Goal: Obtain resource: Obtain resource

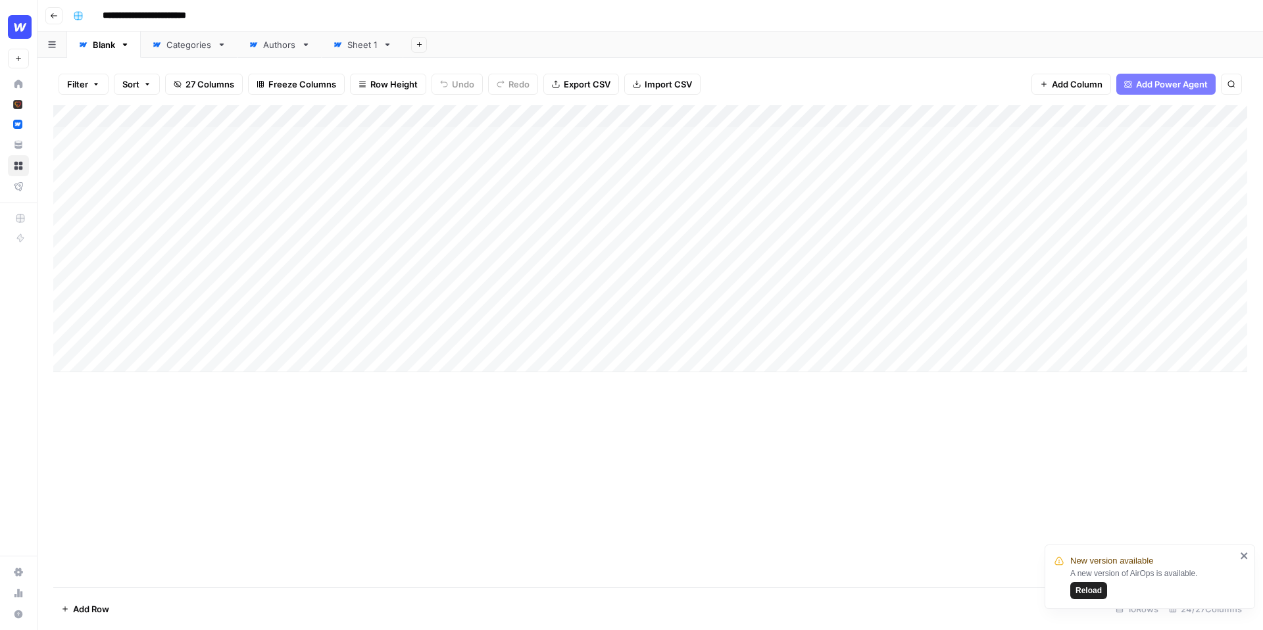
click at [913, 443] on div "Add Column" at bounding box center [650, 346] width 1194 height 482
click at [158, 115] on div "Add Column" at bounding box center [650, 238] width 1194 height 267
click at [295, 492] on div "Add Column" at bounding box center [650, 346] width 1194 height 482
click at [180, 147] on div "Add Column" at bounding box center [650, 238] width 1194 height 267
click at [624, 133] on div "Add Column" at bounding box center [650, 238] width 1194 height 267
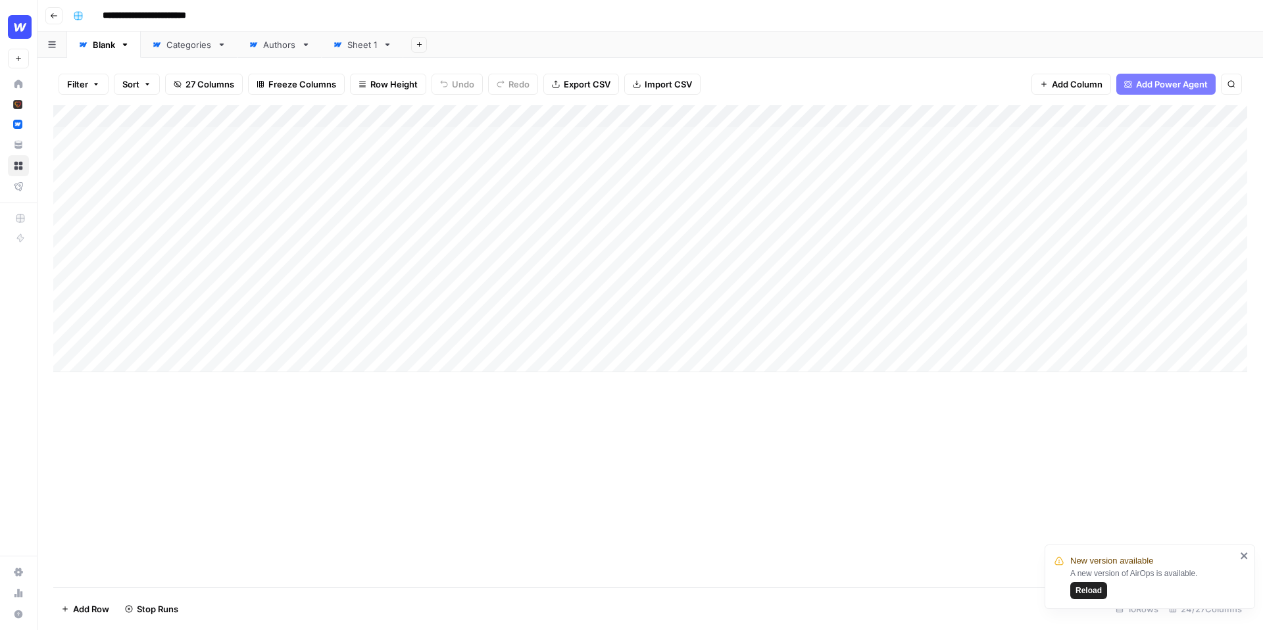
click at [609, 118] on div "Add Column" at bounding box center [650, 238] width 1194 height 267
click at [540, 245] on span "Edit Workflow" at bounding box center [545, 245] width 115 height 13
click at [627, 138] on div "Add Column" at bounding box center [650, 238] width 1194 height 267
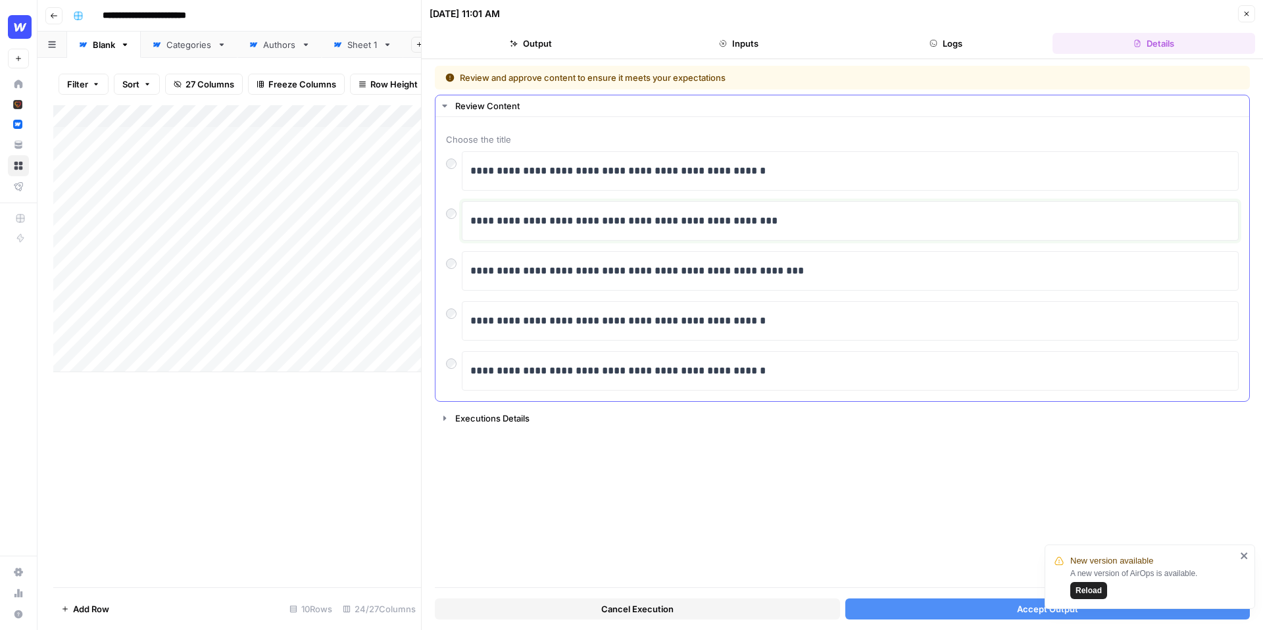
click at [586, 224] on p "**********" at bounding box center [850, 221] width 760 height 17
click at [556, 263] on p "**********" at bounding box center [850, 271] width 760 height 17
click at [908, 607] on button "Accept Output" at bounding box center [1047, 609] width 405 height 21
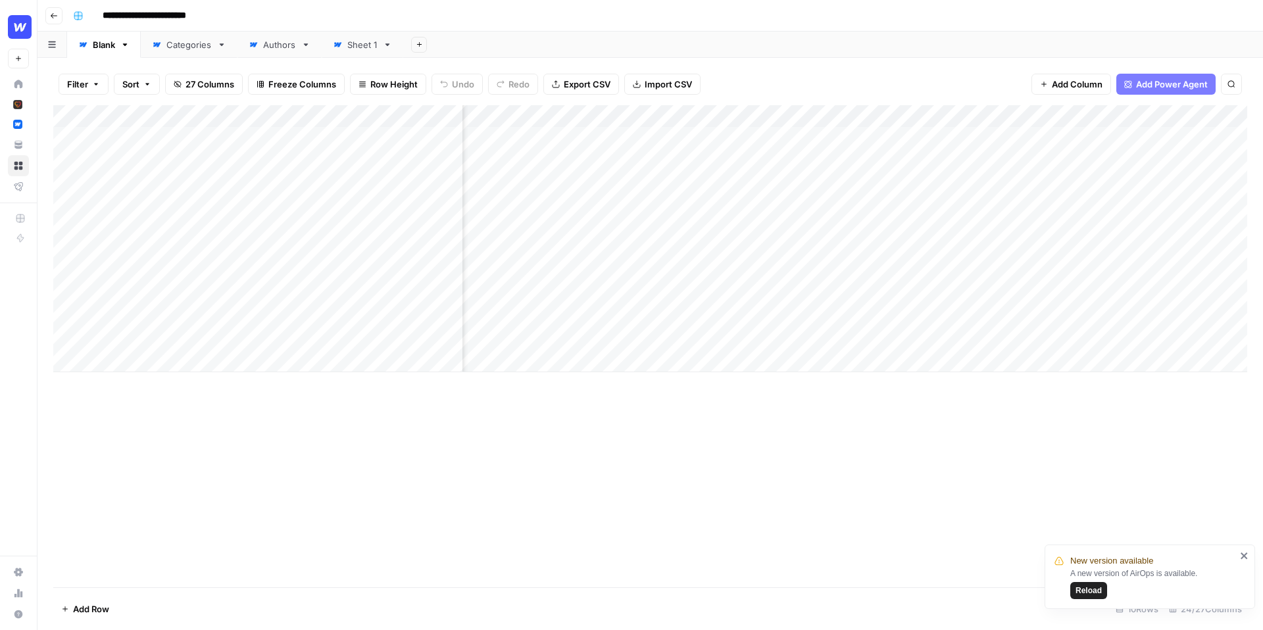
scroll to position [0, 655]
click at [638, 137] on div "Add Column" at bounding box center [650, 238] width 1194 height 267
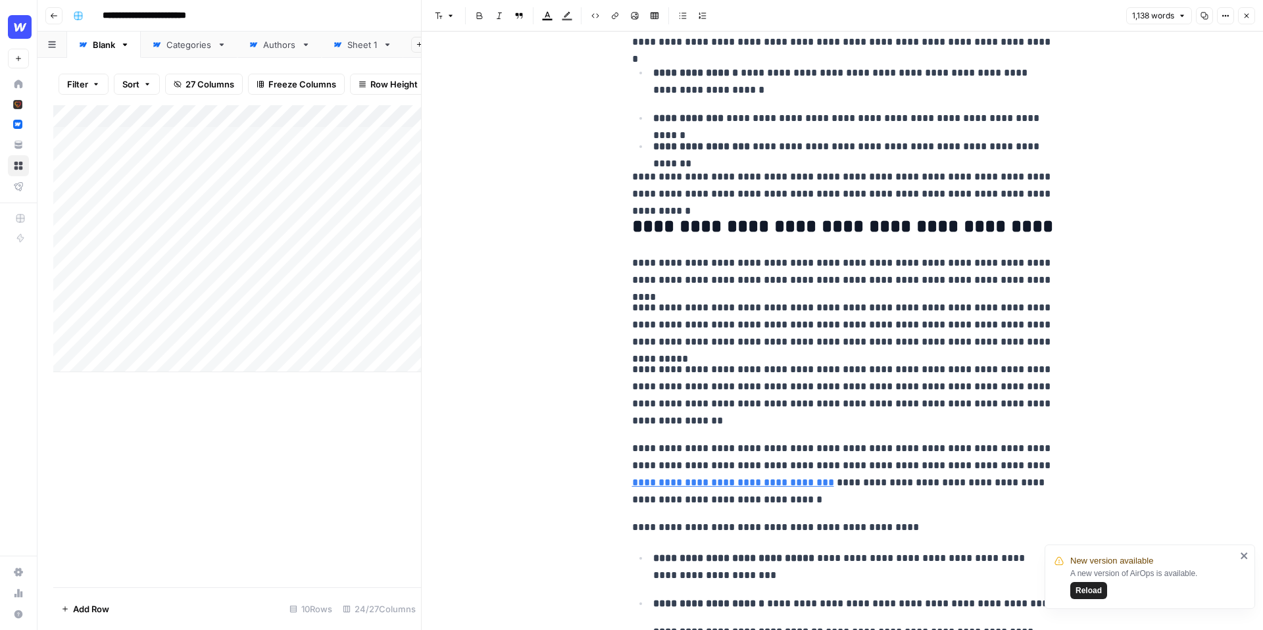
scroll to position [2202, 0]
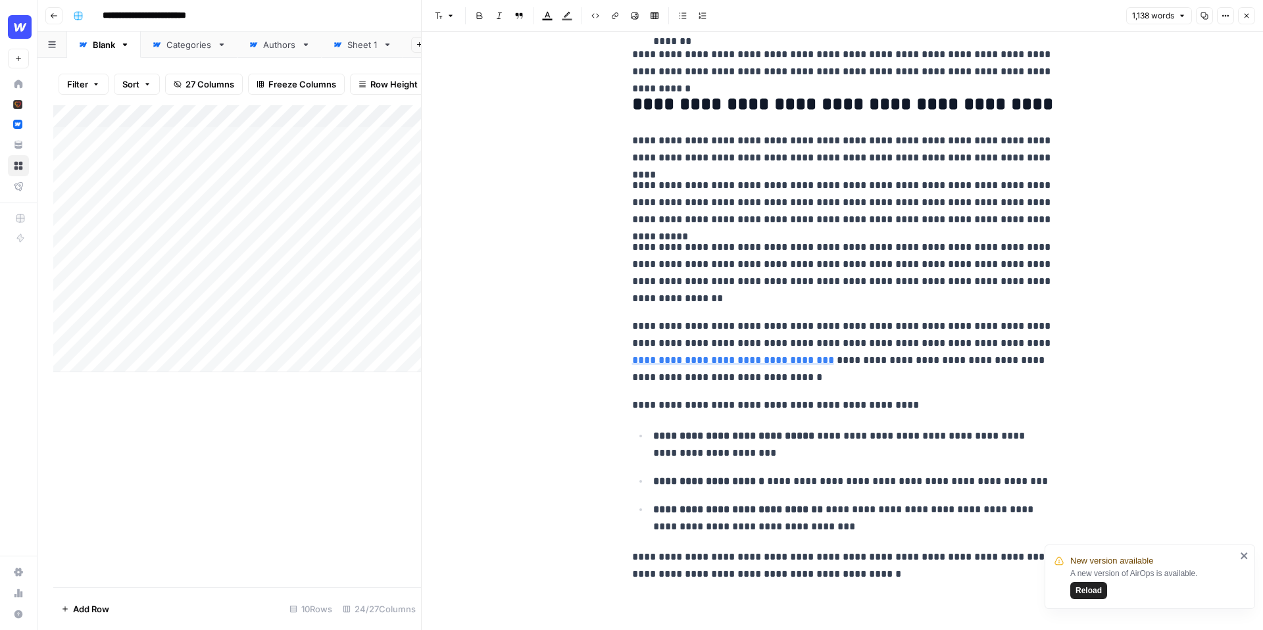
click at [1251, 20] on button "Close" at bounding box center [1246, 15] width 17 height 17
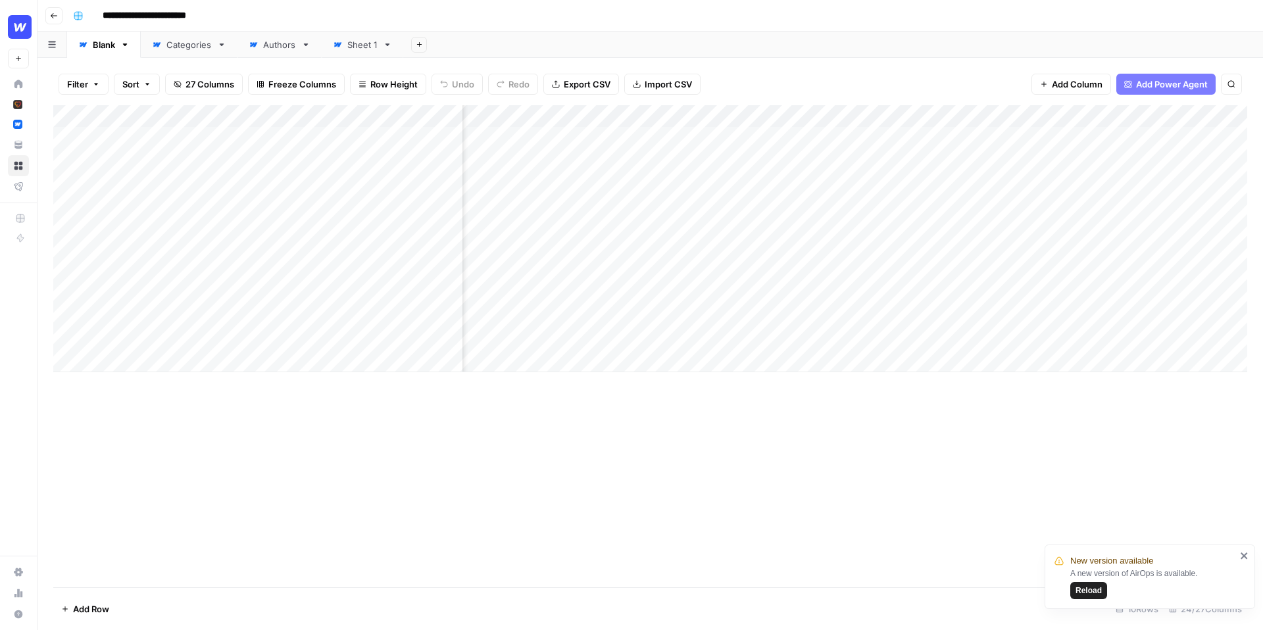
scroll to position [0, 973]
click at [831, 159] on div "Add Column" at bounding box center [650, 238] width 1194 height 267
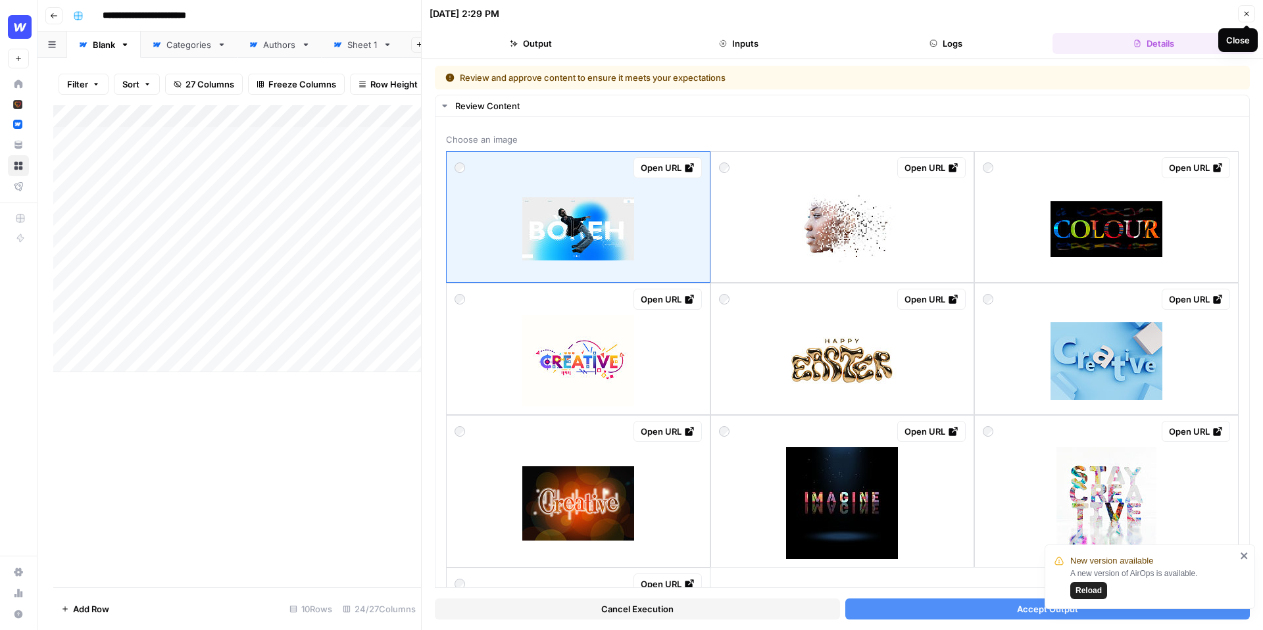
click at [1244, 14] on icon "button" at bounding box center [1247, 14] width 8 height 8
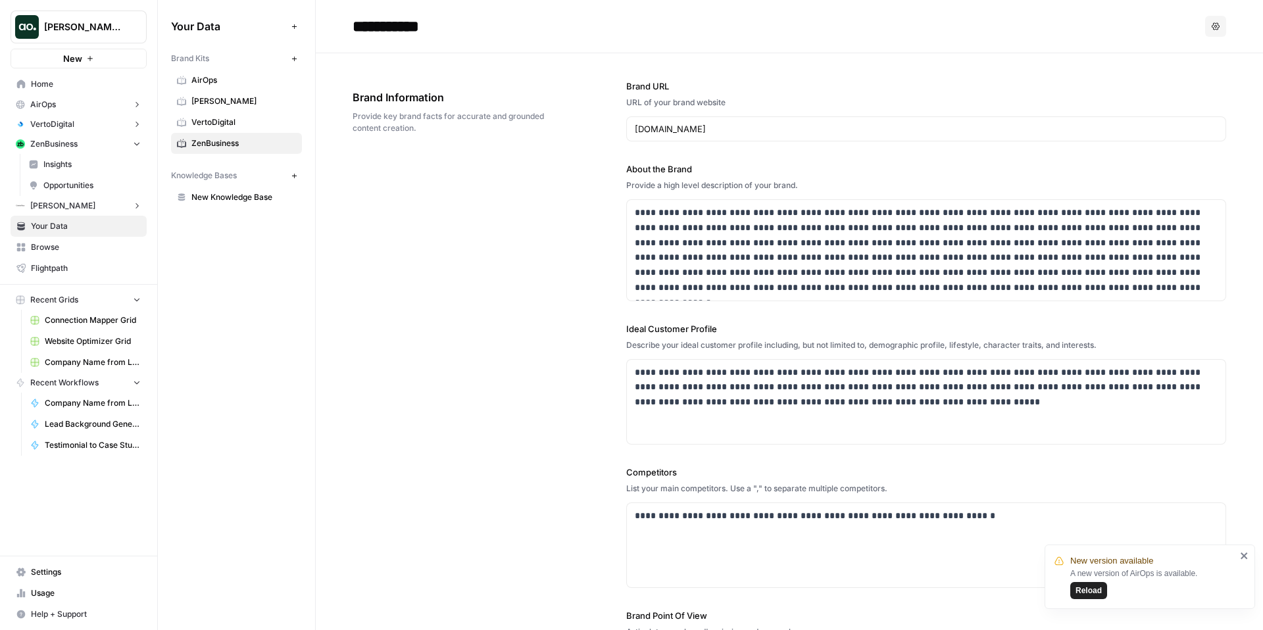
click at [212, 74] on span "AirOps" at bounding box center [243, 80] width 105 height 12
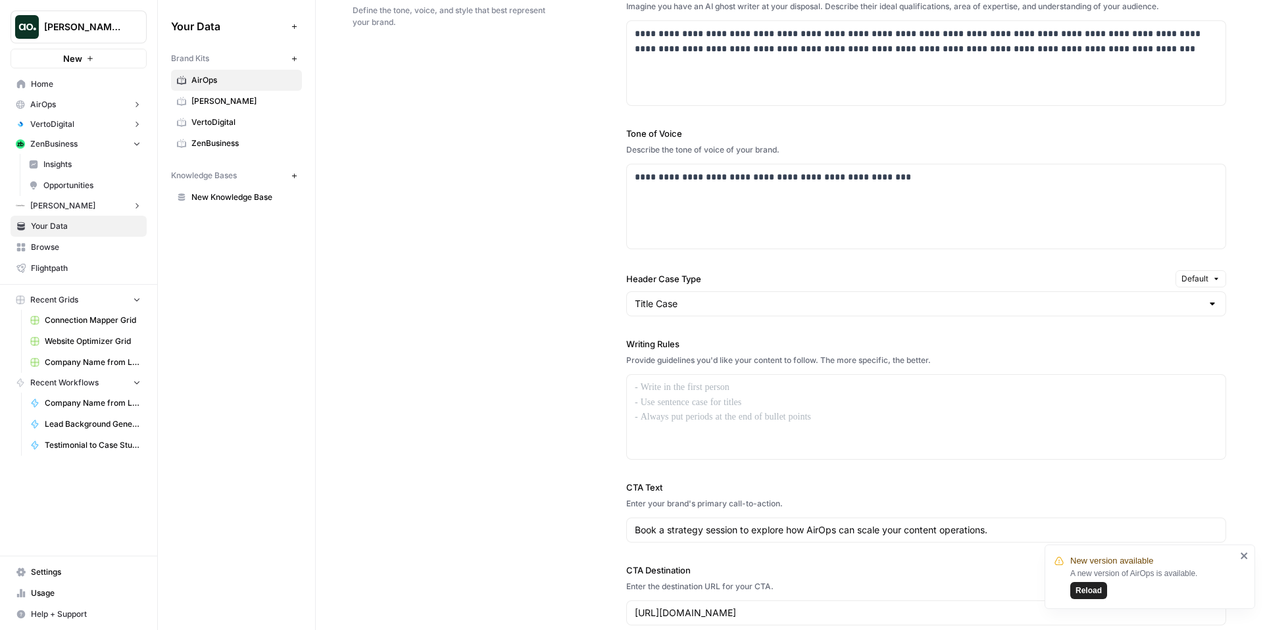
scroll to position [792, 0]
click at [716, 303] on input "Title Case" at bounding box center [918, 303] width 567 height 13
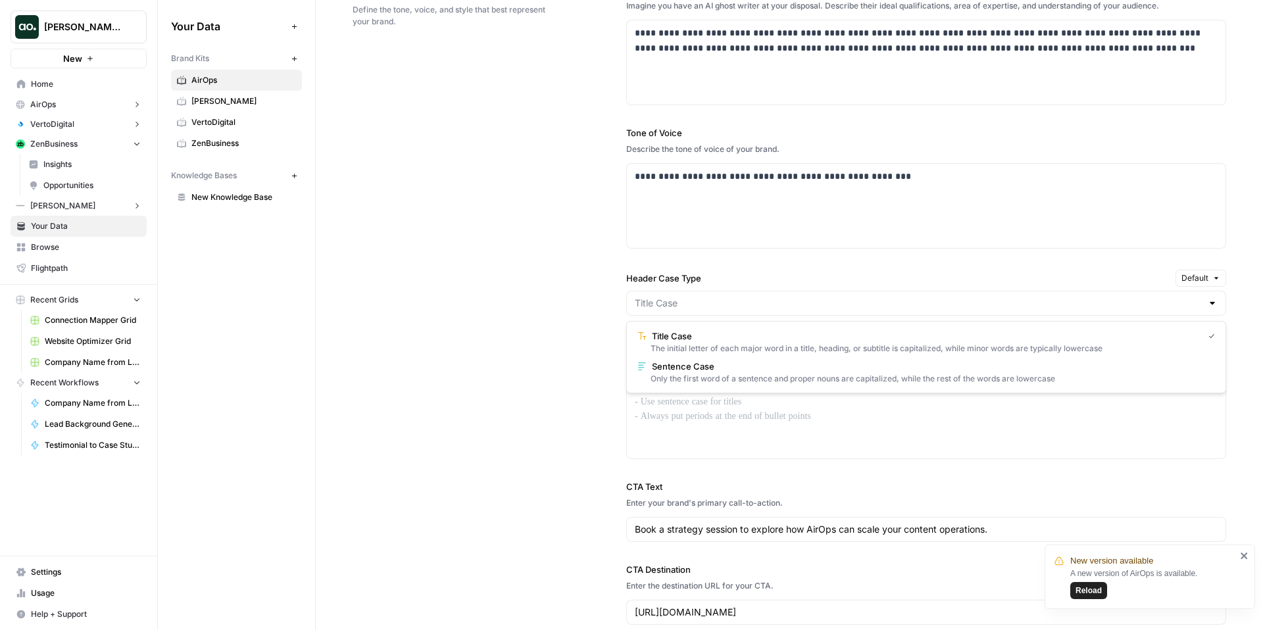
type input "Title Case"
click at [709, 267] on div "**********" at bounding box center [926, 304] width 600 height 695
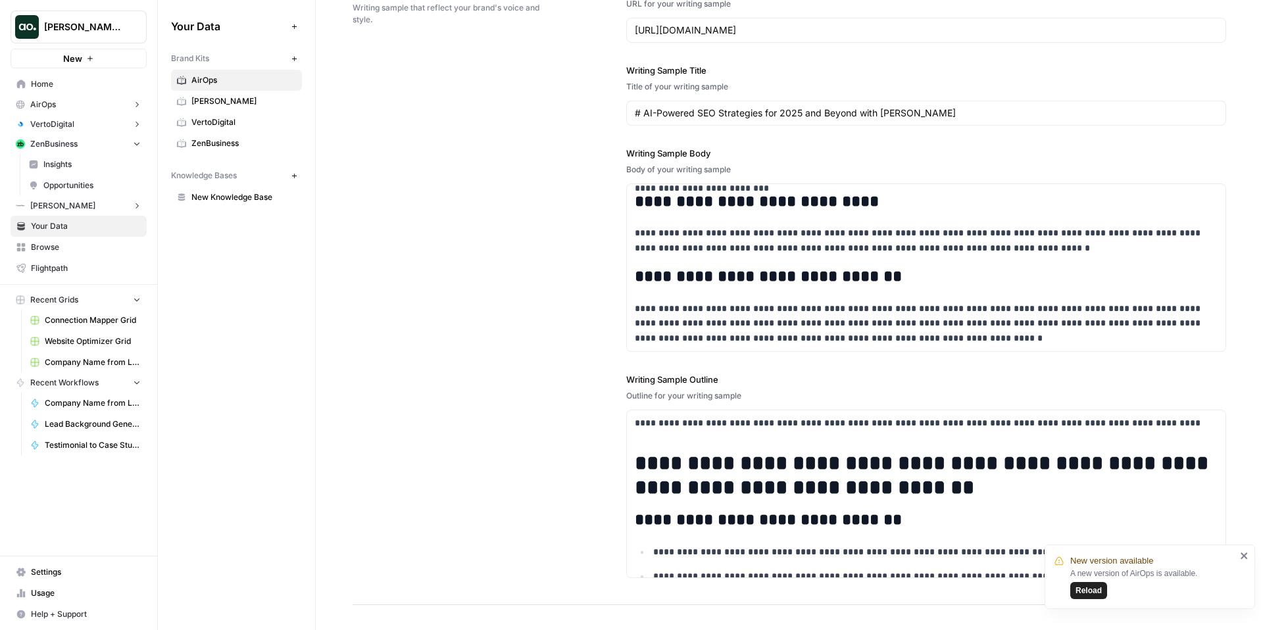
scroll to position [1572, 0]
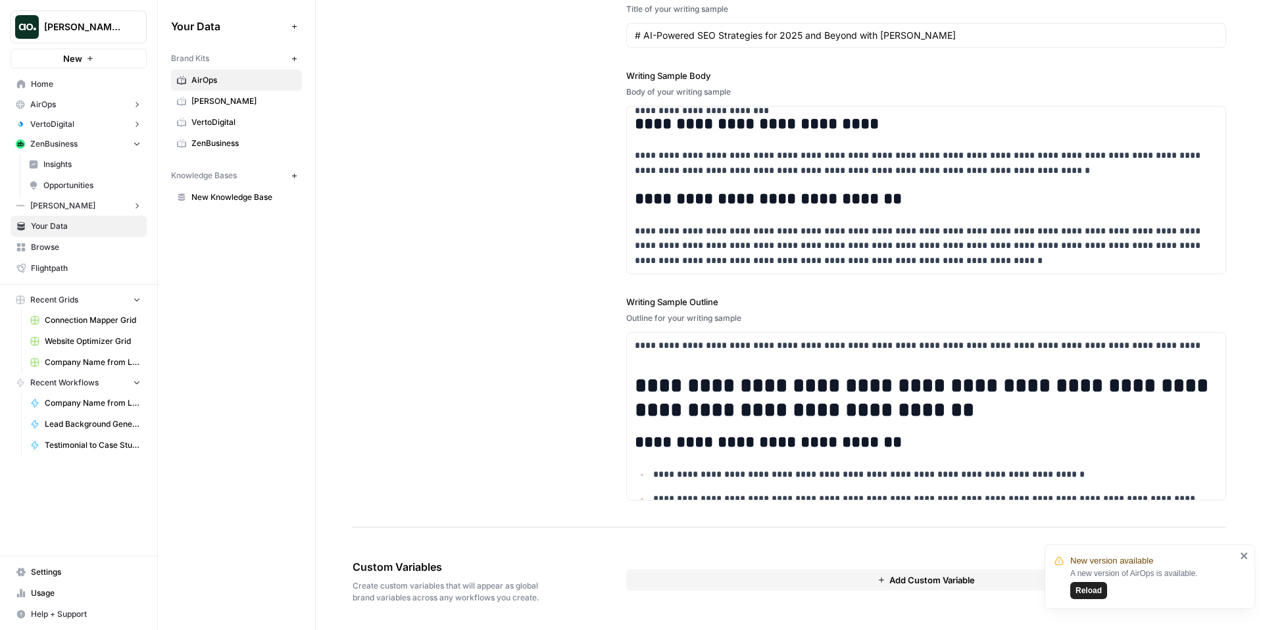
click at [257, 203] on span "New Knowledge Base" at bounding box center [243, 197] width 105 height 12
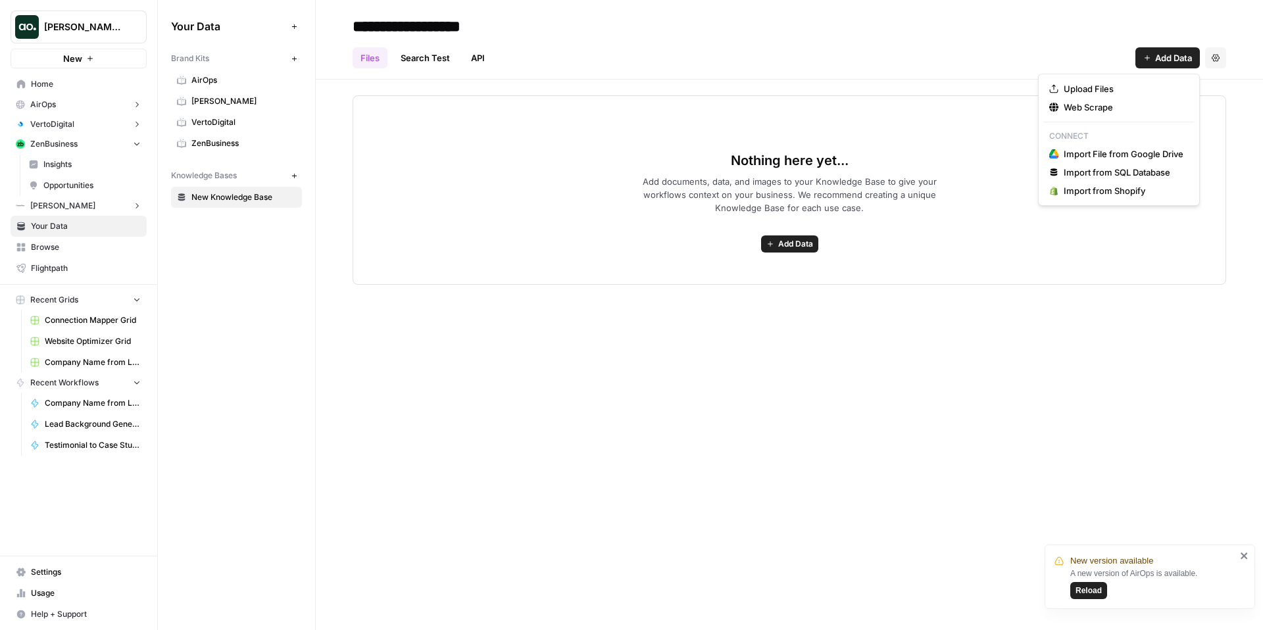
click at [1182, 60] on span "Add Data" at bounding box center [1173, 57] width 37 height 13
click at [1136, 107] on span "Web Scrape" at bounding box center [1124, 107] width 120 height 13
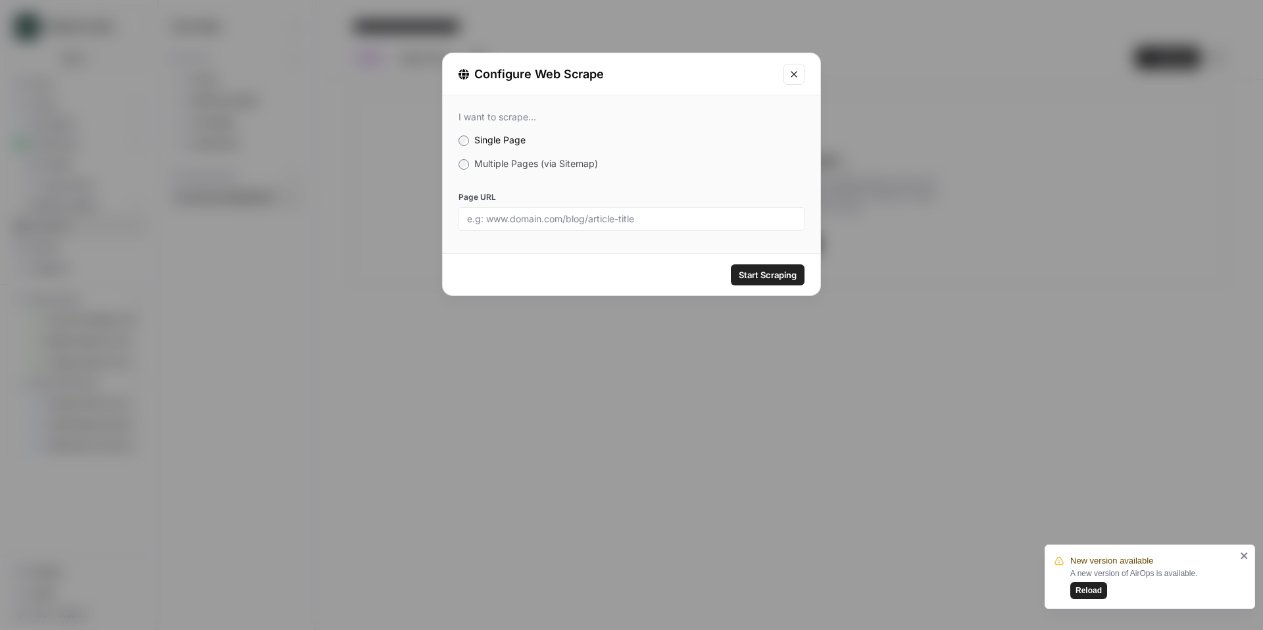
click at [501, 167] on span "Multiple Pages (via Sitemap)" at bounding box center [536, 163] width 124 height 11
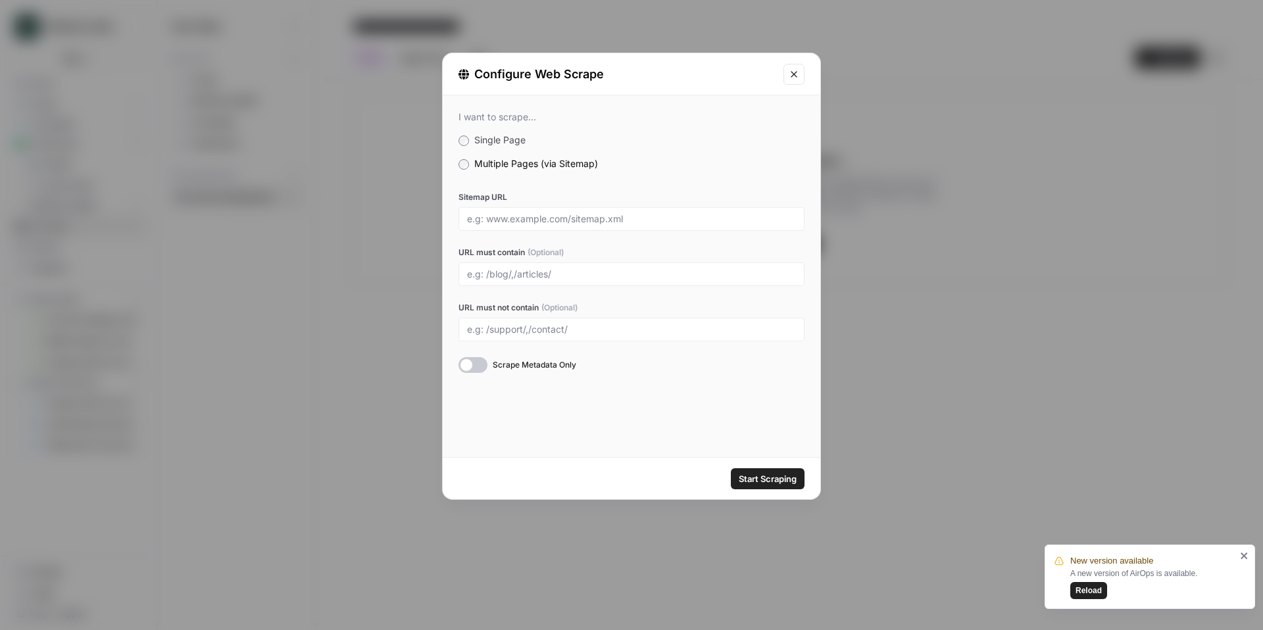
click at [797, 78] on icon "Close modal" at bounding box center [794, 74] width 11 height 11
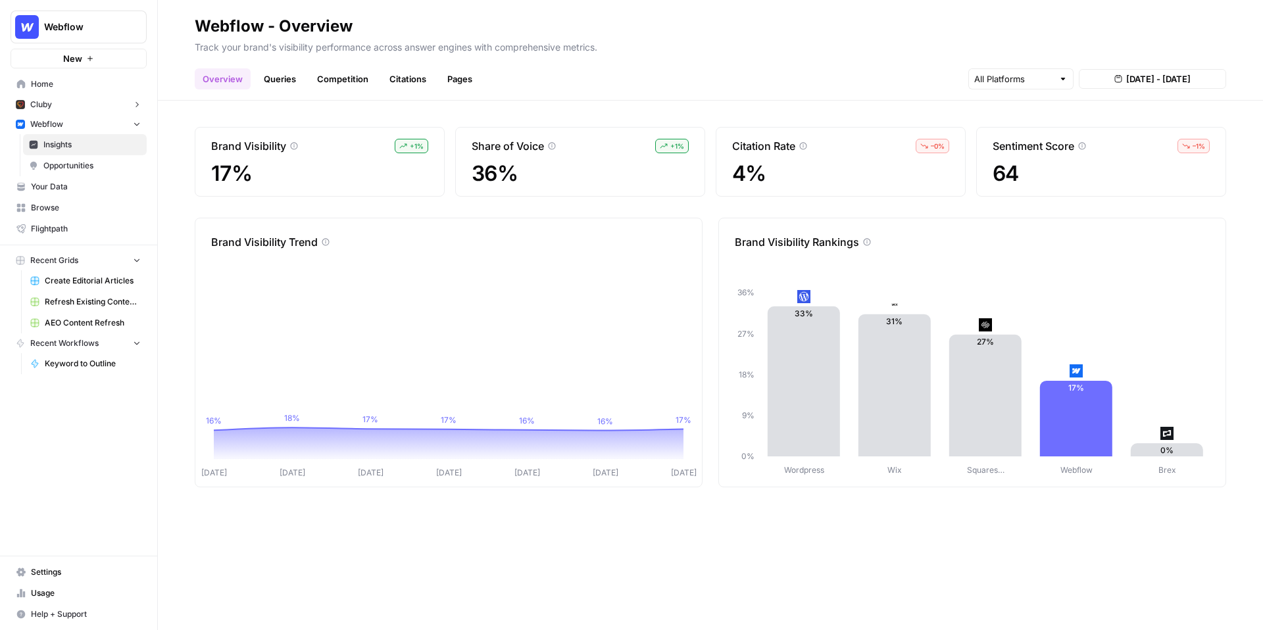
click at [497, 207] on div "Brand Visibility + 1 % 17% Share of Voice + 1 % 36% Citation Rate – 0 % 4% Sent…" at bounding box center [710, 366] width 1105 height 530
click at [1030, 322] on icon "Wordpress Wix Squares… Webflow Brex 0% 9% 18% 27% 36% 33% 31% 27% 17% 0%" at bounding box center [965, 376] width 493 height 200
click at [1056, 72] on div at bounding box center [1020, 78] width 105 height 21
click at [1069, 61] on div "Overview Queries Competition Citations Pages Aug 15, 2025 - Aug 21, 2025" at bounding box center [711, 74] width 1032 height 32
click at [1064, 78] on div at bounding box center [1063, 78] width 9 height 13
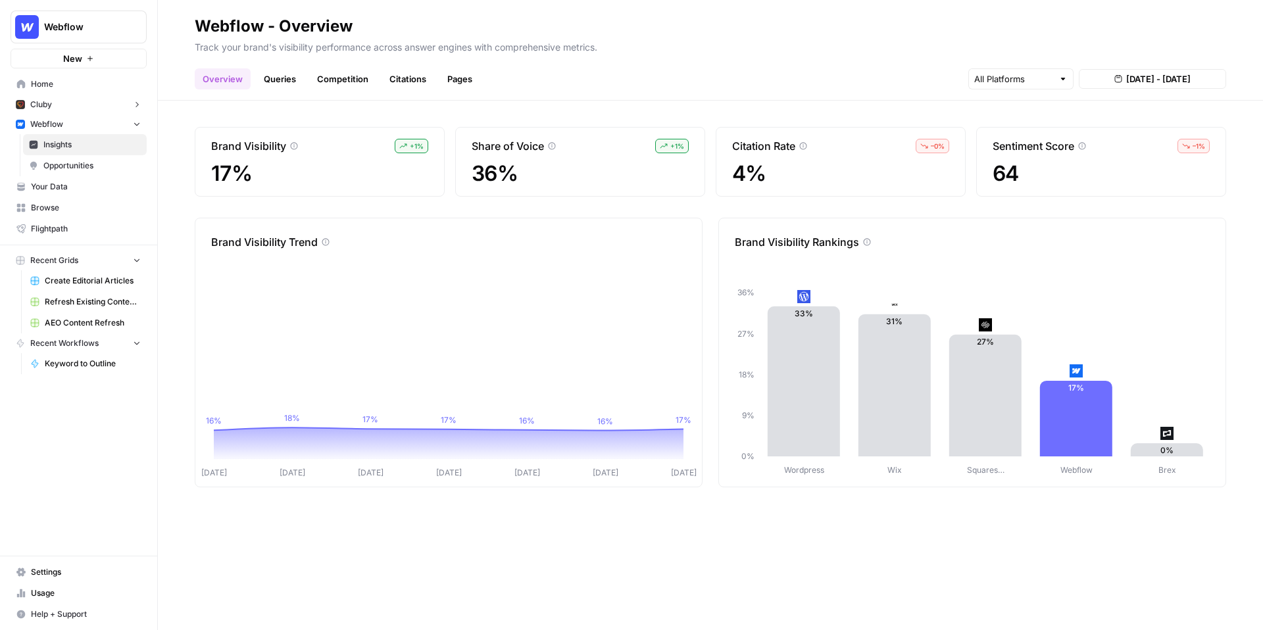
click at [1068, 49] on p "Track your brand's visibility performance across answer engines with comprehens…" at bounding box center [711, 45] width 1032 height 17
click at [1038, 80] on input "text" at bounding box center [1013, 78] width 79 height 13
click at [1064, 78] on div at bounding box center [1063, 78] width 9 height 13
click at [1127, 78] on span "Aug 15, 2025 - Aug 21, 2025" at bounding box center [1158, 78] width 64 height 13
click at [571, 407] on icon "Aug 15 Aug 16 Aug 17 Aug 18 Aug 19 Aug 20 Aug 21 16% 18% 17% 17% 16% 16% 17%" at bounding box center [449, 371] width 496 height 216
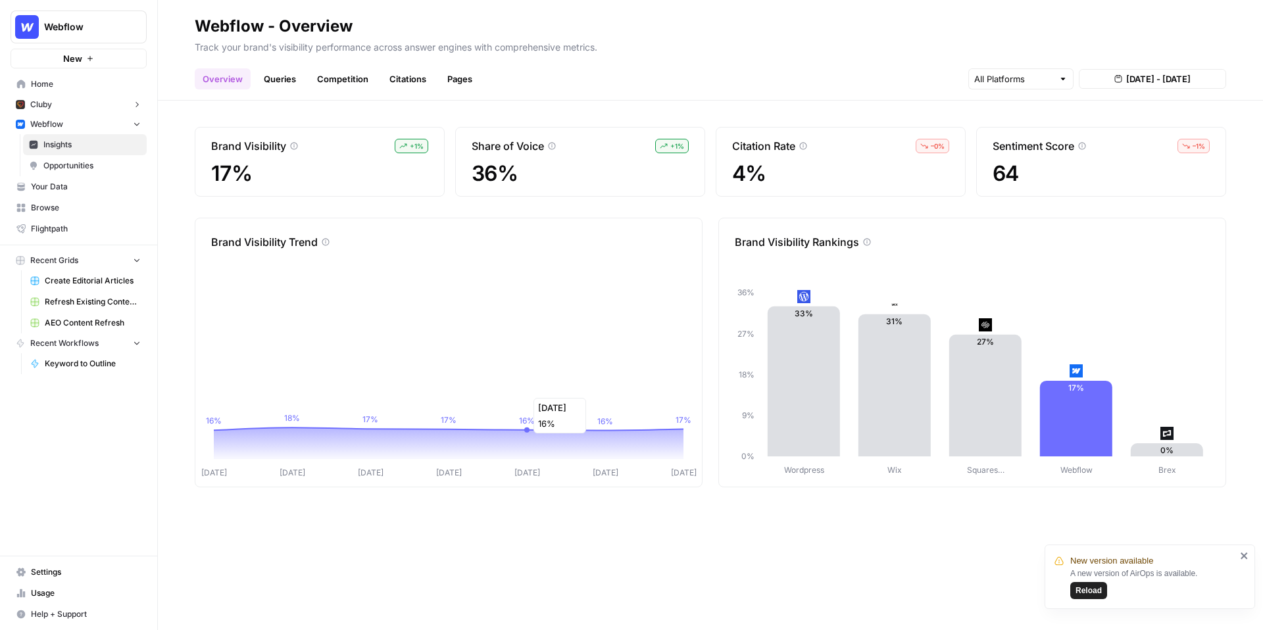
click at [548, 440] on icon at bounding box center [449, 444] width 470 height 32
drag, startPoint x: 272, startPoint y: 77, endPoint x: 432, endPoint y: 144, distance: 173.4
click at [272, 77] on link "Queries" at bounding box center [280, 78] width 48 height 21
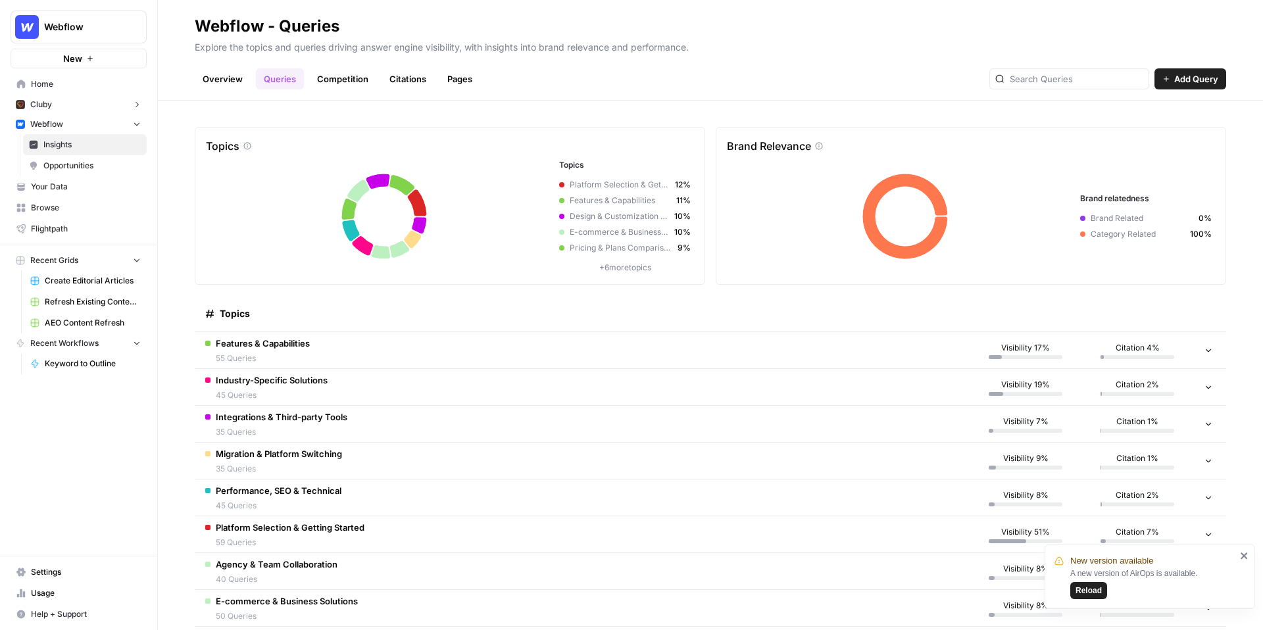
click at [1211, 79] on span "Add Query" at bounding box center [1196, 78] width 44 height 13
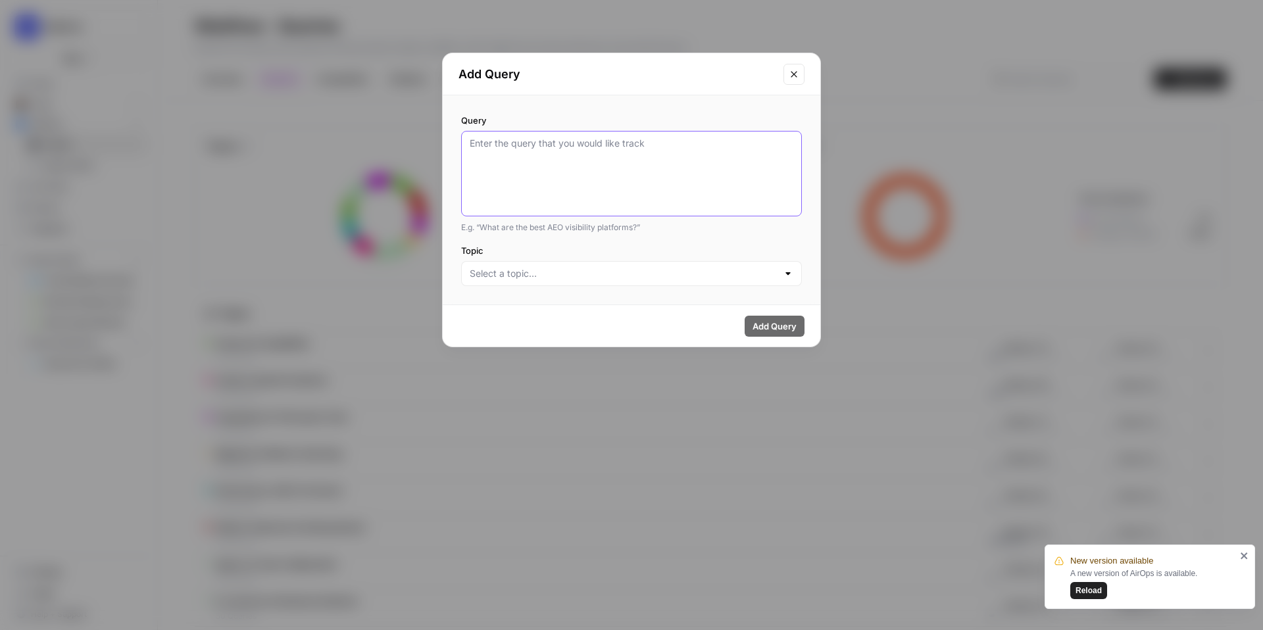
click at [589, 169] on textarea "Query" at bounding box center [632, 174] width 324 height 74
click at [576, 273] on input "Topic" at bounding box center [624, 273] width 308 height 13
drag, startPoint x: 649, startPoint y: 143, endPoint x: 744, endPoint y: 105, distance: 102.4
click at [649, 143] on textarea "Query" at bounding box center [632, 174] width 324 height 74
click at [794, 72] on icon "Close modal" at bounding box center [794, 74] width 11 height 11
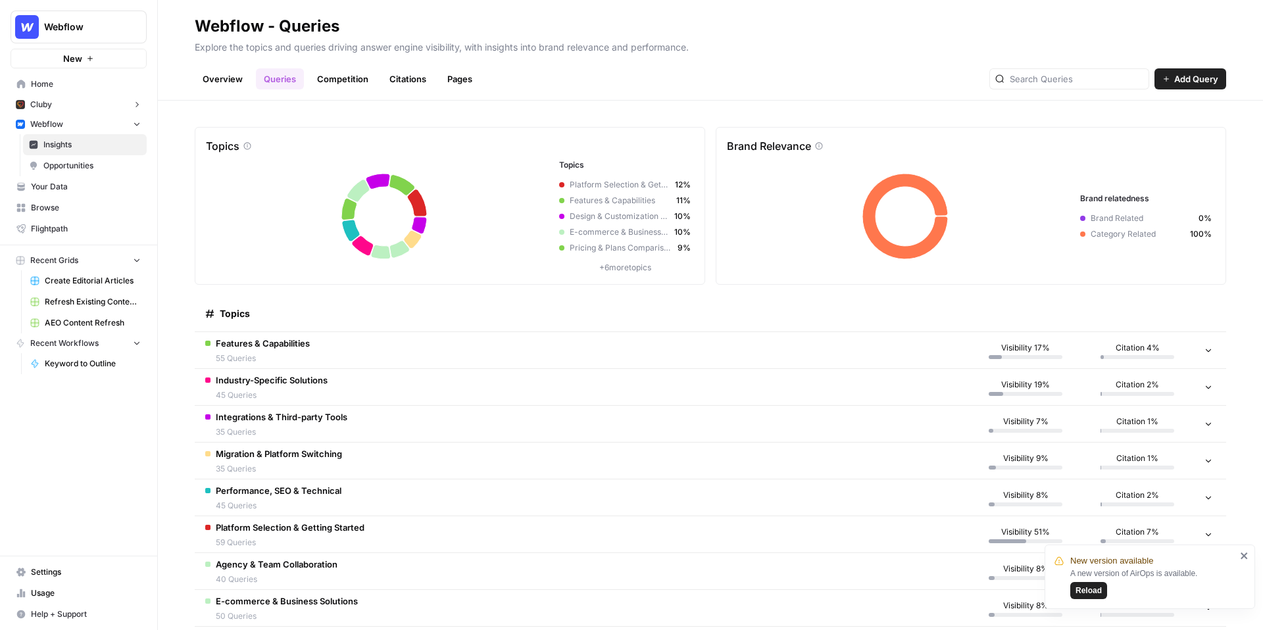
scroll to position [50, 0]
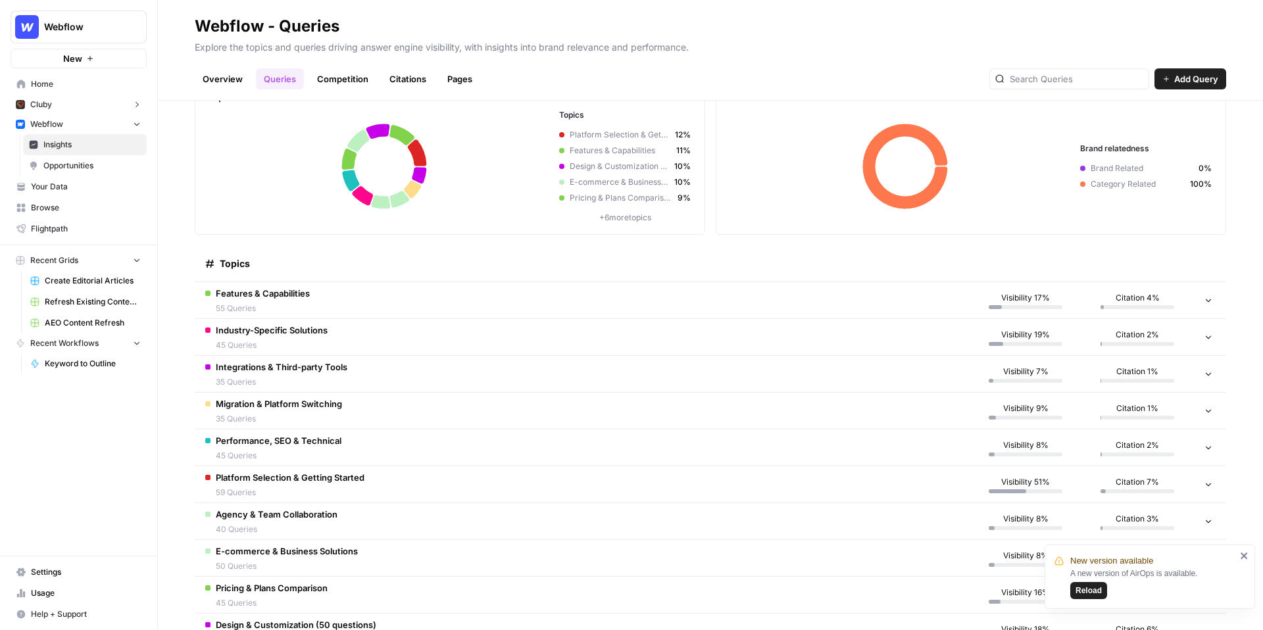
click at [474, 299] on td "Features & Capabilities 55 Queries" at bounding box center [582, 300] width 775 height 36
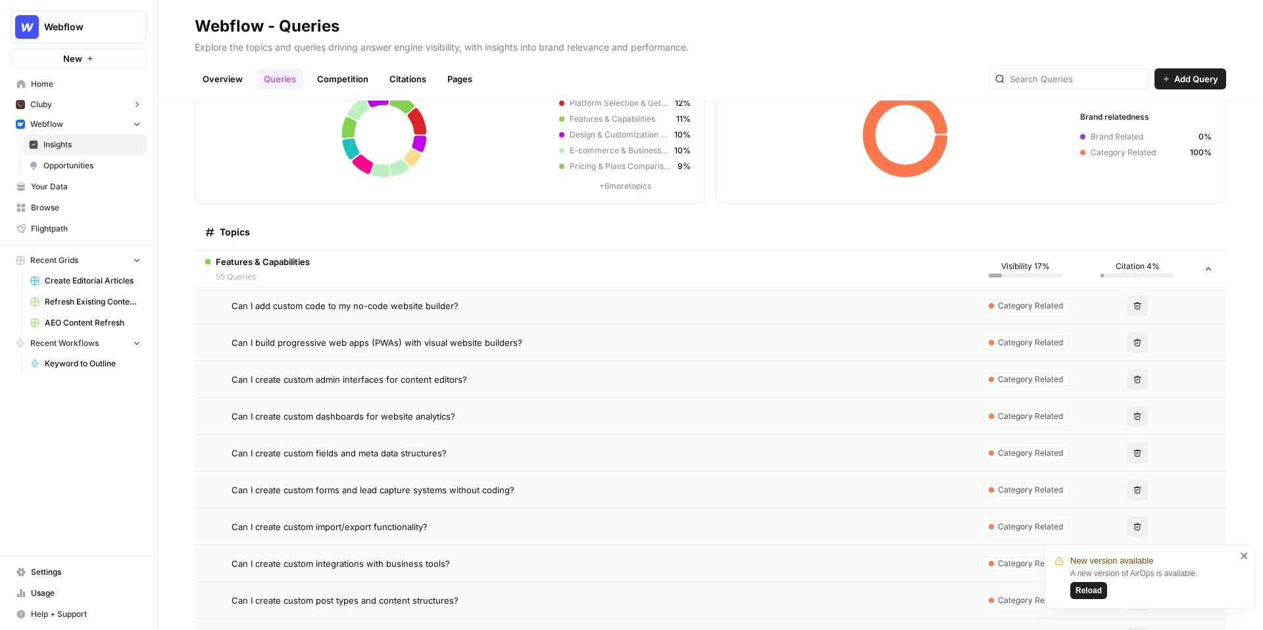
scroll to position [88, 0]
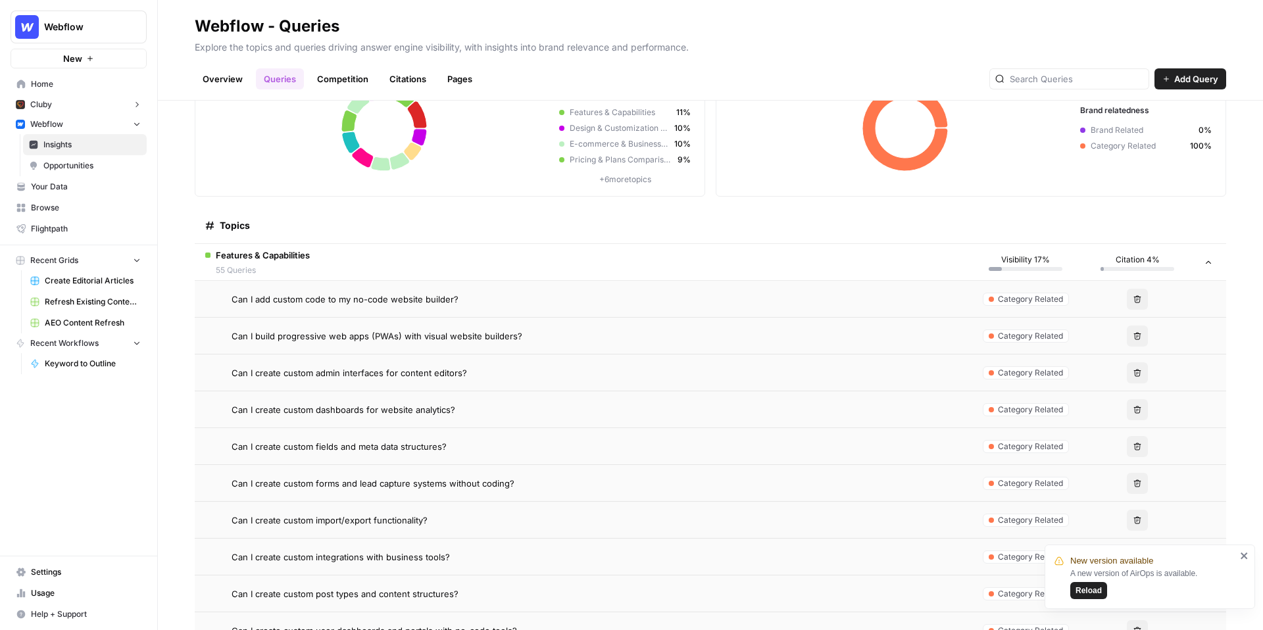
click at [352, 307] on td "Can I add custom code to my no-code website builder?" at bounding box center [582, 299] width 775 height 36
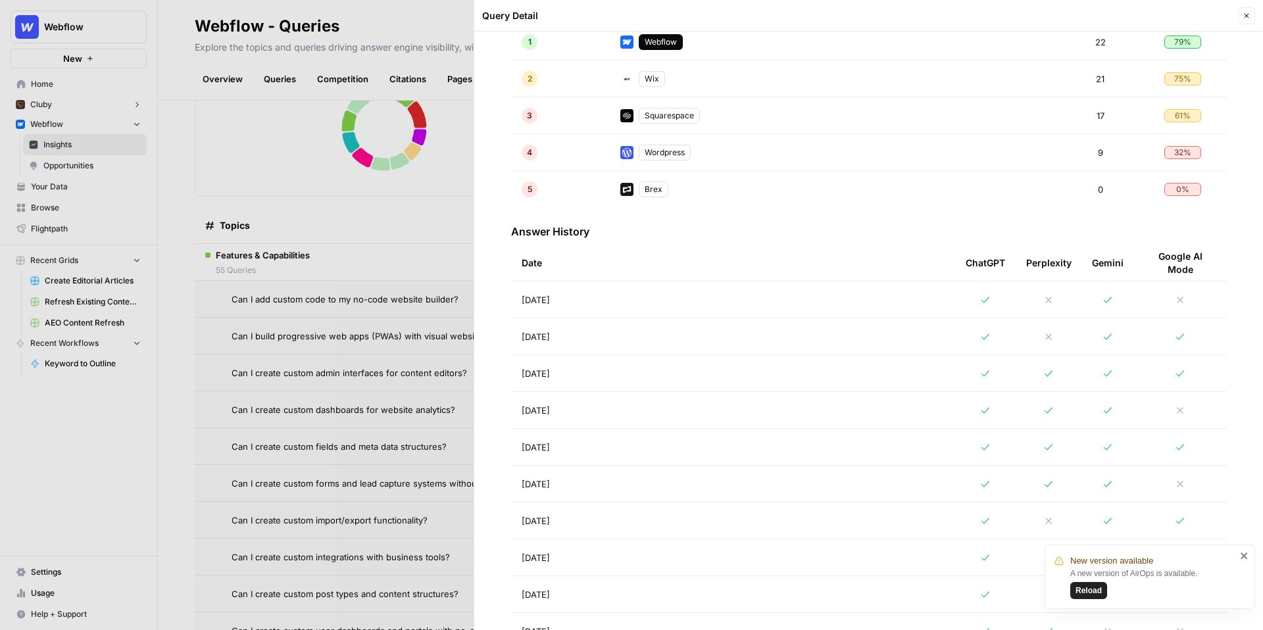
scroll to position [387, 0]
click at [670, 293] on td "Aug 22, 2025" at bounding box center [733, 298] width 444 height 36
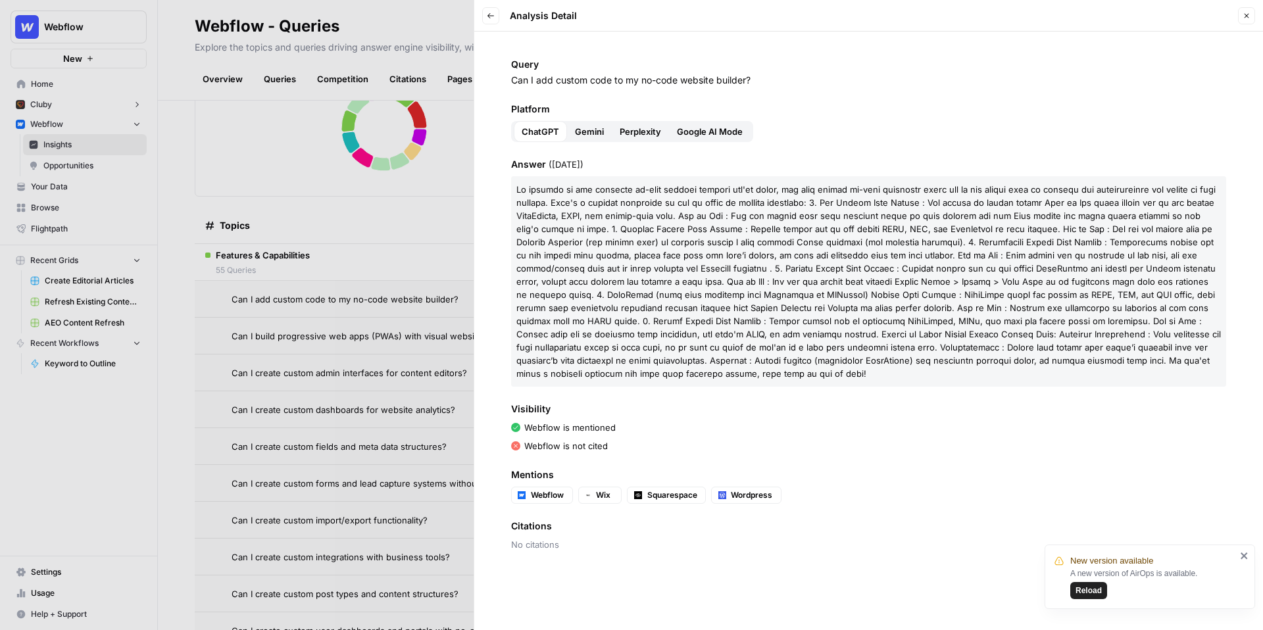
click at [594, 132] on span "Gemini" at bounding box center [589, 131] width 29 height 13
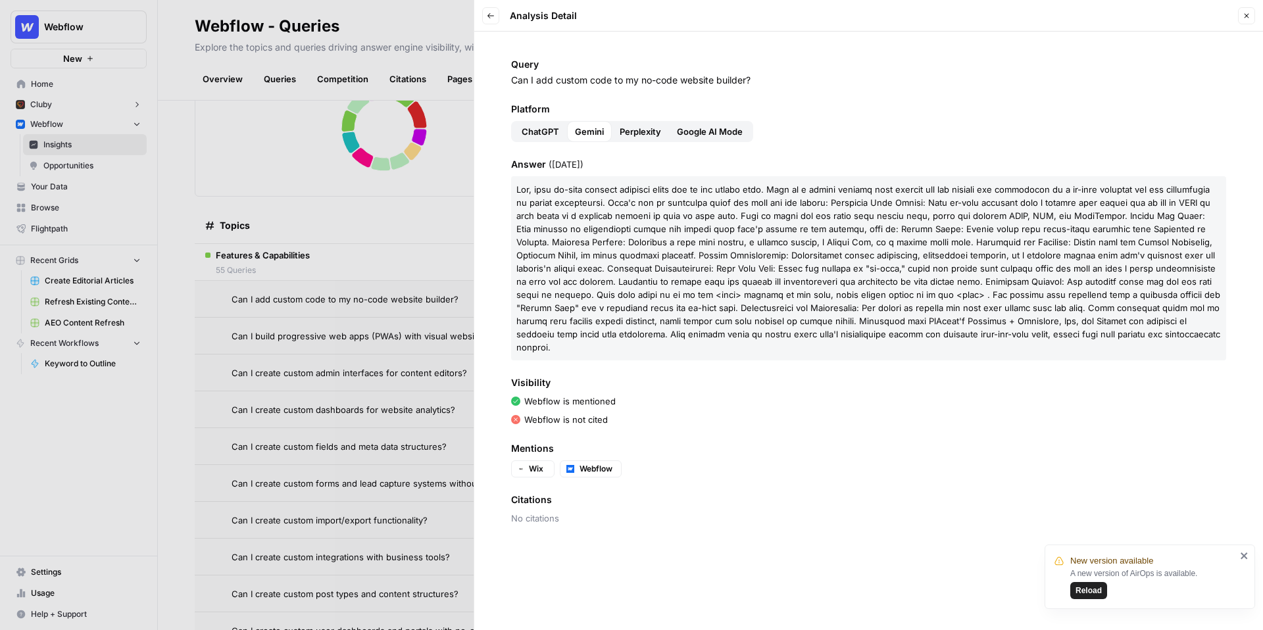
click at [639, 132] on span "Perplexity" at bounding box center [640, 131] width 41 height 13
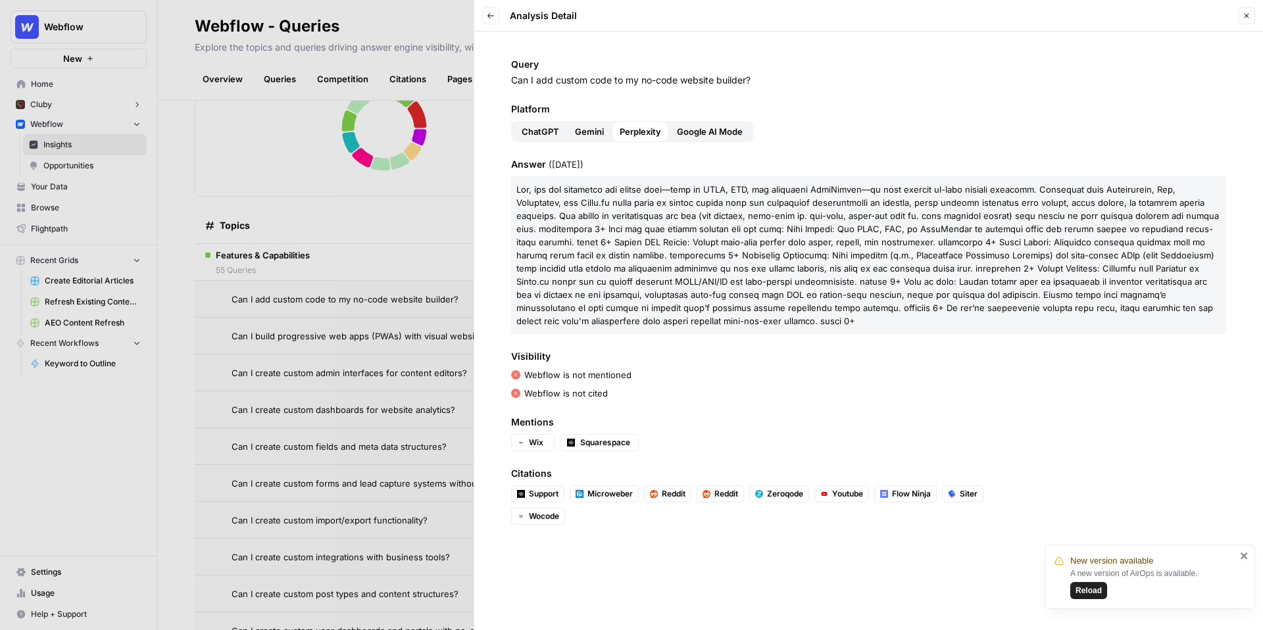
click at [688, 134] on span "Google AI Mode" at bounding box center [710, 131] width 66 height 13
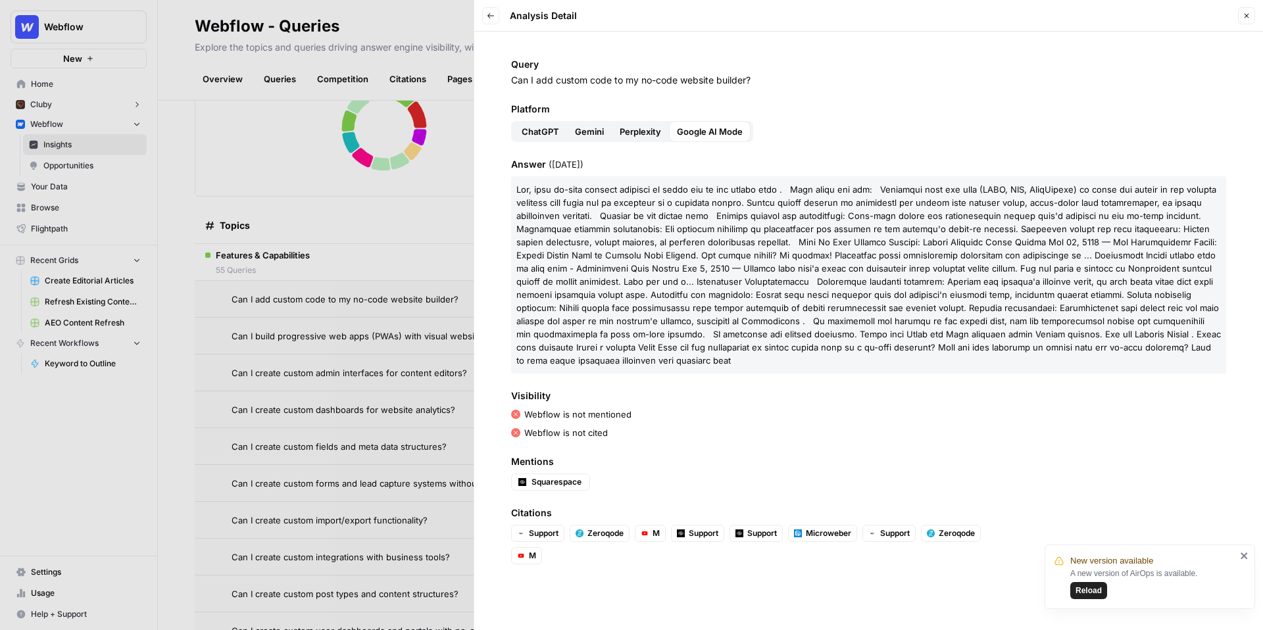
click at [593, 134] on span "Gemini" at bounding box center [589, 131] width 29 height 13
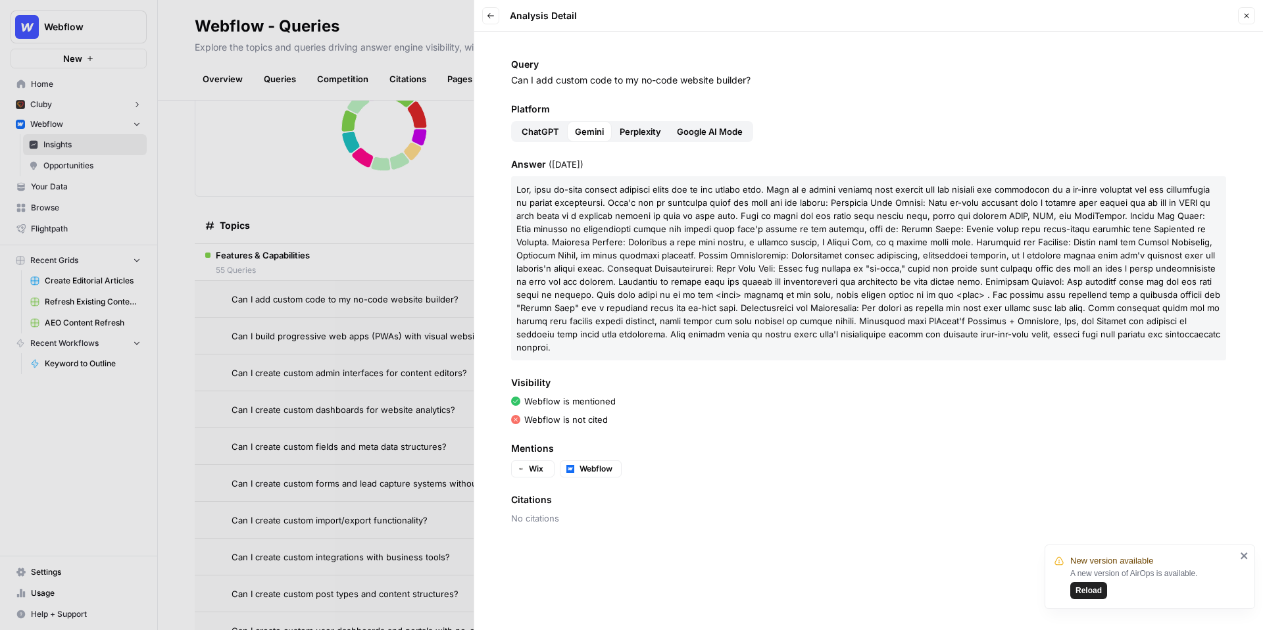
click at [536, 133] on span "ChatGPT" at bounding box center [541, 131] width 38 height 13
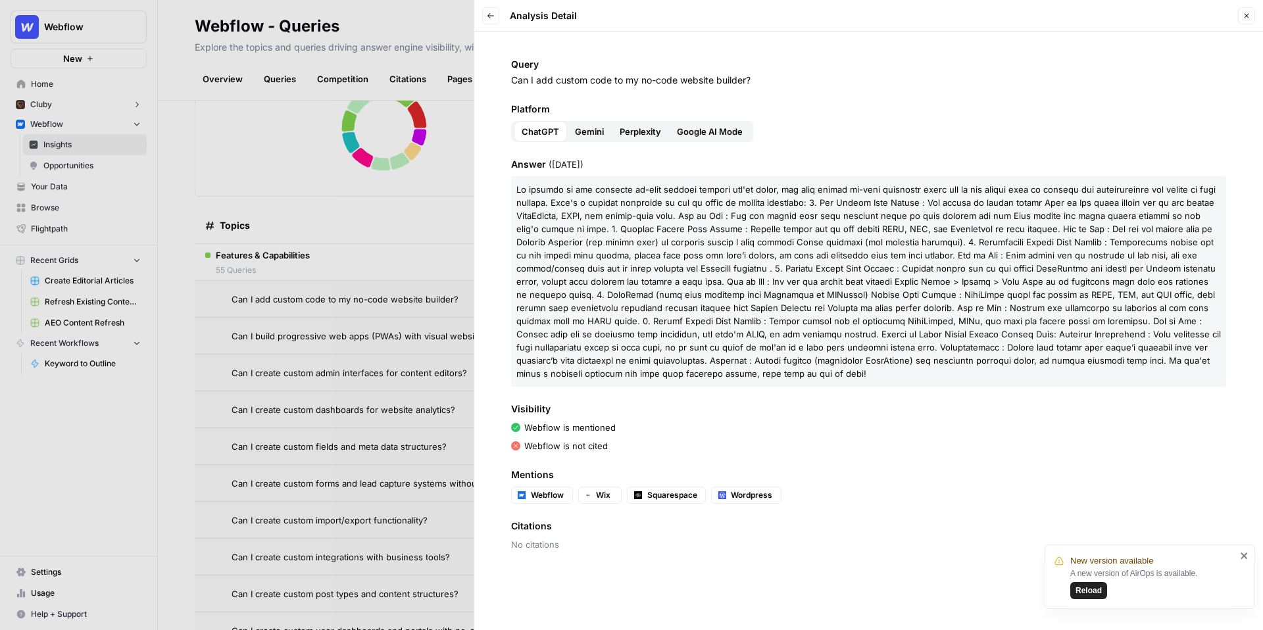
click at [405, 261] on div at bounding box center [631, 315] width 1263 height 630
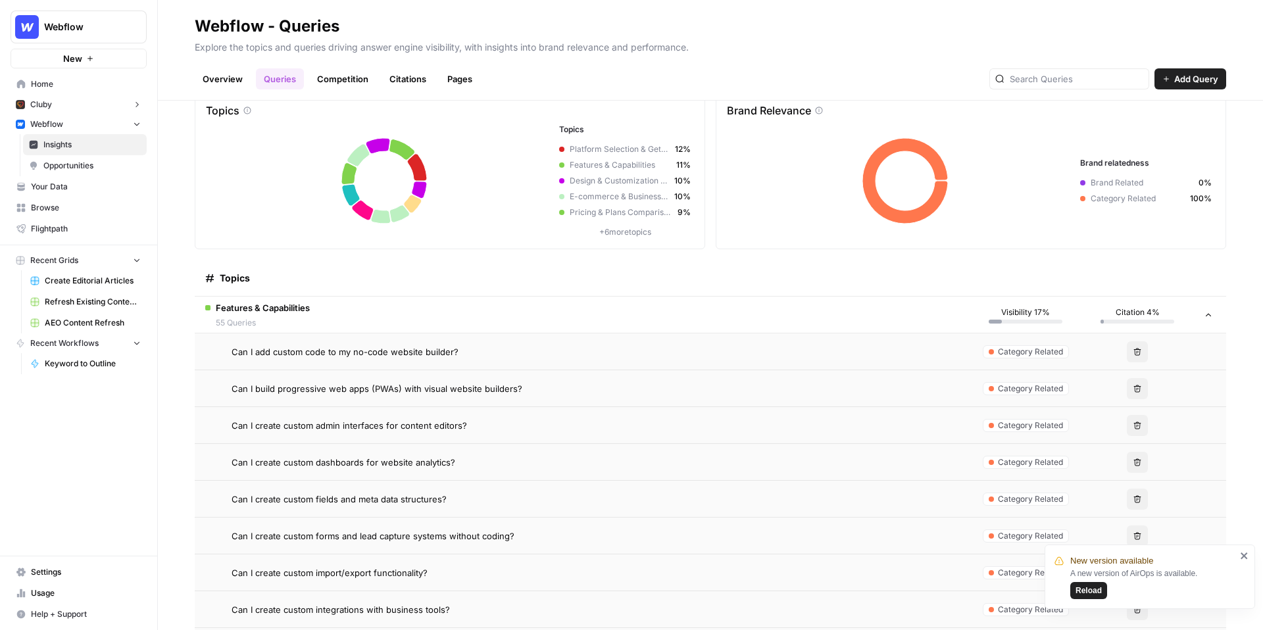
scroll to position [35, 0]
click at [586, 308] on td "Features & Capabilities 55 Queries" at bounding box center [582, 315] width 775 height 36
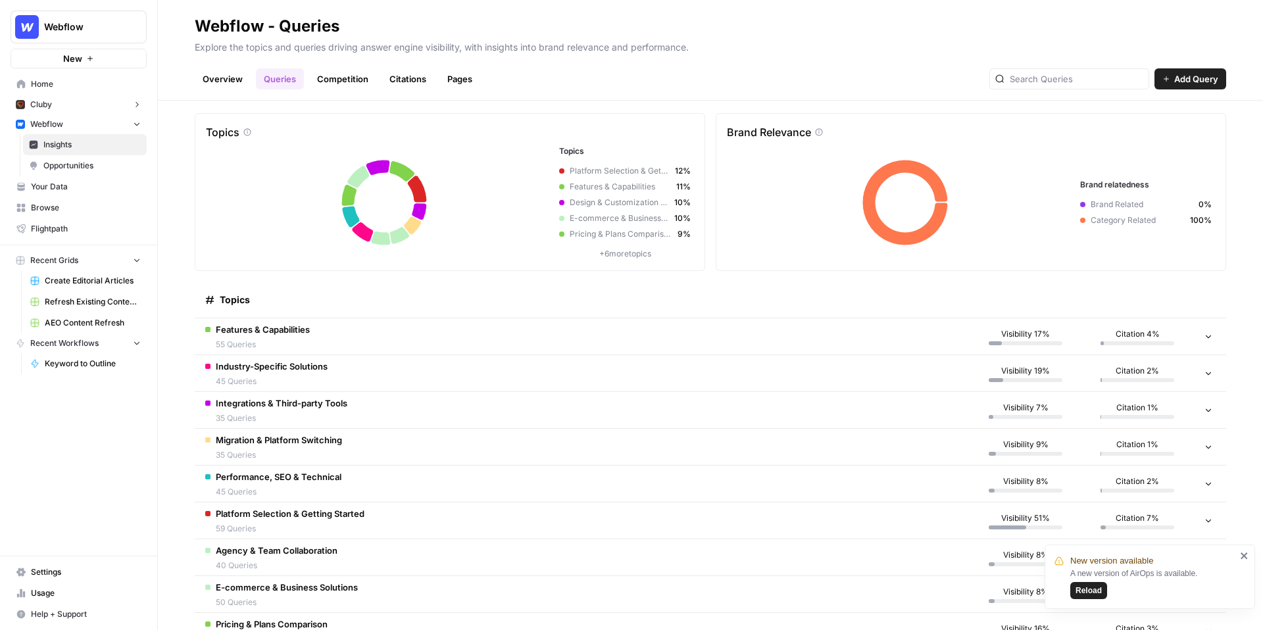
scroll to position [0, 0]
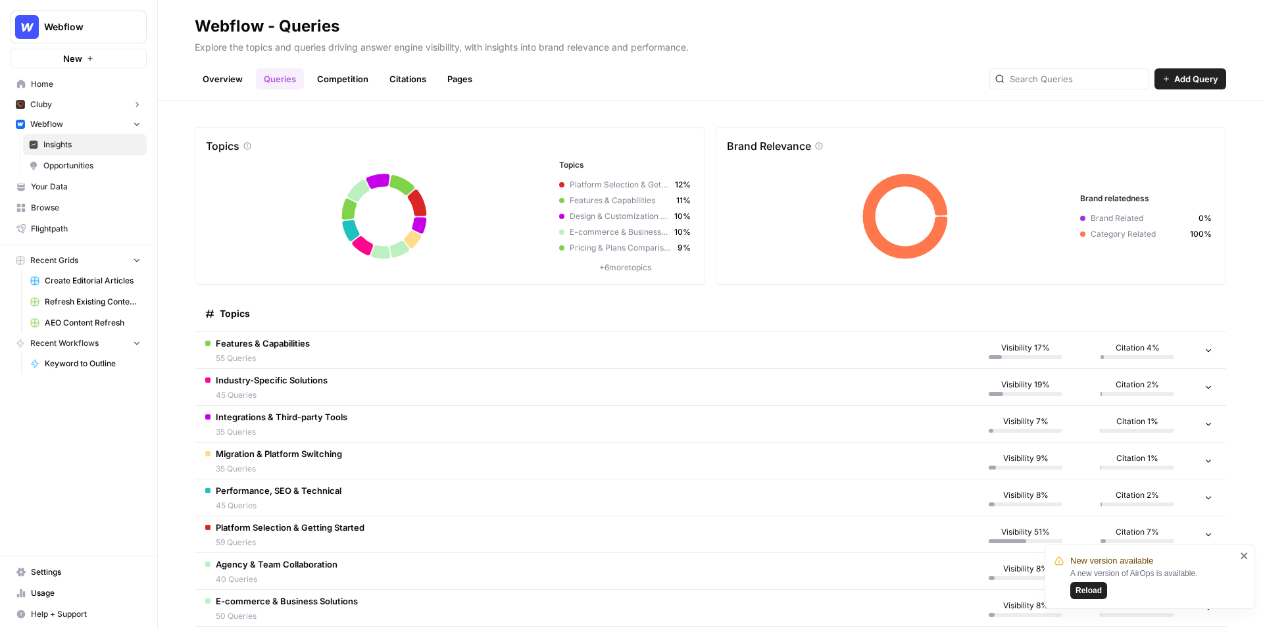
click at [345, 80] on link "Competition" at bounding box center [342, 78] width 67 height 21
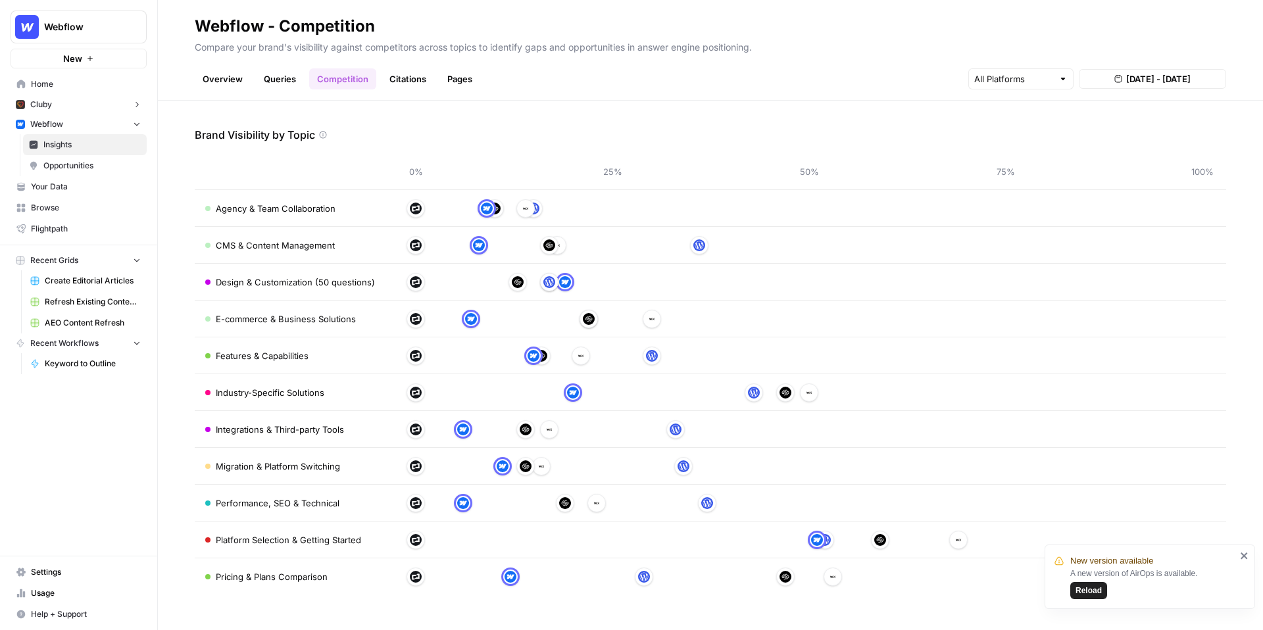
click at [407, 88] on link "Citations" at bounding box center [408, 78] width 53 height 21
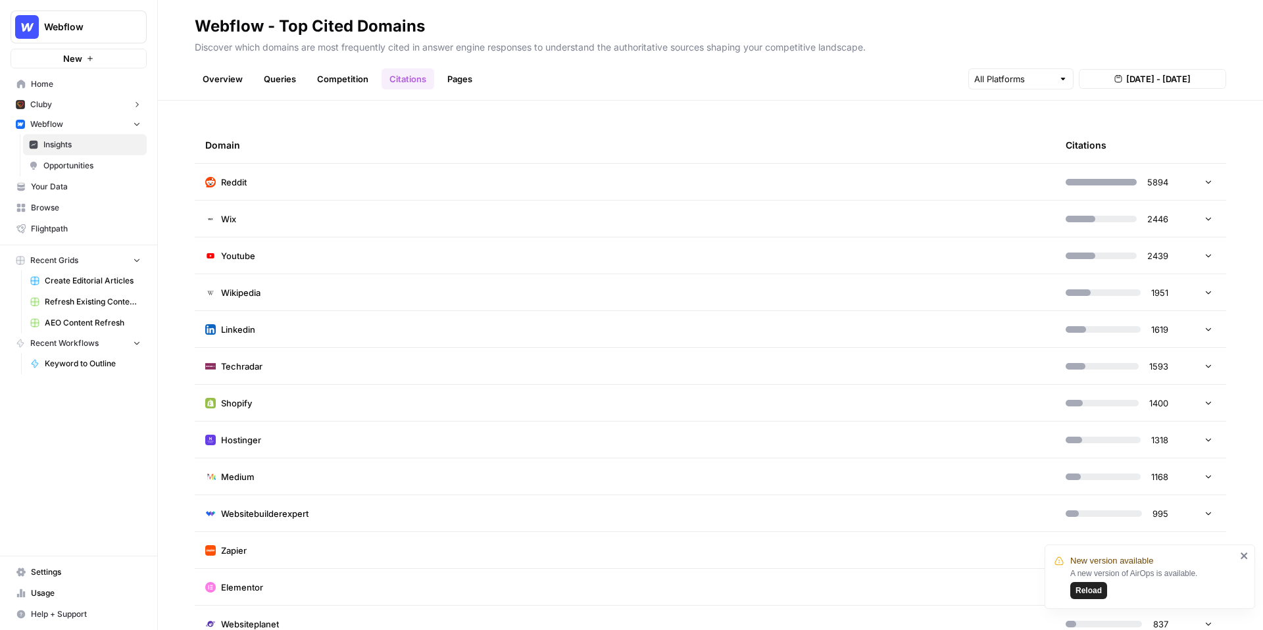
click at [1209, 186] on td at bounding box center [1206, 182] width 39 height 36
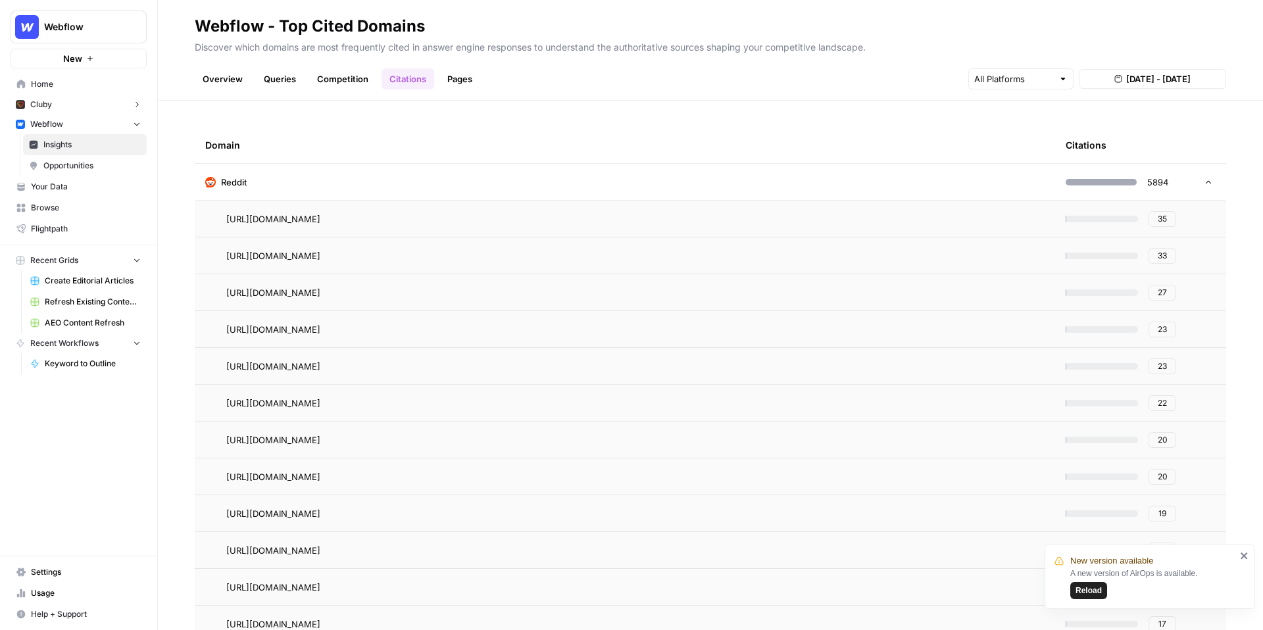
click at [1208, 183] on icon at bounding box center [1208, 182] width 9 height 9
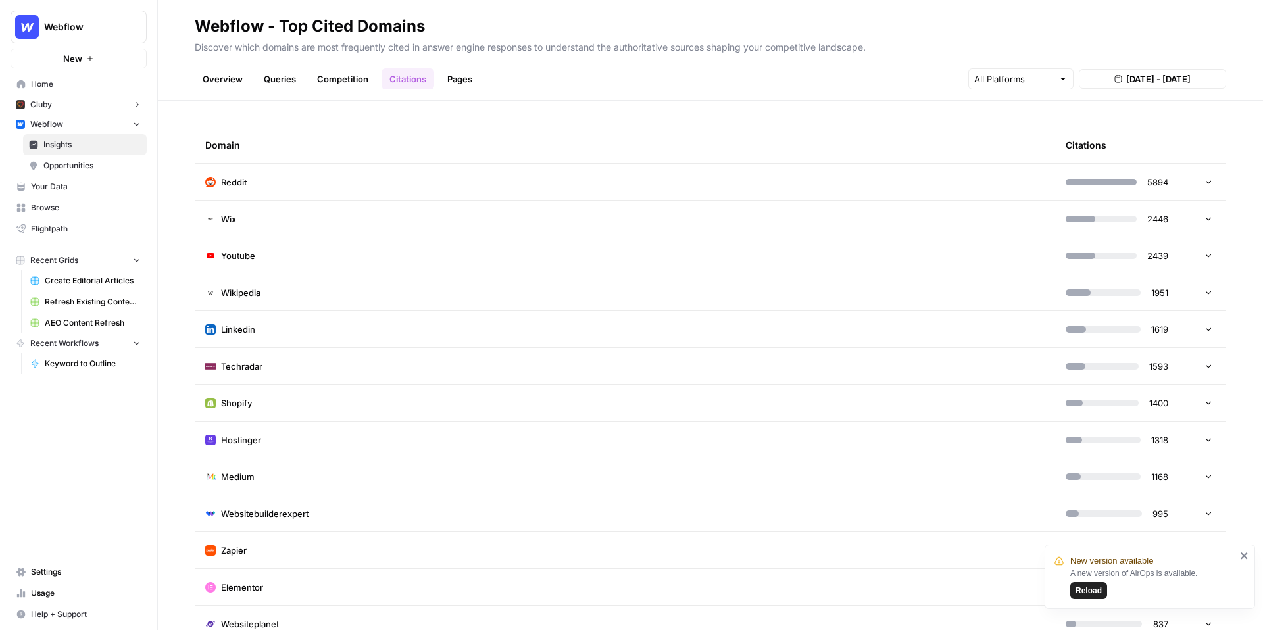
click at [462, 79] on link "Pages" at bounding box center [460, 78] width 41 height 21
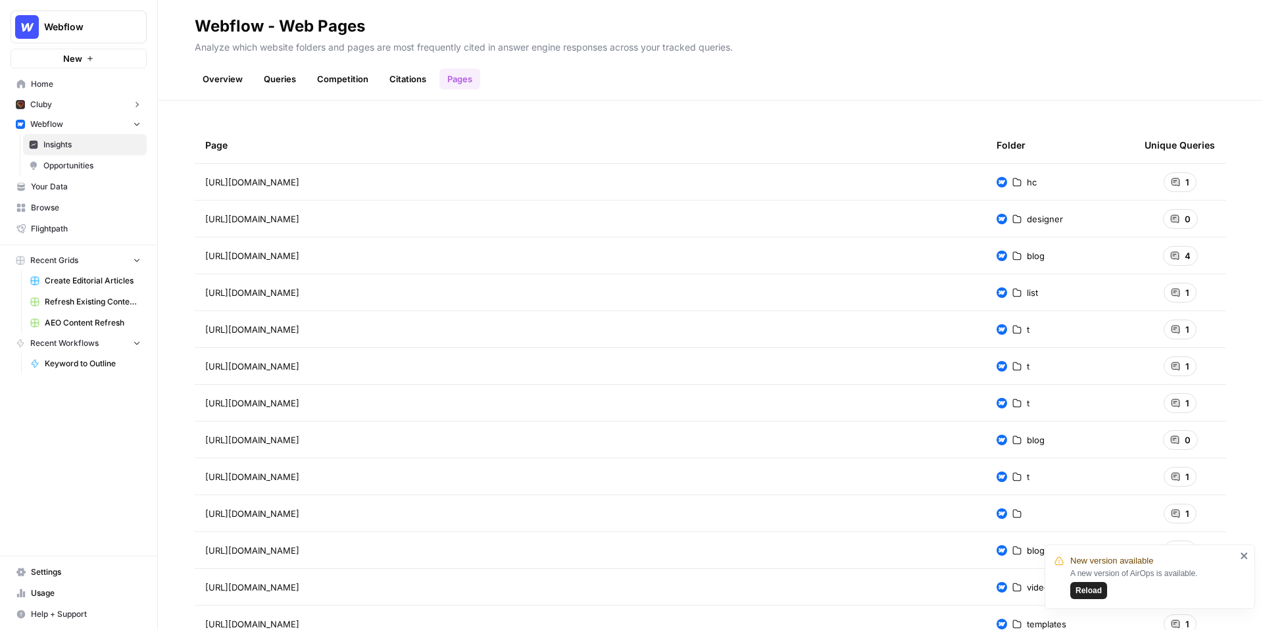
click at [1128, 120] on div "Page Folder Unique Queries https://help.webflow.com/hc/en-us/articles/339612896…" at bounding box center [710, 366] width 1105 height 530
click at [1180, 188] on div "1" at bounding box center [1180, 182] width 33 height 20
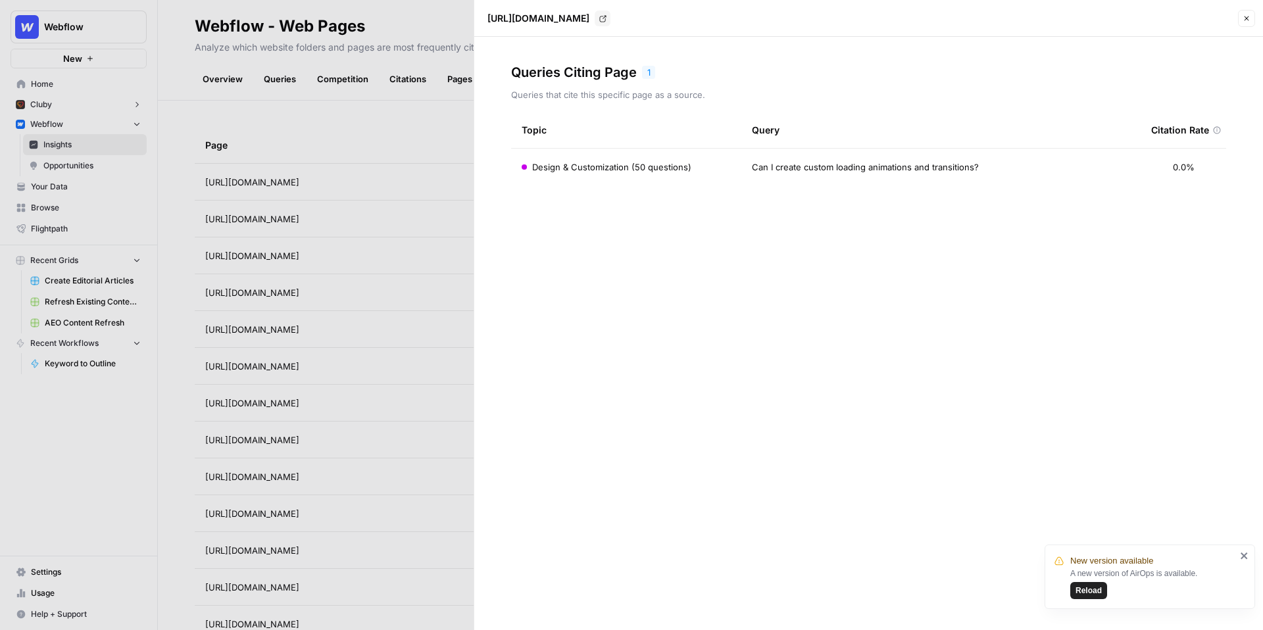
click at [1246, 17] on icon "button" at bounding box center [1247, 18] width 5 height 5
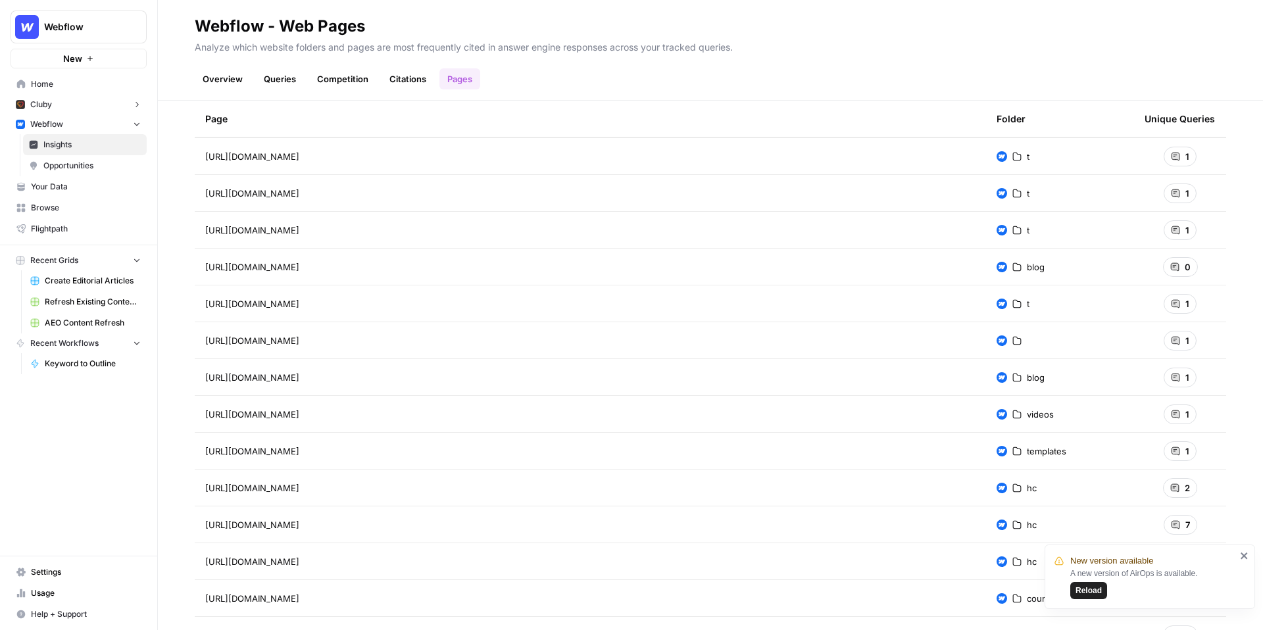
scroll to position [223, 0]
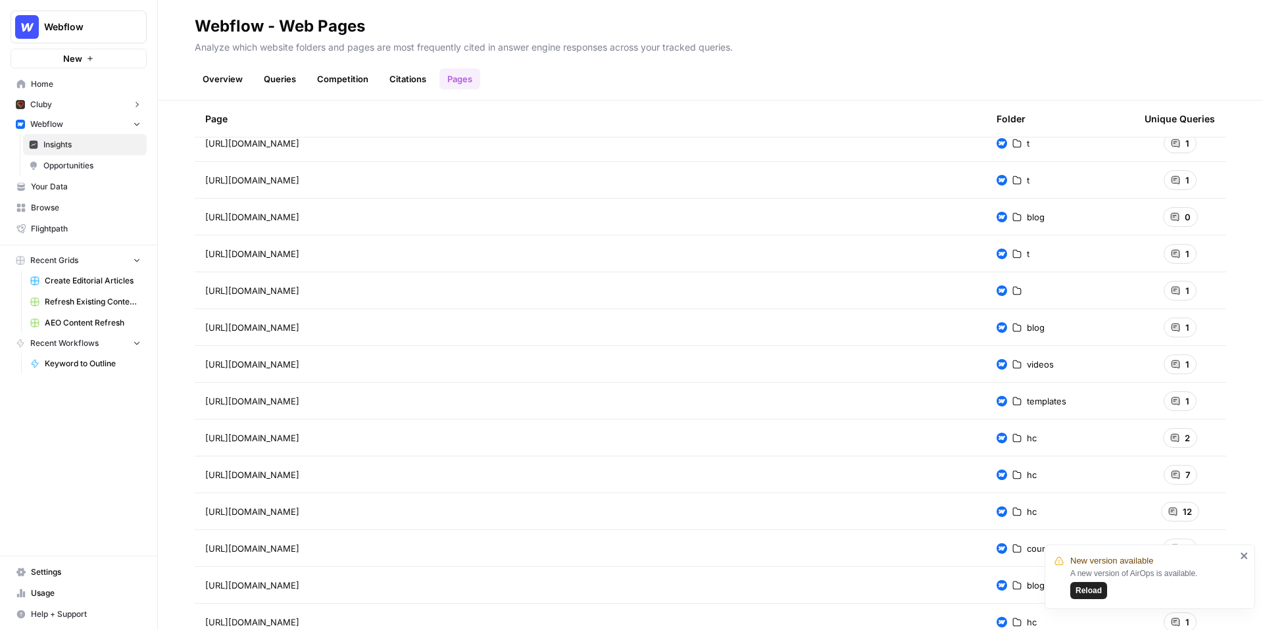
click at [1184, 328] on div "1" at bounding box center [1180, 328] width 33 height 20
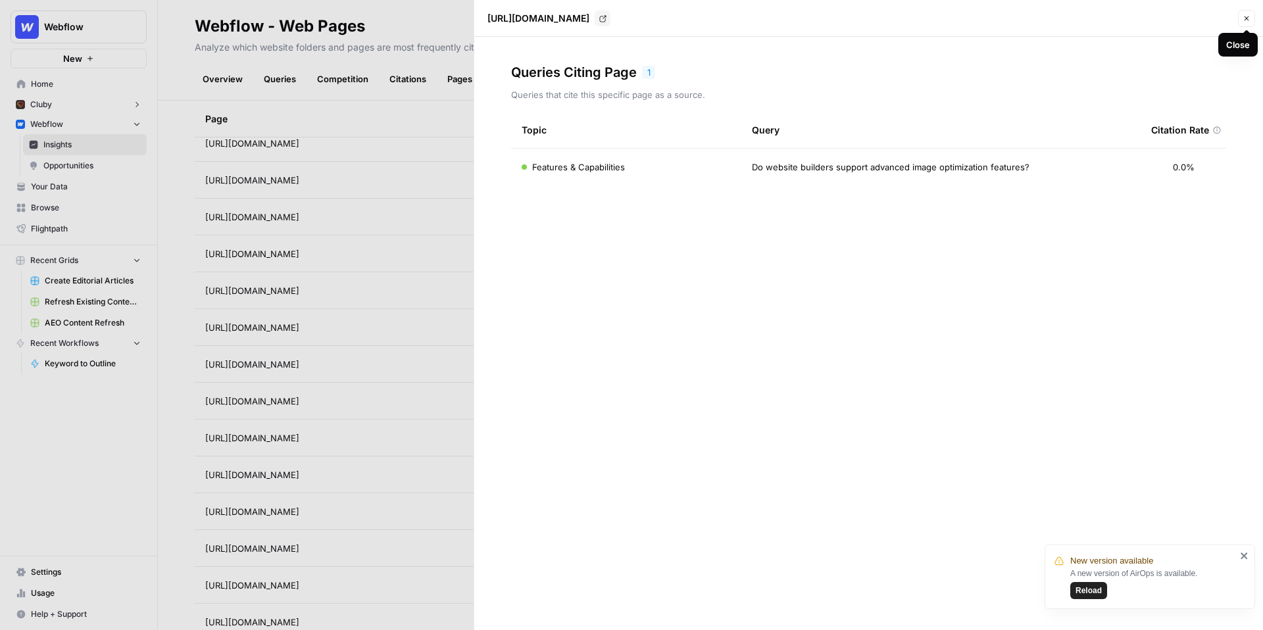
click at [1247, 21] on icon "button" at bounding box center [1247, 18] width 8 height 8
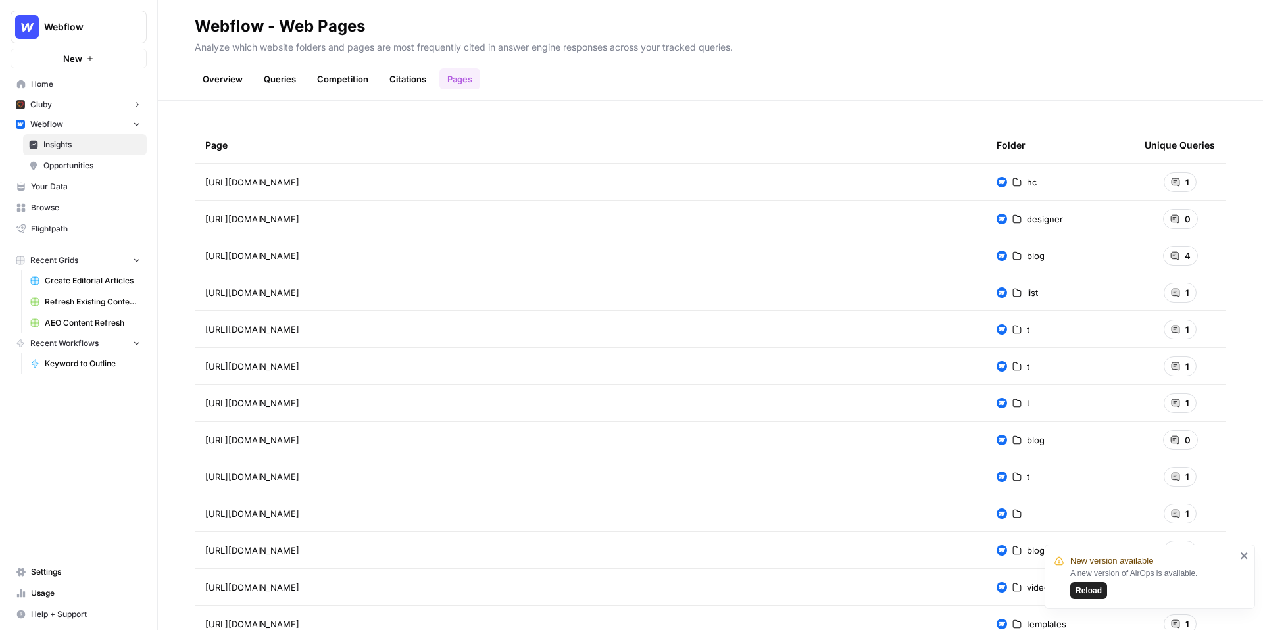
click at [100, 161] on span "Opportunities" at bounding box center [91, 166] width 97 height 12
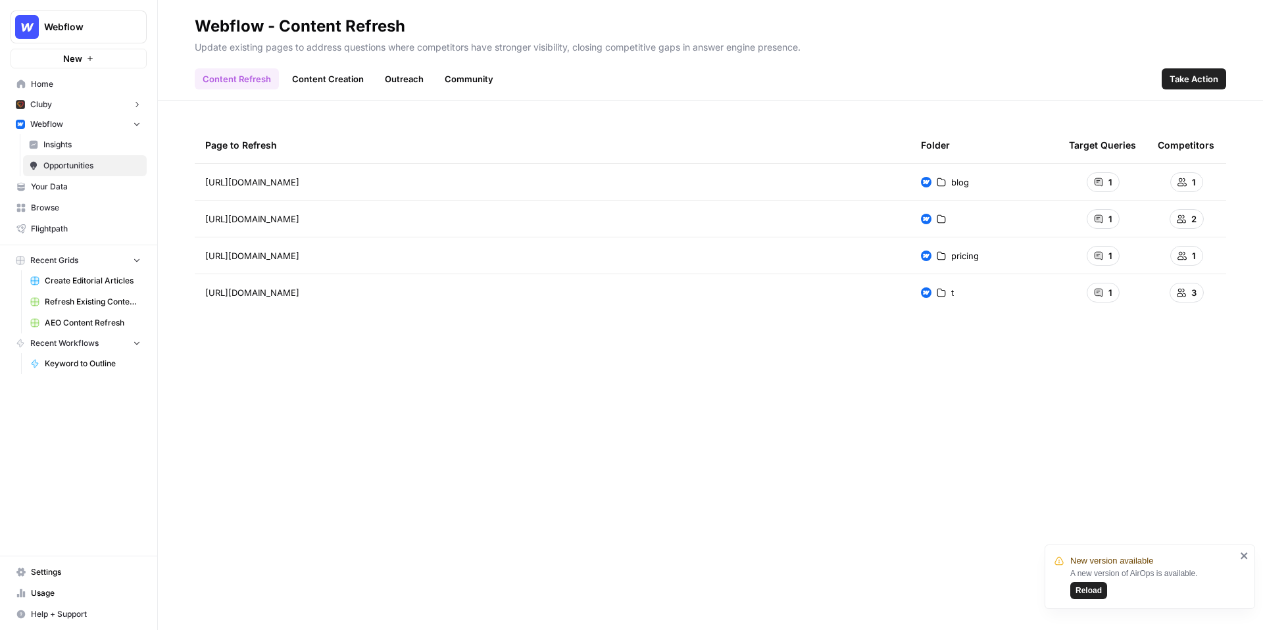
click at [295, 119] on div "Page to Refresh Folder Target Queries Competitors https://webflow.com/blog/webs…" at bounding box center [710, 366] width 1105 height 530
click at [404, 109] on div "Page to Refresh Folder Target Queries Competitors https://webflow.com/blog/webs…" at bounding box center [710, 366] width 1105 height 530
click at [310, 77] on link "Content Creation" at bounding box center [328, 78] width 88 height 21
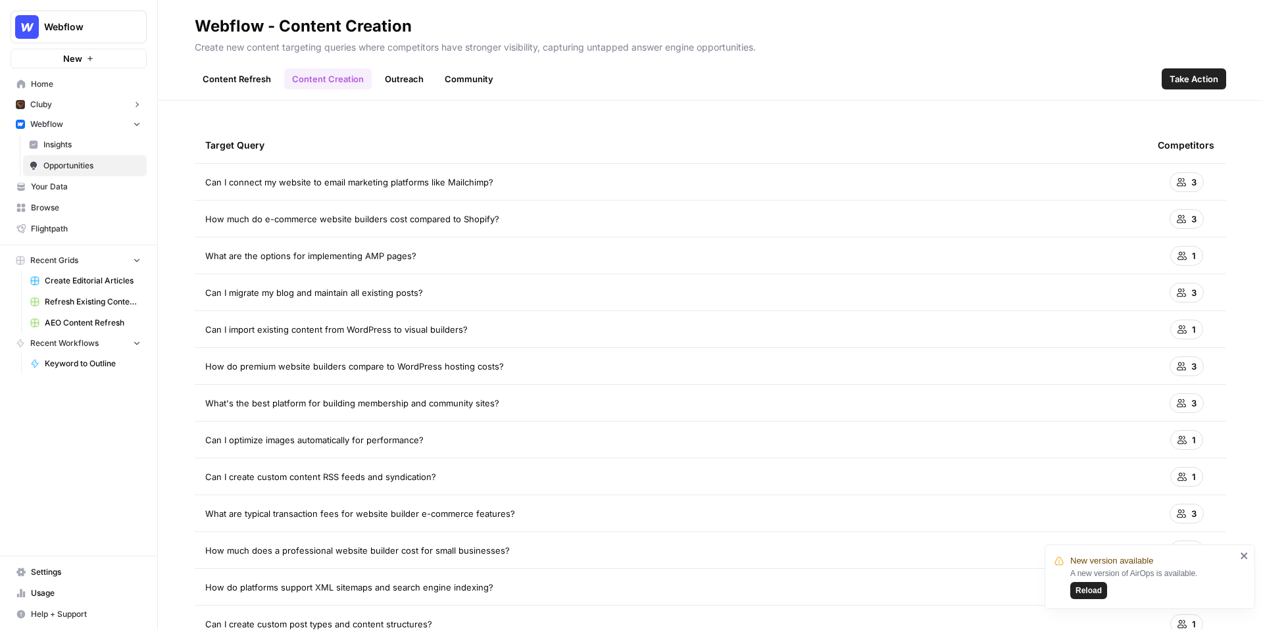
click at [1111, 176] on div "Can I connect my website to email marketing platforms like Mailchimp?" at bounding box center [671, 182] width 932 height 13
drag, startPoint x: 509, startPoint y: 185, endPoint x: 208, endPoint y: 185, distance: 301.3
click at [208, 185] on div "Can I connect my website to email marketing platforms like Mailchimp?" at bounding box center [671, 182] width 932 height 13
click at [293, 129] on div "Target Query" at bounding box center [671, 145] width 932 height 36
click at [398, 103] on div "Target Query Competitors Can I connect my website to email marketing platforms …" at bounding box center [710, 366] width 1105 height 530
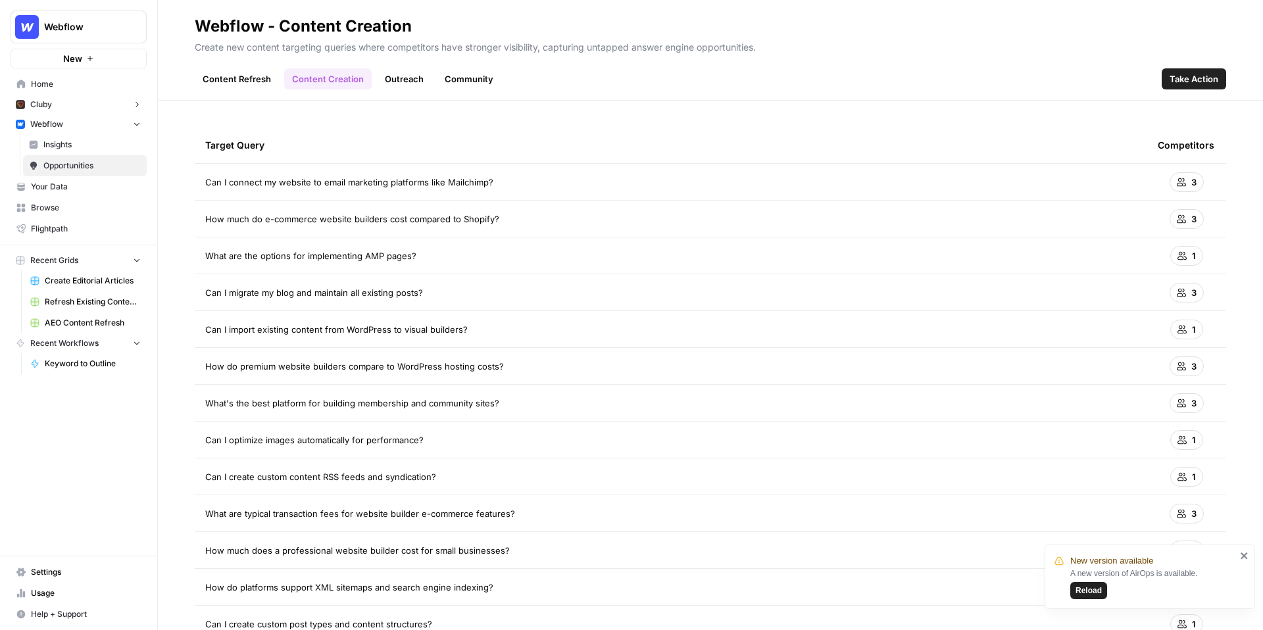
click at [399, 79] on link "Outreach" at bounding box center [404, 78] width 55 height 21
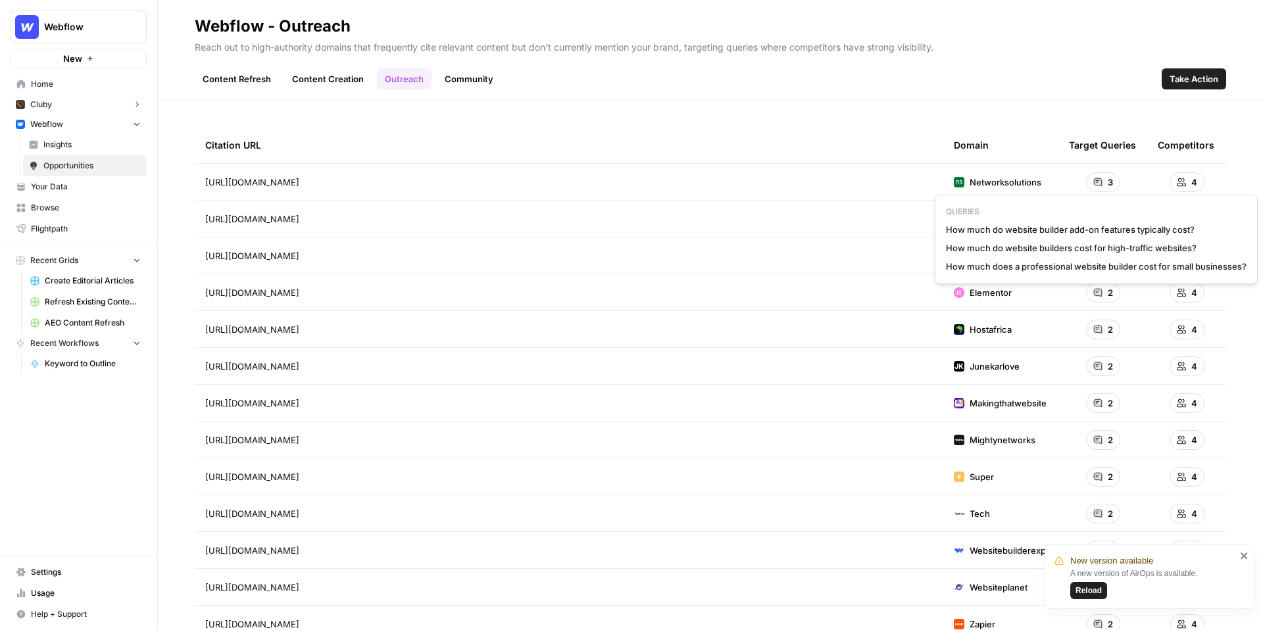
click at [1092, 178] on div "3" at bounding box center [1103, 182] width 34 height 20
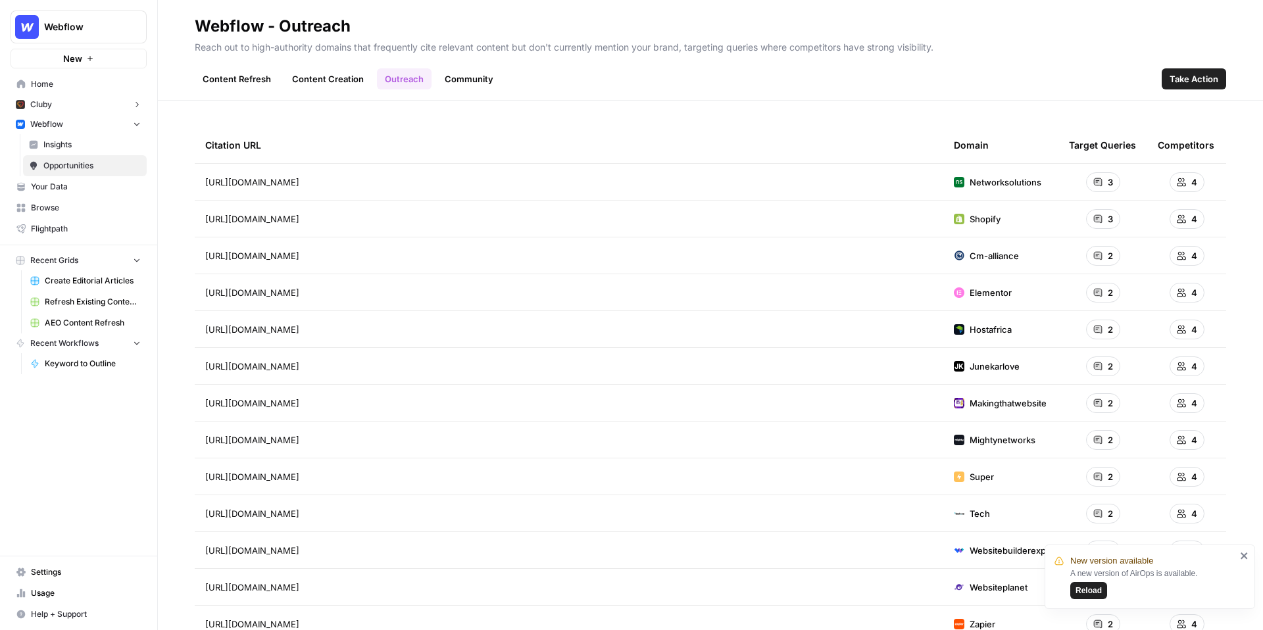
click at [299, 186] on span "https://www.networksolutions.com/blog/how-much-does-it-cost-to-build-a-website/" at bounding box center [252, 182] width 94 height 13
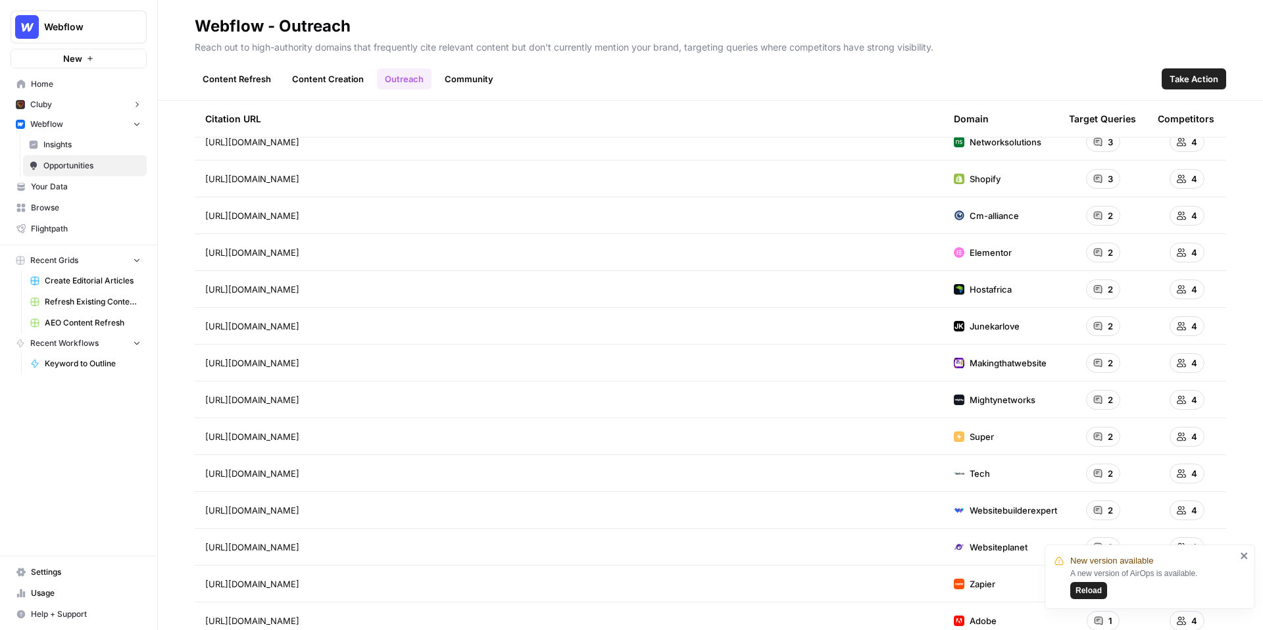
scroll to position [42, 0]
click at [459, 84] on link "Community" at bounding box center [469, 78] width 64 height 21
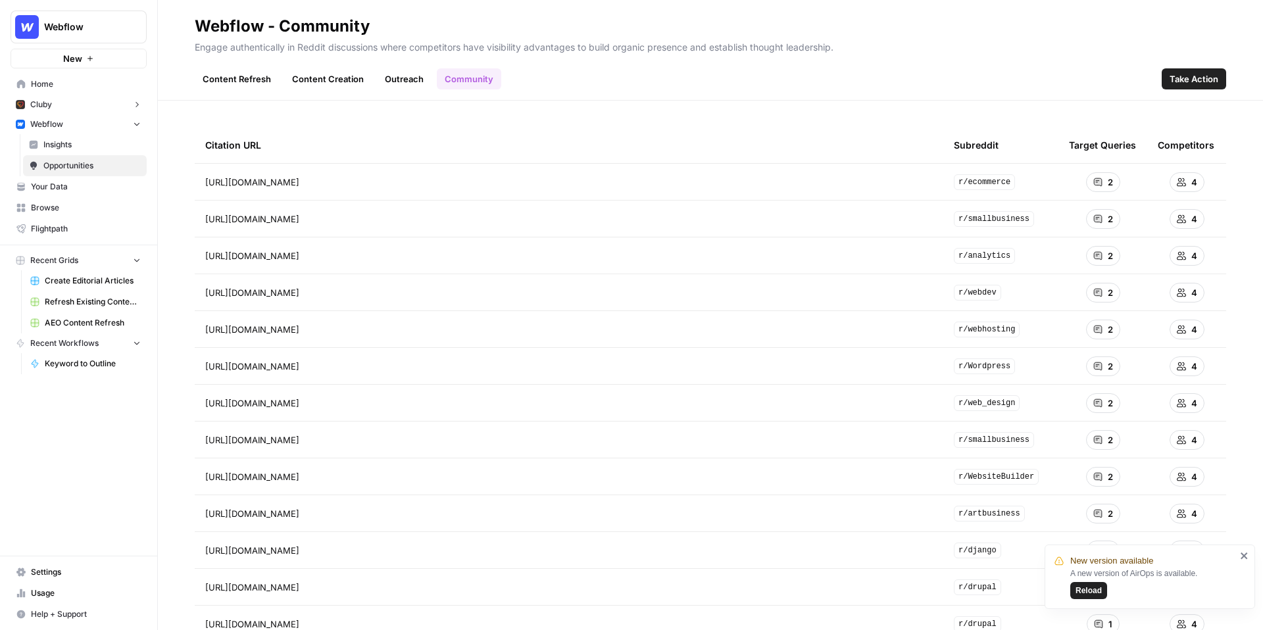
click at [245, 79] on link "Content Refresh" at bounding box center [237, 78] width 84 height 21
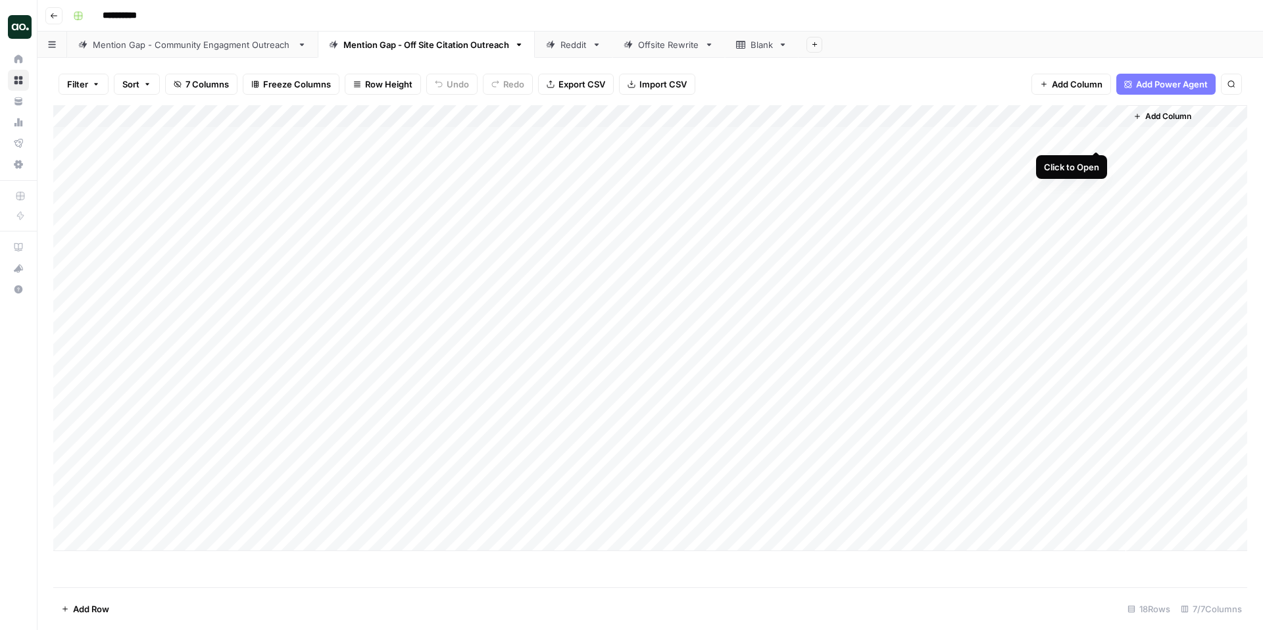
click at [1099, 138] on div "Add Column" at bounding box center [650, 328] width 1194 height 446
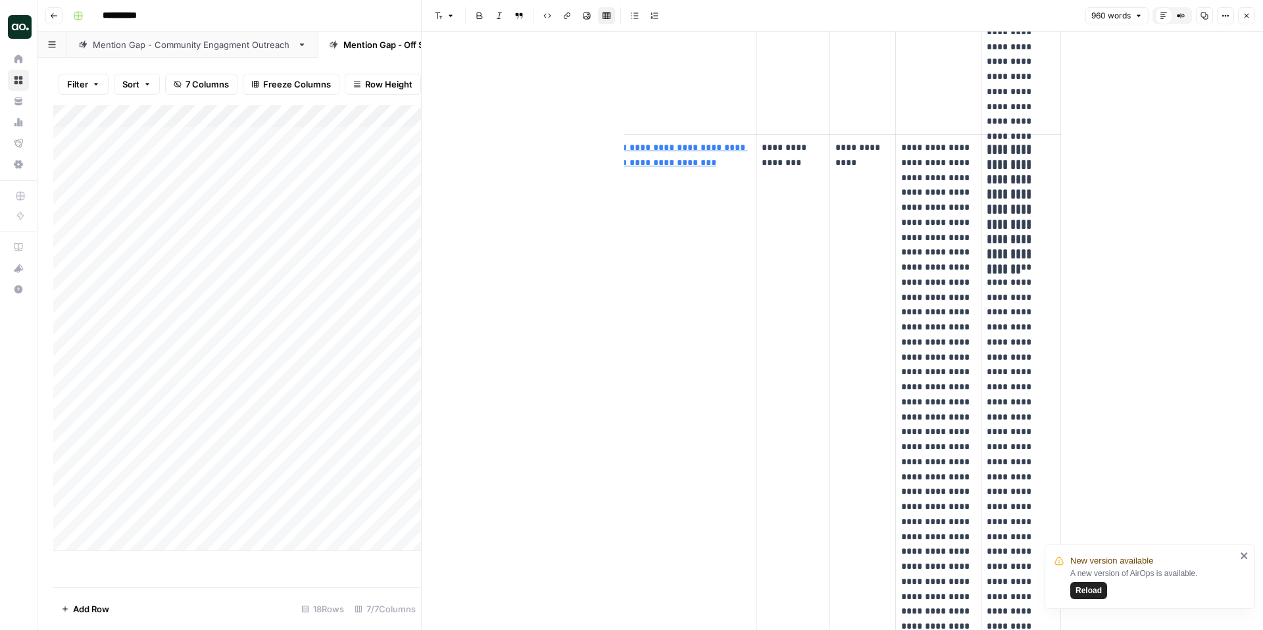
scroll to position [2807, 0]
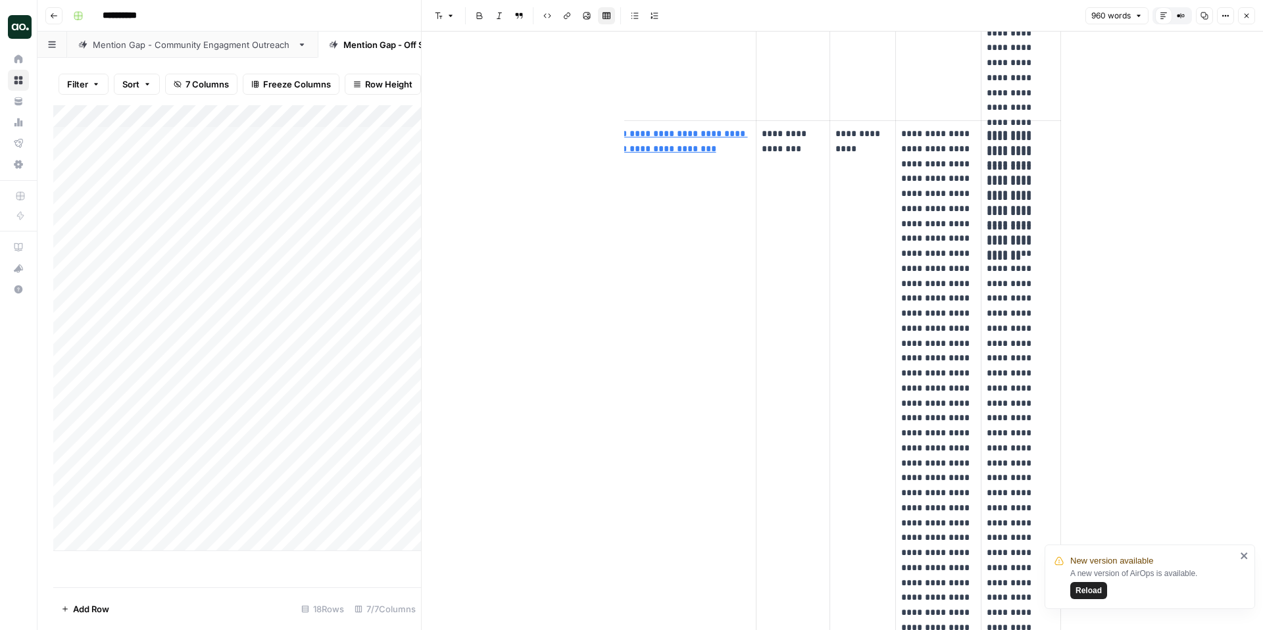
click at [1248, 13] on icon "button" at bounding box center [1247, 16] width 8 height 8
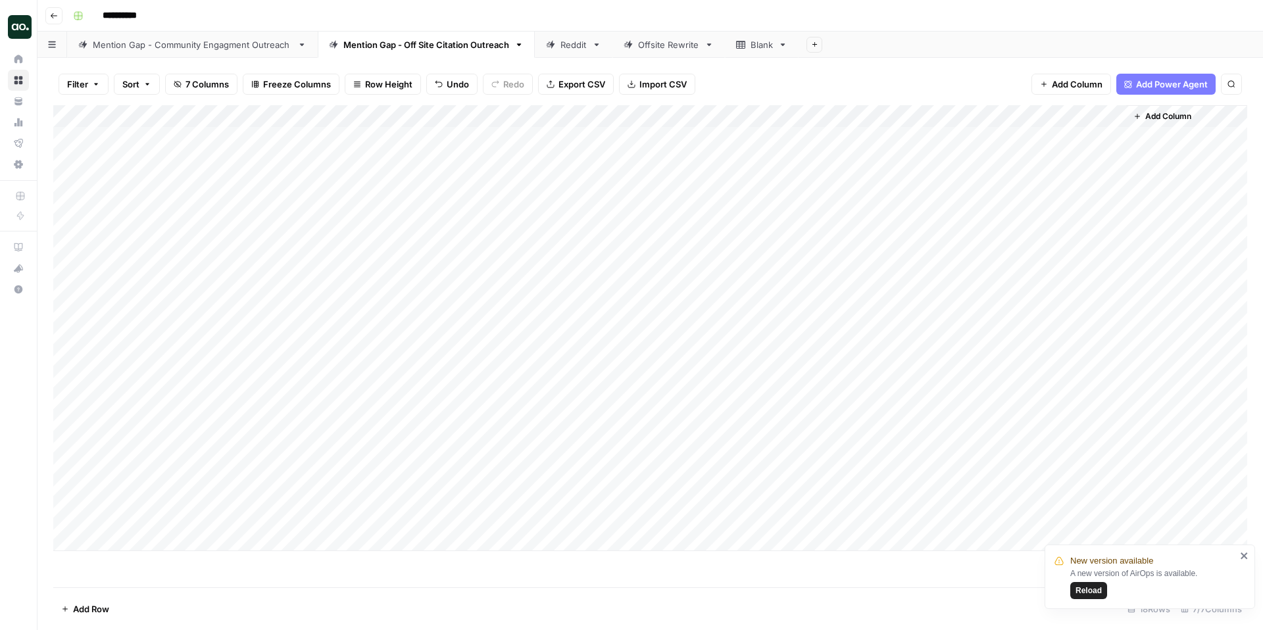
click at [576, 46] on div "Reddit" at bounding box center [574, 44] width 26 height 13
click at [997, 137] on div "Add Column" at bounding box center [650, 171] width 1194 height 133
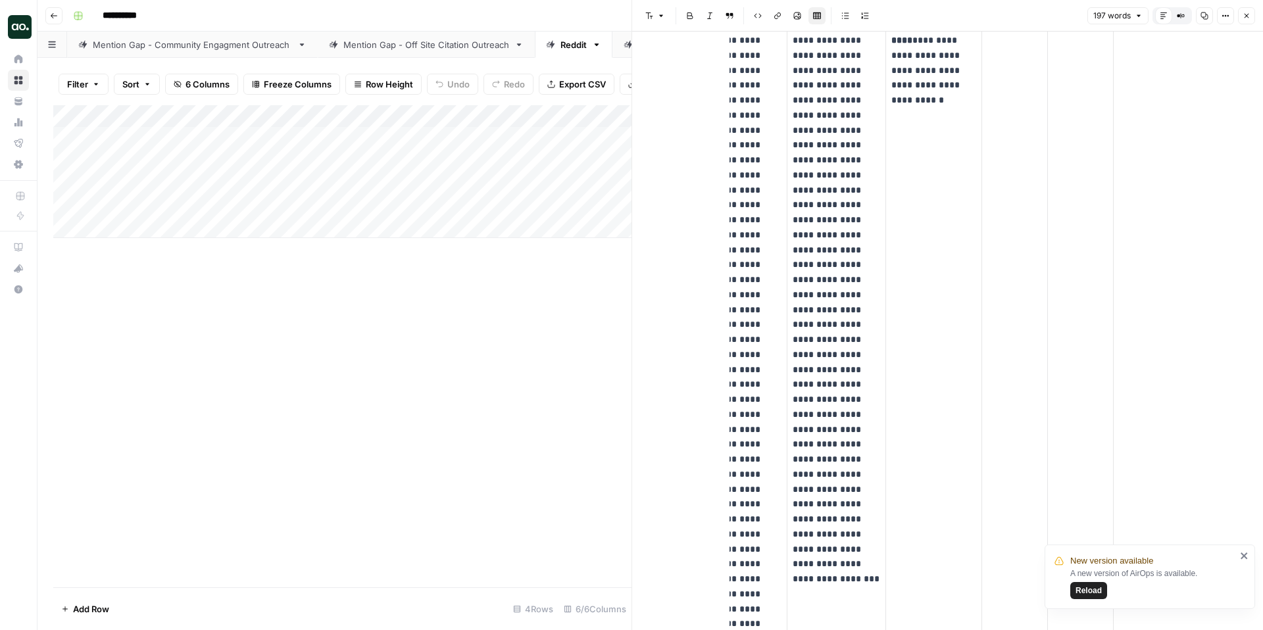
scroll to position [105, 0]
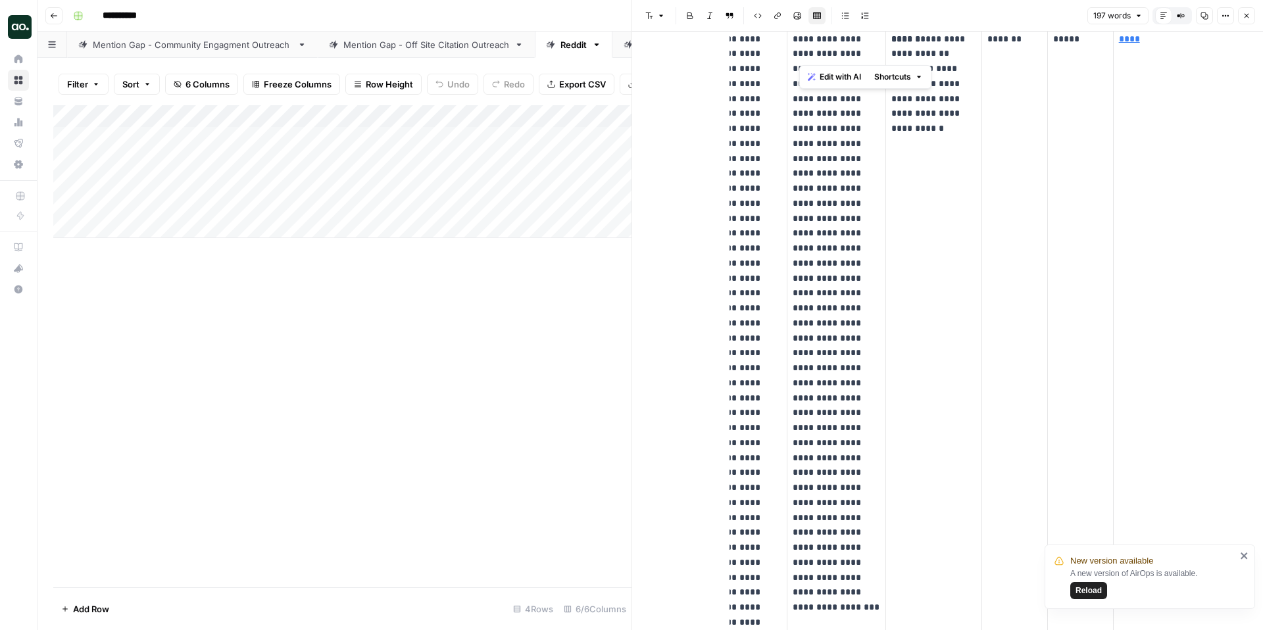
drag, startPoint x: 842, startPoint y: 54, endPoint x: 857, endPoint y: 55, distance: 14.5
click at [857, 55] on p "**********" at bounding box center [837, 294] width 88 height 524
click at [832, 172] on p "**********" at bounding box center [837, 294] width 88 height 524
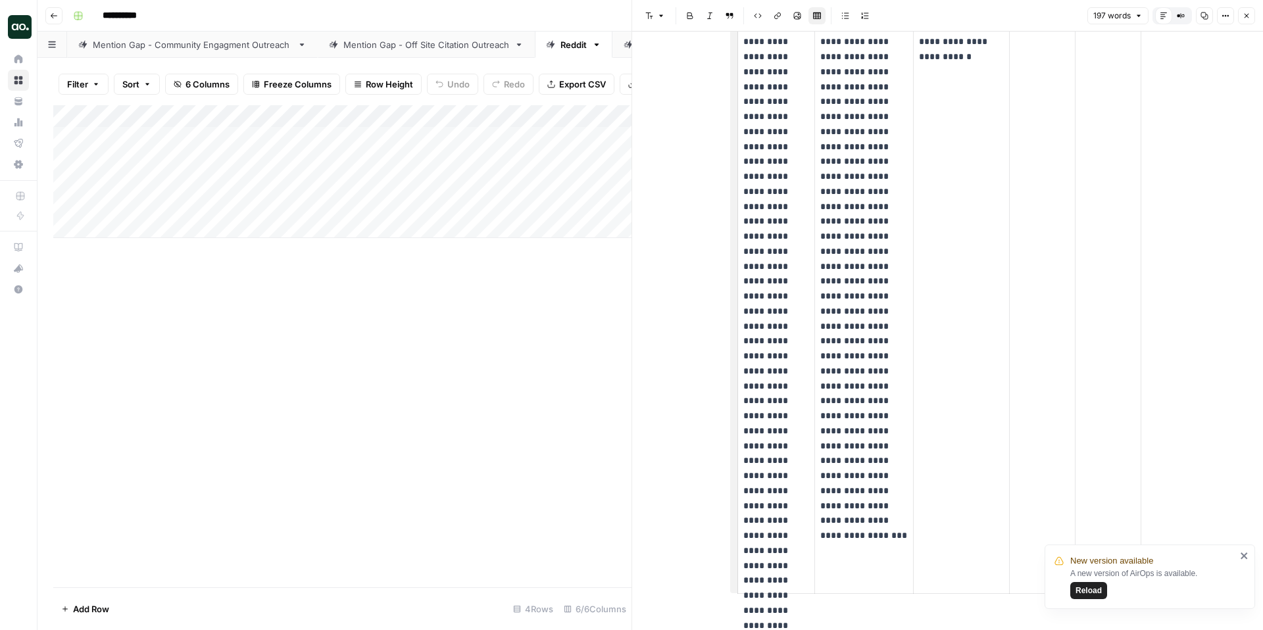
scroll to position [0, 0]
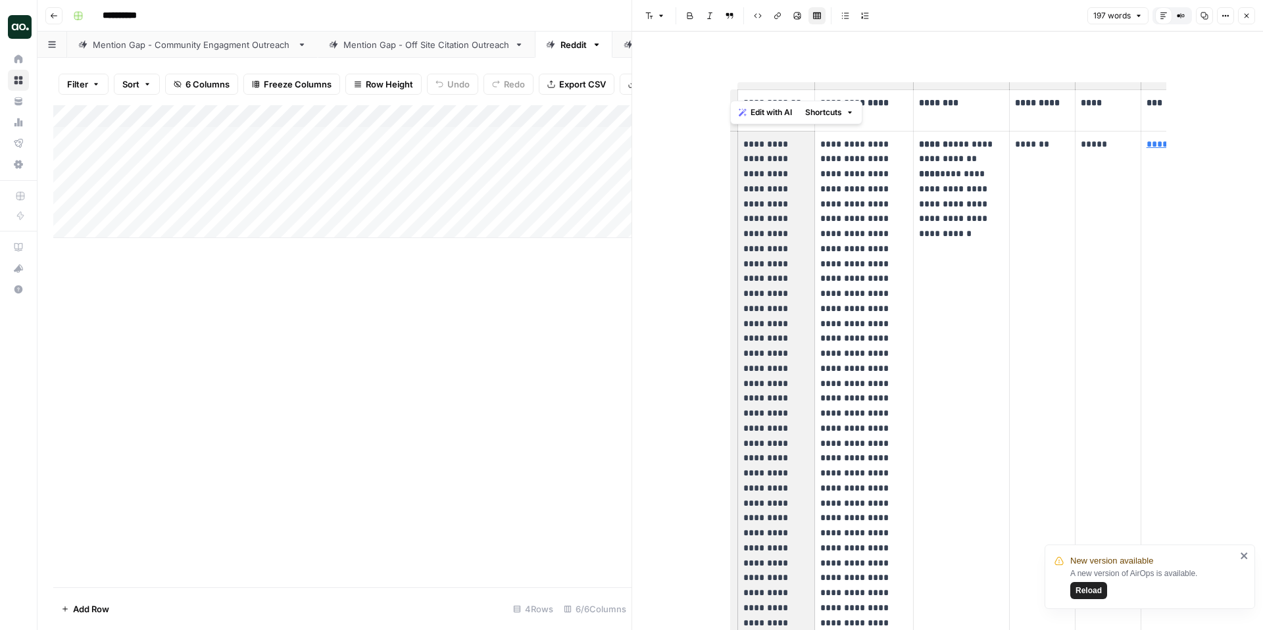
drag, startPoint x: 743, startPoint y: 146, endPoint x: 785, endPoint y: 363, distance: 221.0
click at [785, 363] on p "**********" at bounding box center [776, 451] width 66 height 629
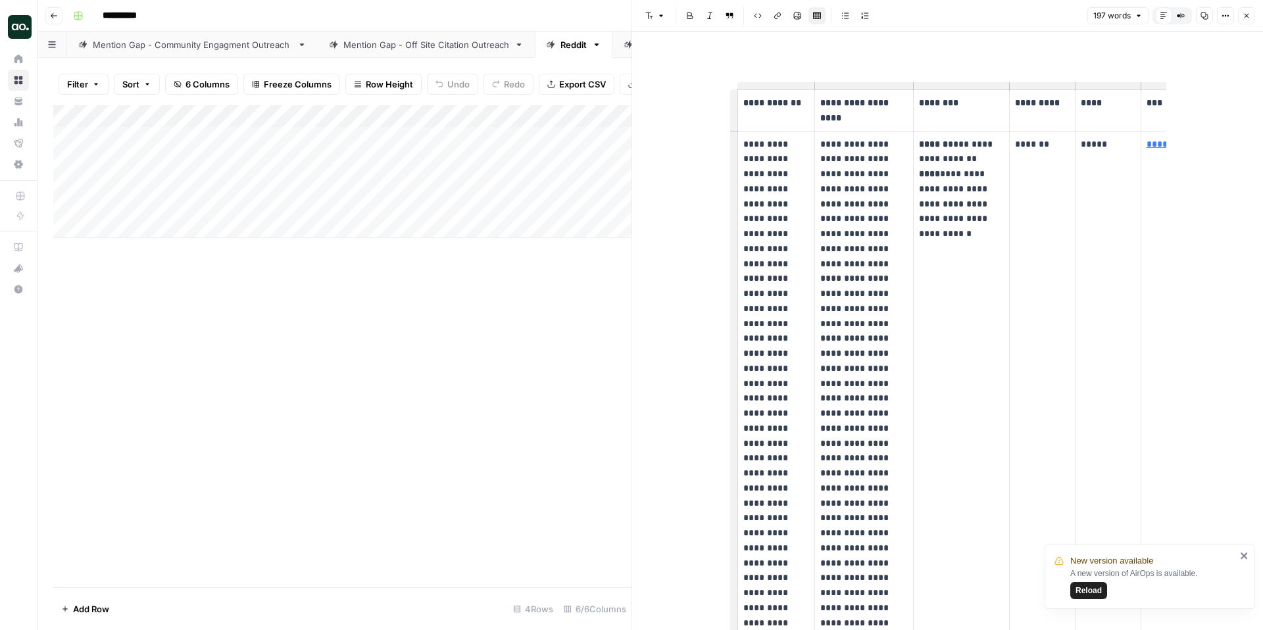
click at [797, 384] on p "**********" at bounding box center [776, 451] width 66 height 629
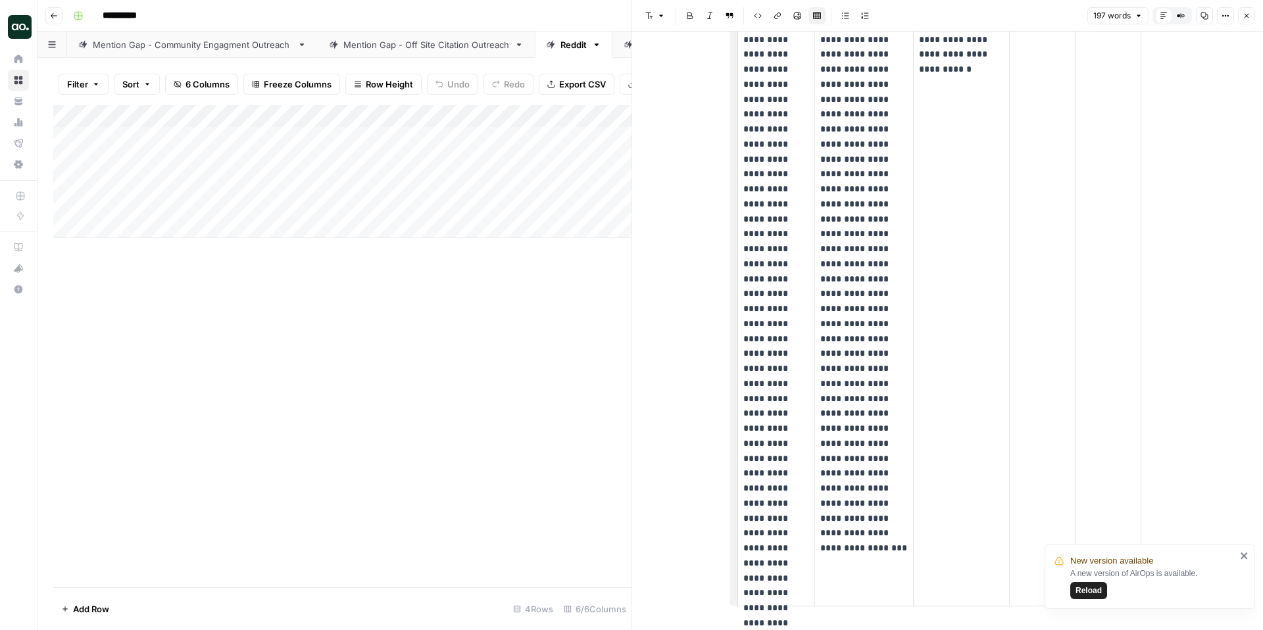
scroll to position [220, 0]
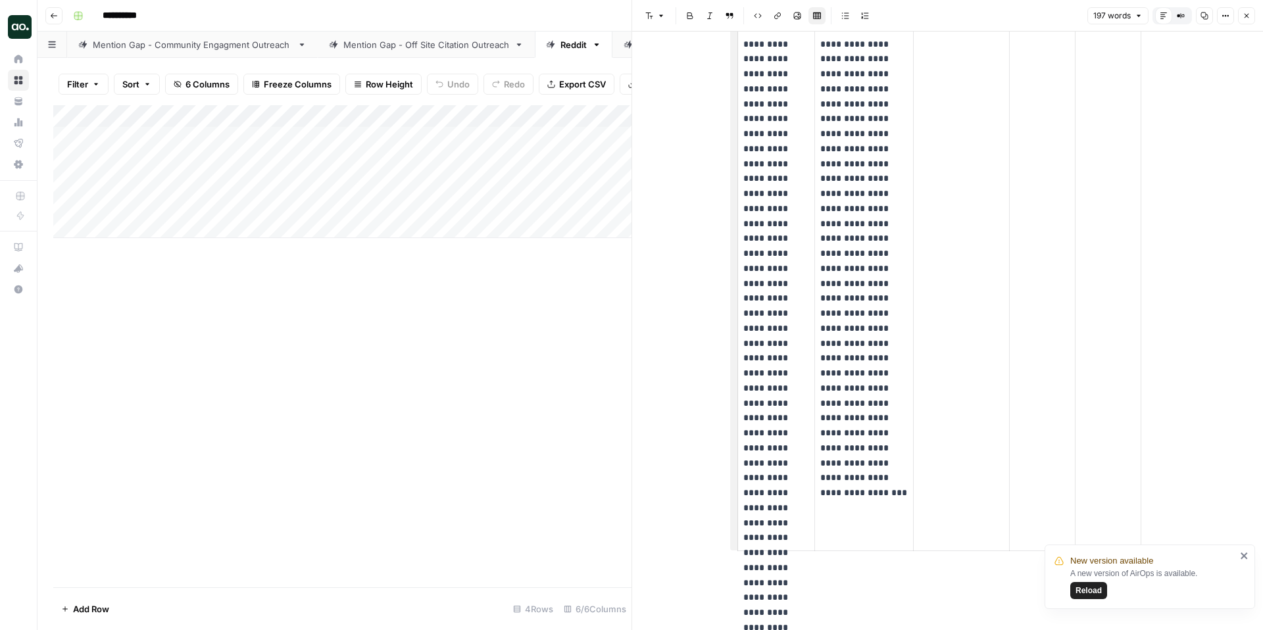
click at [1244, 14] on icon "button" at bounding box center [1247, 16] width 8 height 8
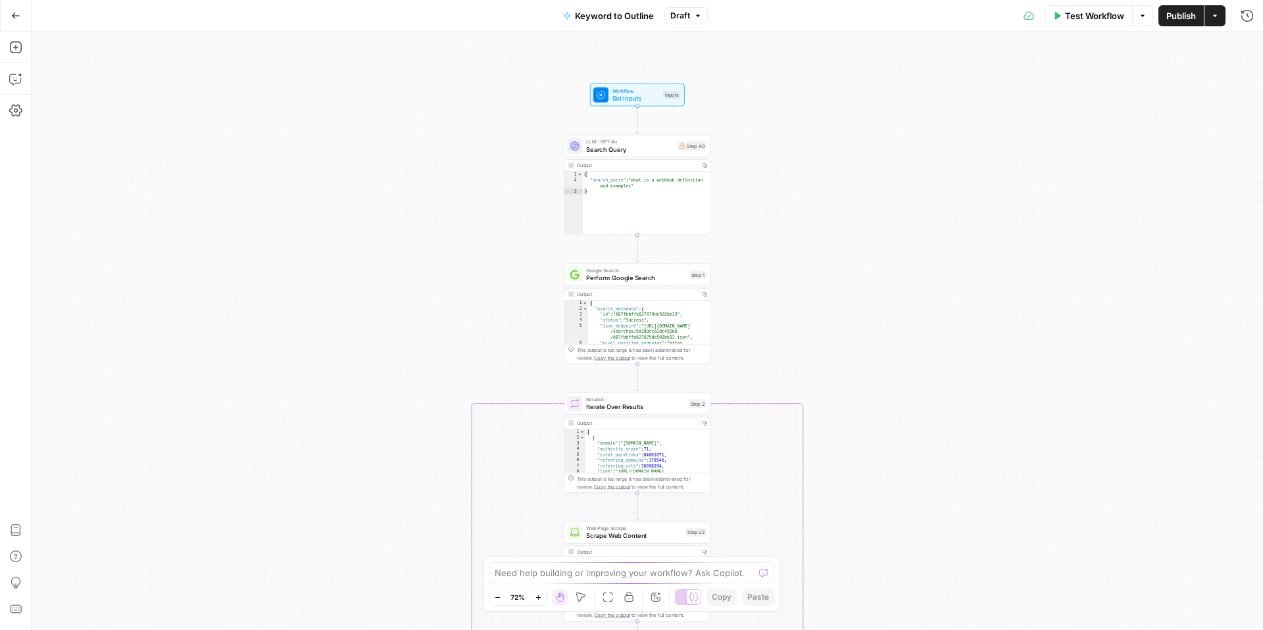
drag, startPoint x: 805, startPoint y: 257, endPoint x: 799, endPoint y: 99, distance: 157.4
click at [799, 99] on div "true false Workflow Set Inputs Inputs LLM · GPT-4o Search Query Step 40 Output …" at bounding box center [648, 331] width 1232 height 599
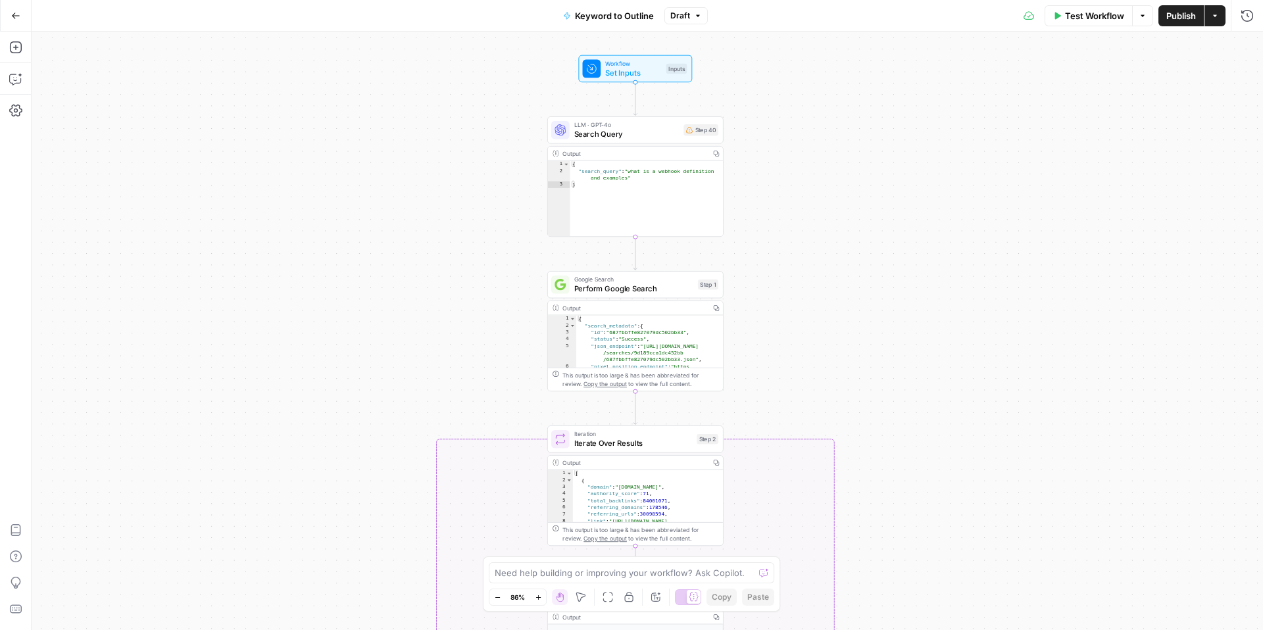
drag, startPoint x: 802, startPoint y: 134, endPoint x: 801, endPoint y: 157, distance: 22.4
click at [802, 157] on div "true false Workflow Set Inputs Inputs LLM · GPT-4o Search Query Step 40 Output …" at bounding box center [648, 331] width 1232 height 599
click at [14, 74] on icon "button" at bounding box center [15, 78] width 13 height 13
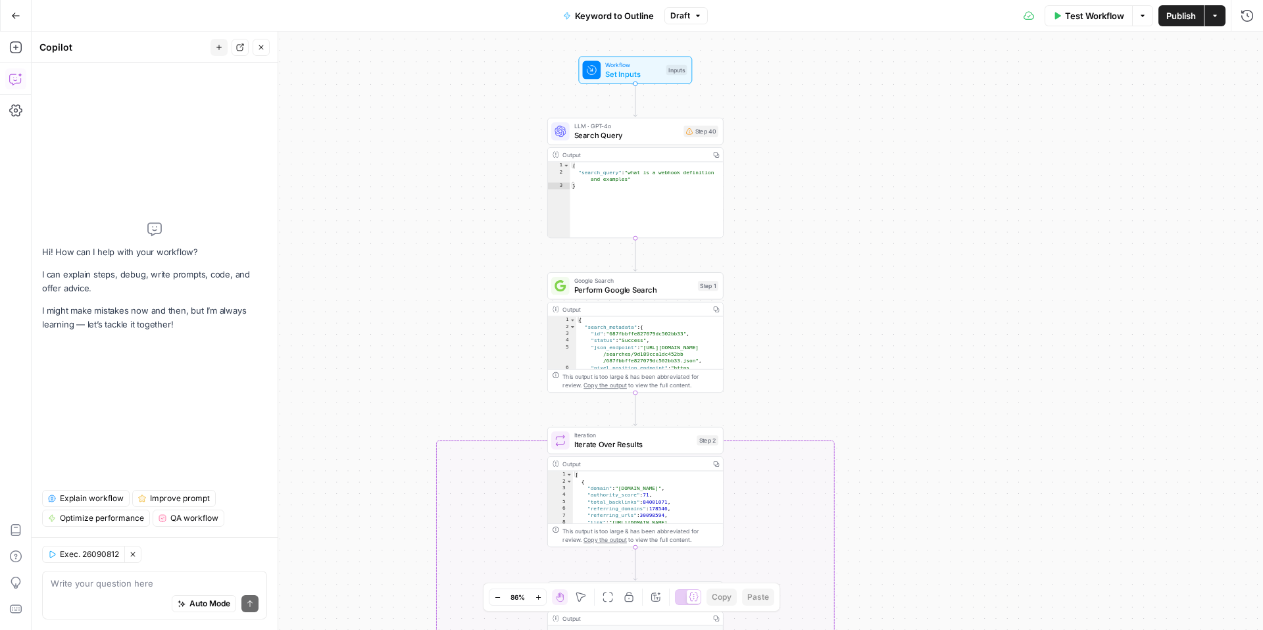
click at [102, 498] on span "Explain workflow" at bounding box center [92, 499] width 64 height 12
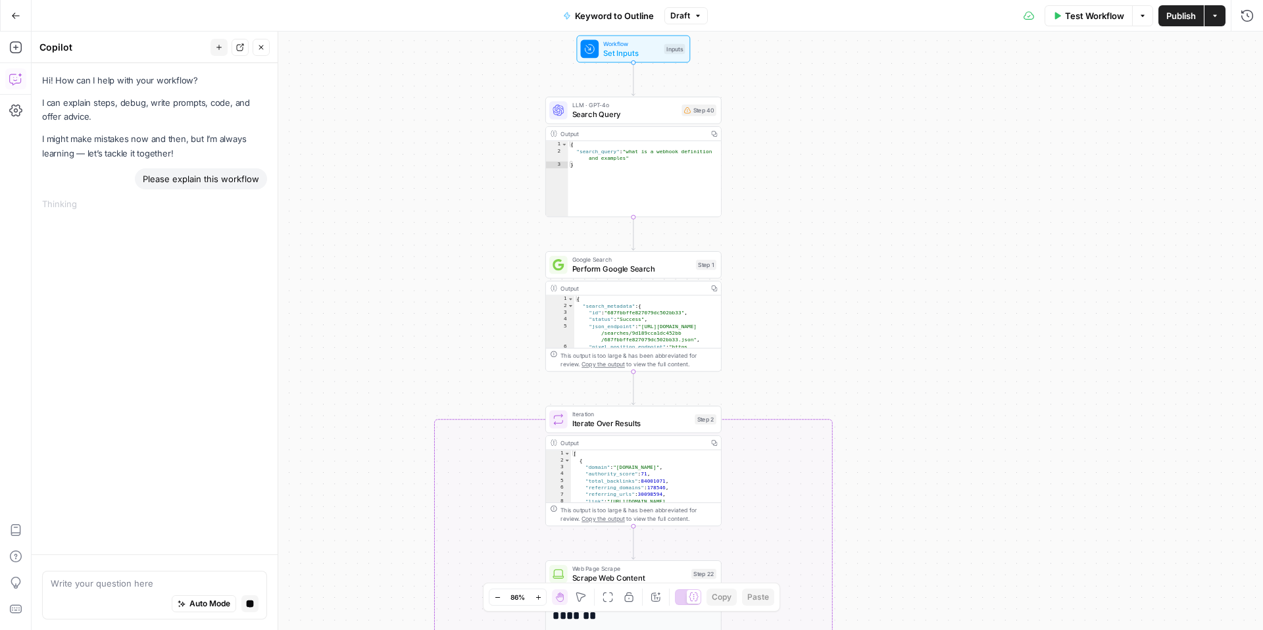
drag, startPoint x: 769, startPoint y: 225, endPoint x: 765, endPoint y: 195, distance: 30.6
click at [765, 195] on div "true false Workflow Set Inputs Inputs LLM · GPT-4o Search Query Step 40 Output …" at bounding box center [648, 331] width 1232 height 599
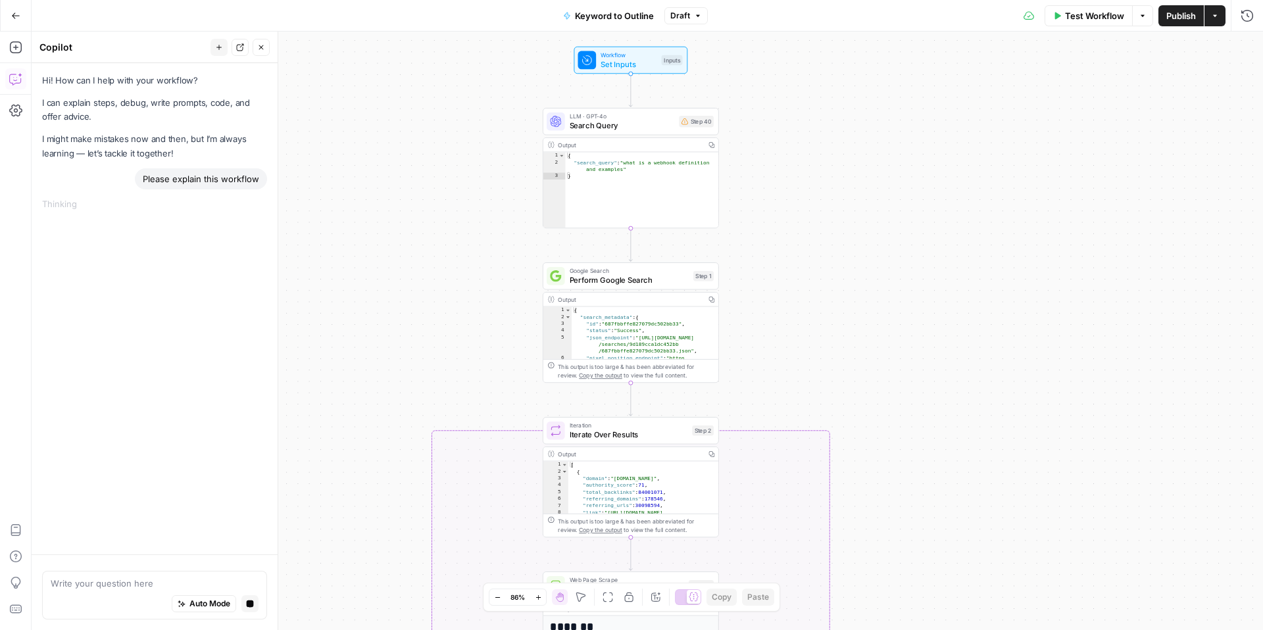
drag, startPoint x: 765, startPoint y: 195, endPoint x: 765, endPoint y: 216, distance: 21.1
click at [765, 216] on div "true false Workflow Set Inputs Inputs LLM · GPT-4o Search Query Step 40 Output …" at bounding box center [648, 331] width 1232 height 599
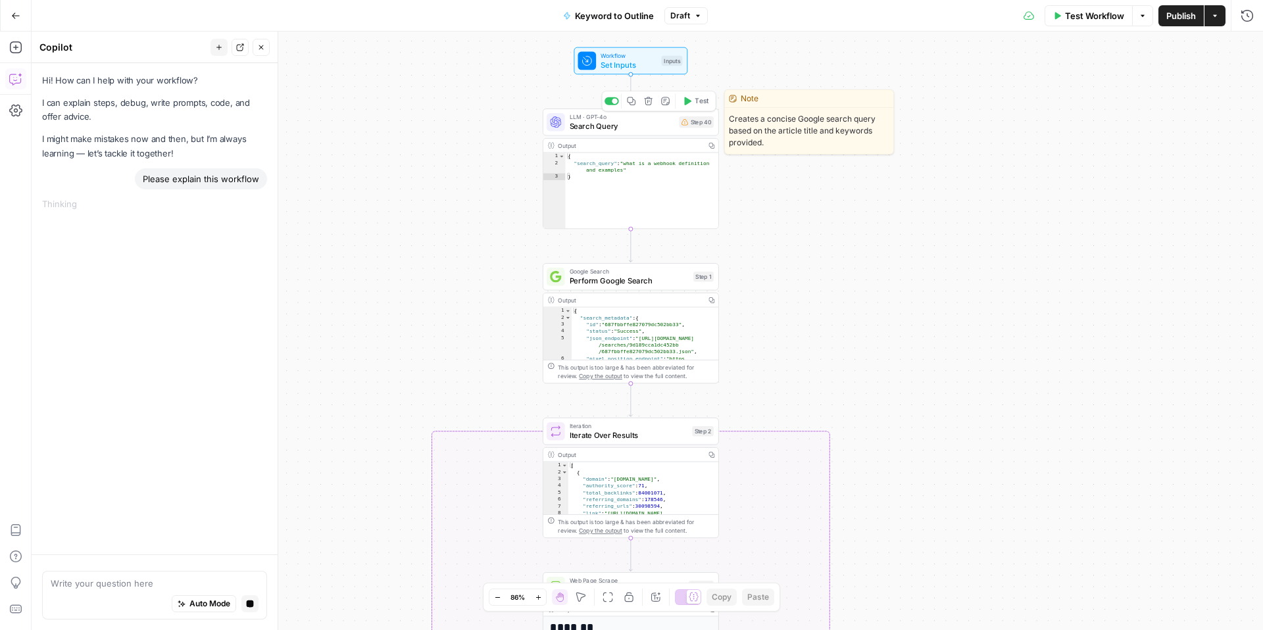
click at [624, 121] on span "Search Query" at bounding box center [622, 125] width 105 height 11
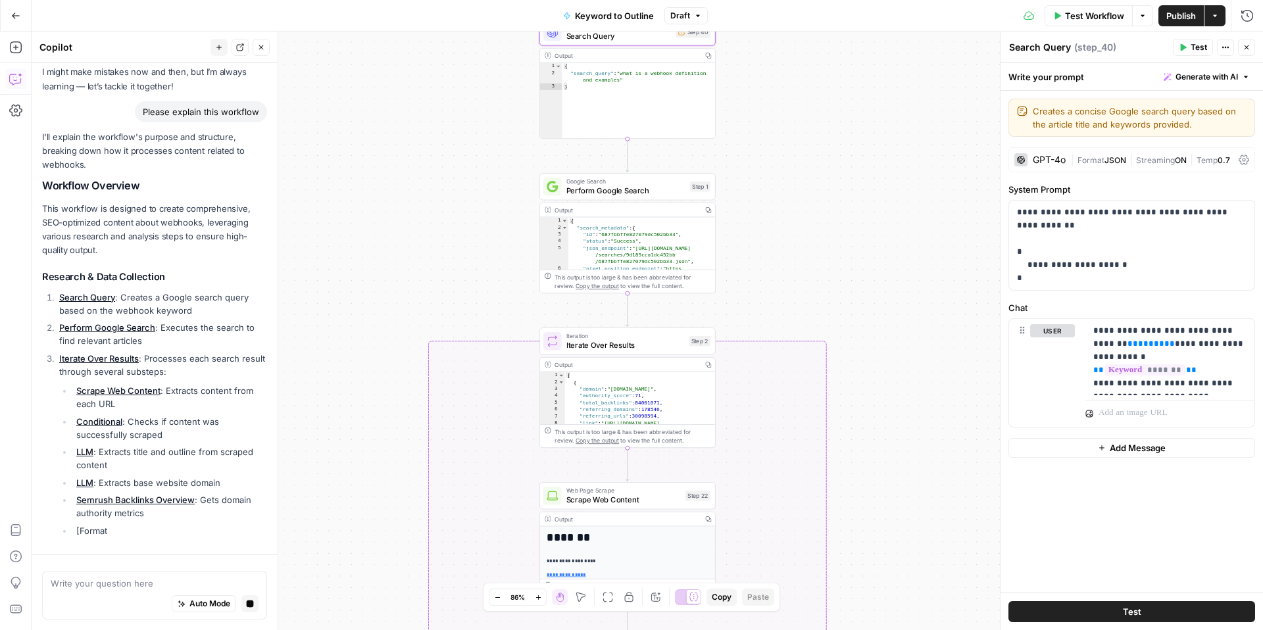
drag, startPoint x: 756, startPoint y: 313, endPoint x: 752, endPoint y: 224, distance: 89.6
click at [752, 222] on div "true false Workflow Set Inputs Inputs LLM · GPT-4o Search Query Step 40 Output …" at bounding box center [648, 331] width 1232 height 599
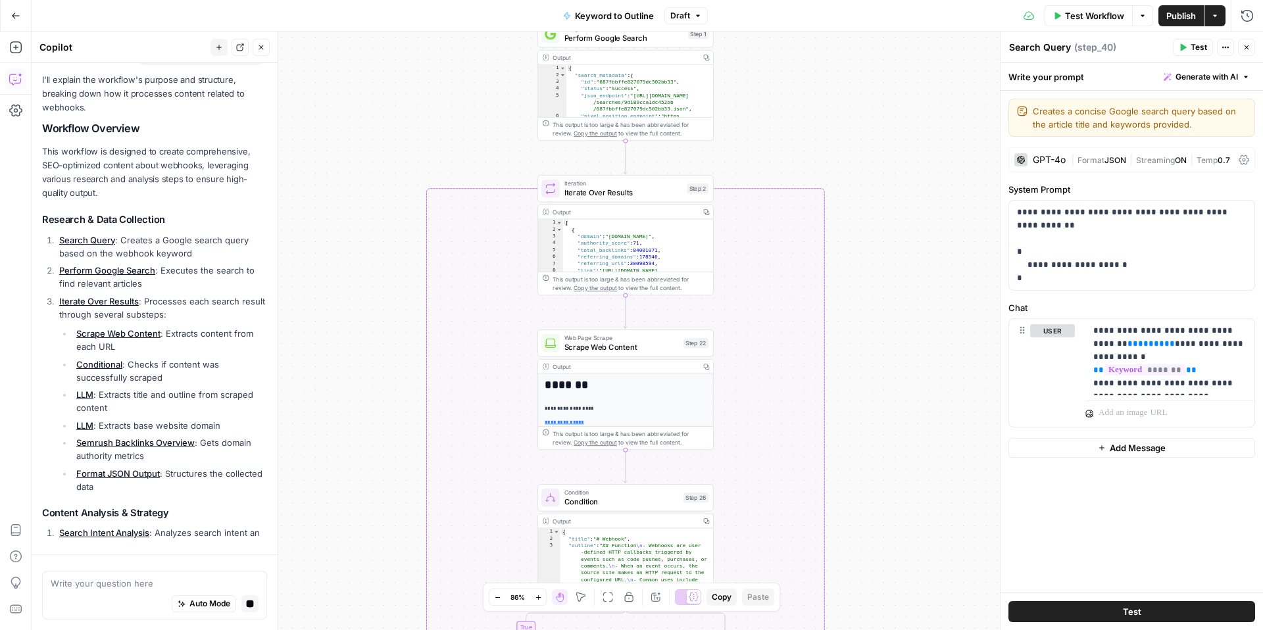
drag, startPoint x: 752, startPoint y: 224, endPoint x: 749, endPoint y: 72, distance: 151.4
click at [749, 71] on div "true false Workflow Set Inputs Inputs LLM · GPT-4o Search Query Step 40 Output …" at bounding box center [648, 331] width 1232 height 599
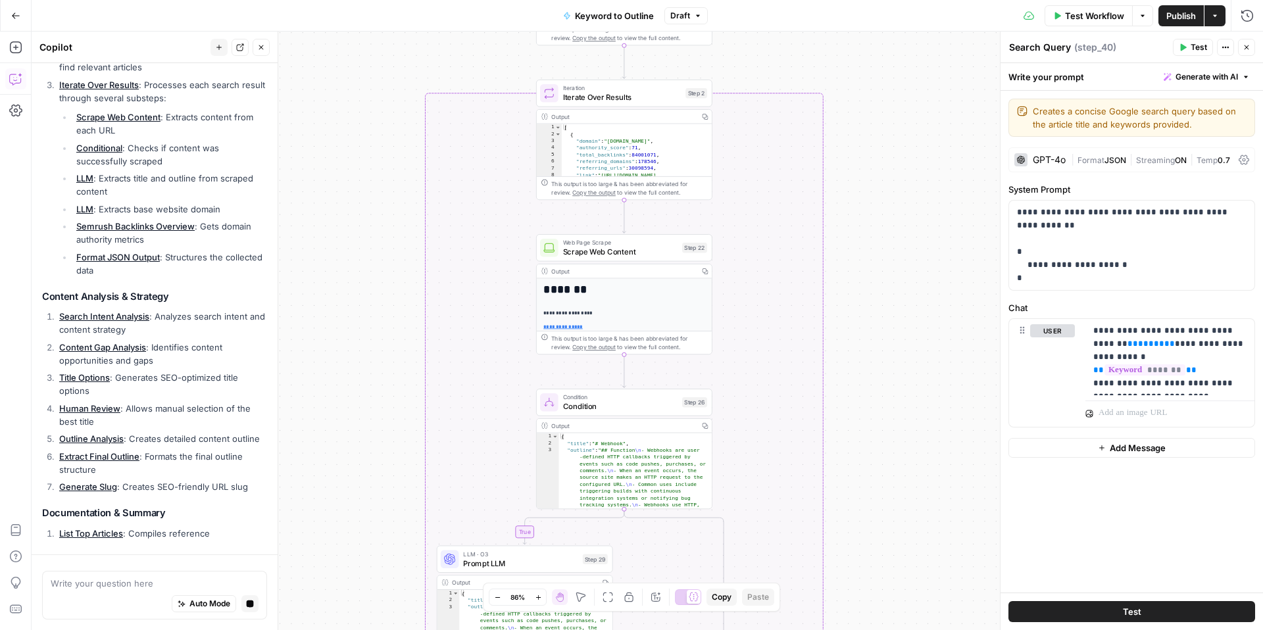
drag, startPoint x: 740, startPoint y: 173, endPoint x: 739, endPoint y: 80, distance: 93.4
click at [740, 78] on div "true false Workflow Set Inputs Inputs LLM · GPT-4o Search Query Step 40 Output …" at bounding box center [648, 331] width 1232 height 599
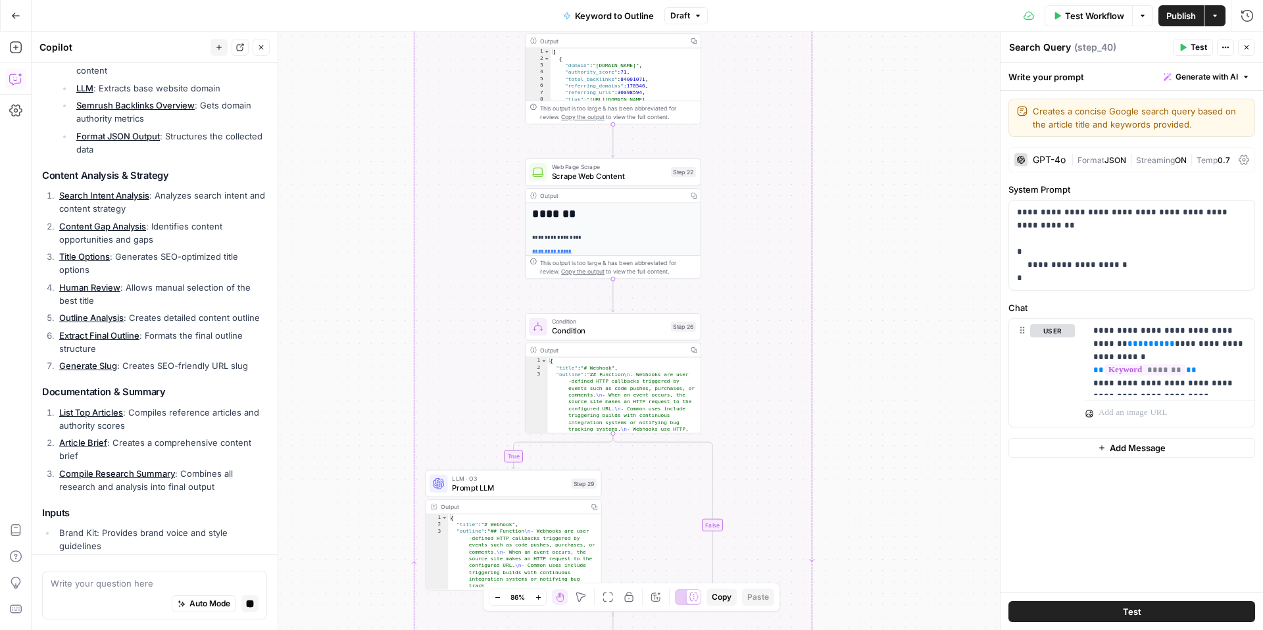
scroll to position [568, 0]
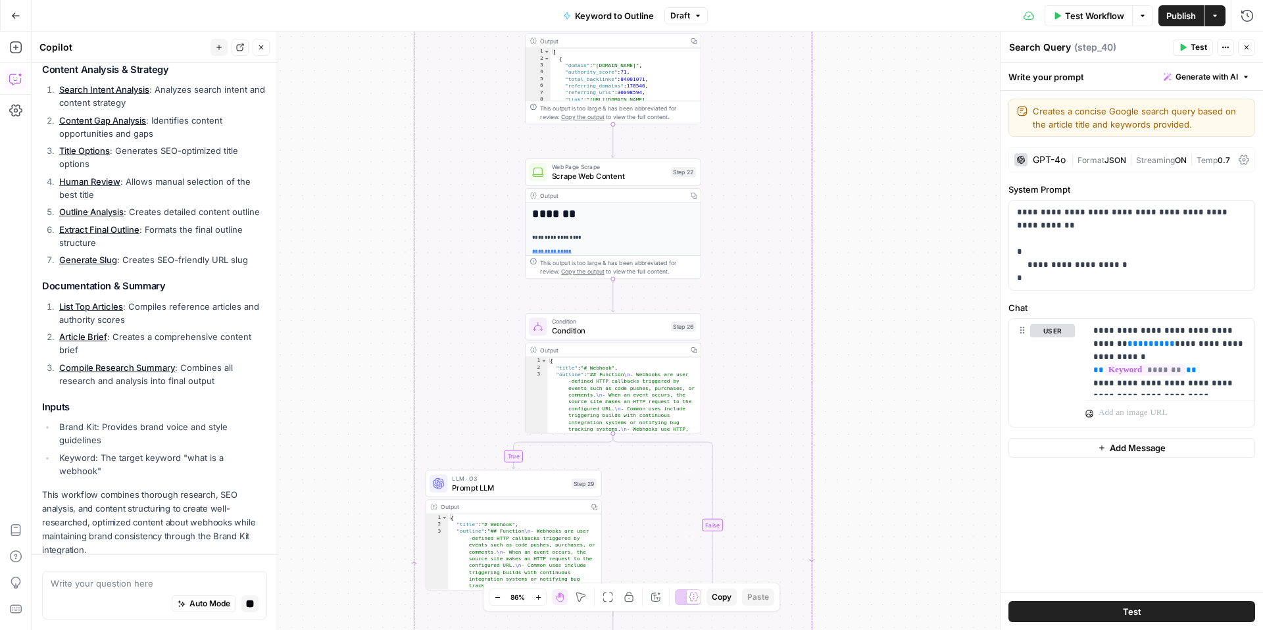
drag, startPoint x: 888, startPoint y: 251, endPoint x: 877, endPoint y: 176, distance: 76.4
click at [877, 176] on div "true false Workflow Set Inputs Inputs LLM · GPT-4o Search Query Step 40 Output …" at bounding box center [648, 331] width 1232 height 599
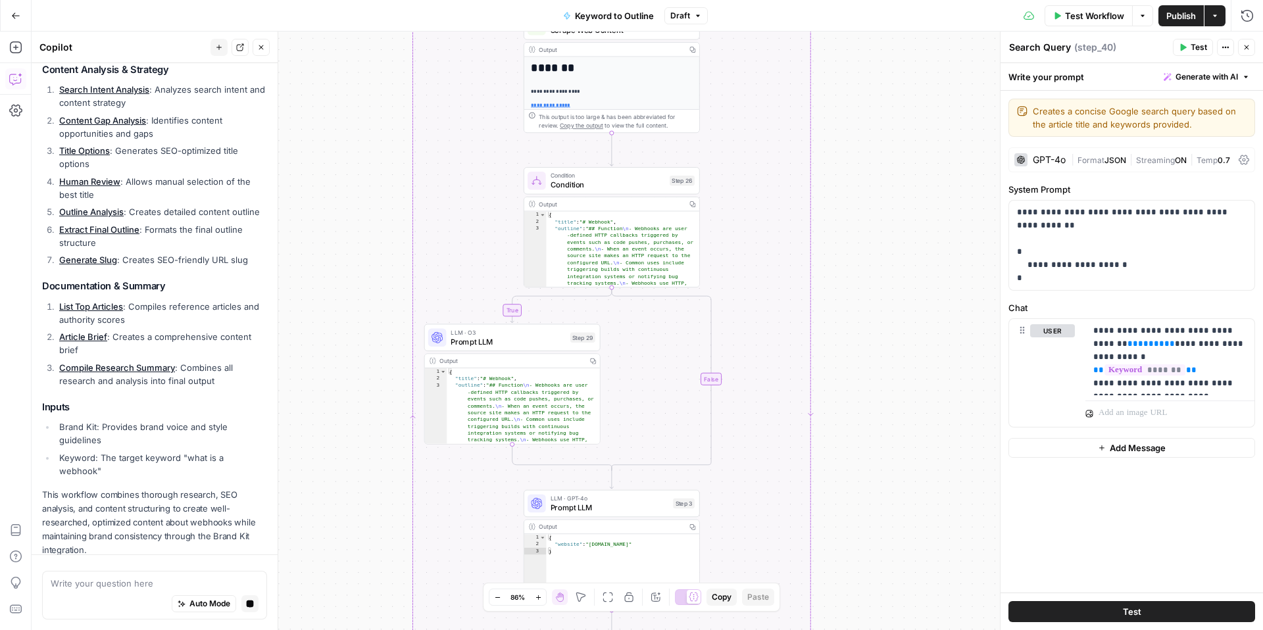
drag, startPoint x: 861, startPoint y: 209, endPoint x: 859, endPoint y: 63, distance: 146.1
click at [859, 63] on div "true false Workflow Set Inputs Inputs LLM · GPT-4o Search Query Step 40 Output …" at bounding box center [648, 331] width 1232 height 599
click at [863, 108] on div "true false Workflow Set Inputs Inputs LLM · GPT-4o Search Query Step 40 Output …" at bounding box center [648, 331] width 1232 height 599
click at [860, 0] on html "Webflow New Home Cluby Insights Opportunities Webflow Insights Opportunities Yo…" at bounding box center [631, 315] width 1263 height 630
click at [386, 463] on div "true false Workflow Set Inputs Inputs LLM · GPT-4o Search Query Step 40 Output …" at bounding box center [648, 331] width 1232 height 599
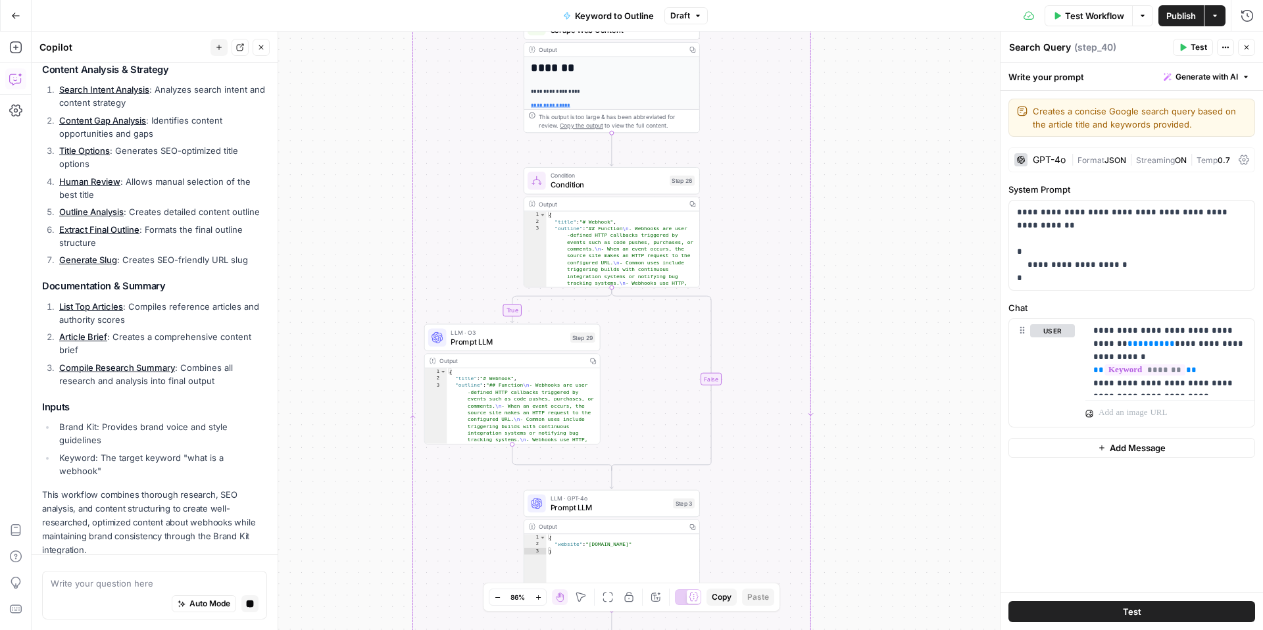
click at [384, 303] on div "true false Workflow Set Inputs Inputs LLM · GPT-4o Search Query Step 40 Output …" at bounding box center [648, 331] width 1232 height 599
click at [374, 218] on div "true false Workflow Set Inputs Inputs LLM · GPT-4o Search Query Step 40 Output …" at bounding box center [648, 331] width 1232 height 599
click at [909, 199] on div "true false Workflow Set Inputs Inputs LLM · GPT-4o Search Query Step 40 Output …" at bounding box center [648, 331] width 1232 height 599
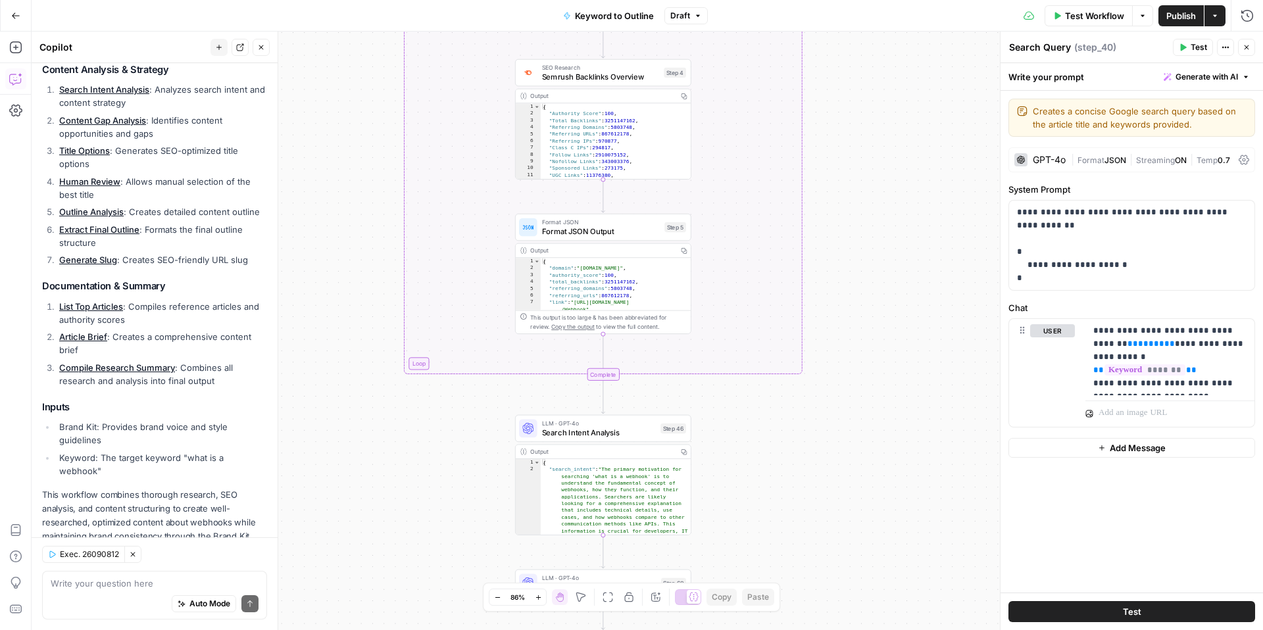
scroll to position [569, 0]
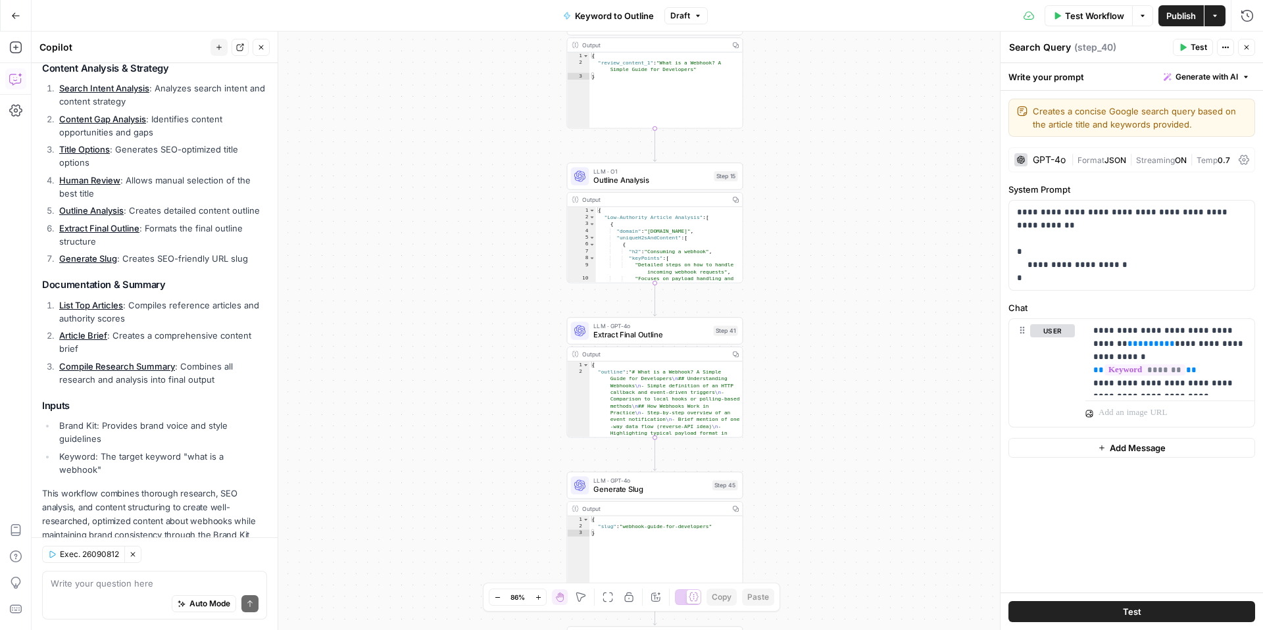
click at [865, 278] on div "true false Workflow Set Inputs Inputs LLM · GPT-4o Search Query Step 40 Output …" at bounding box center [648, 331] width 1232 height 599
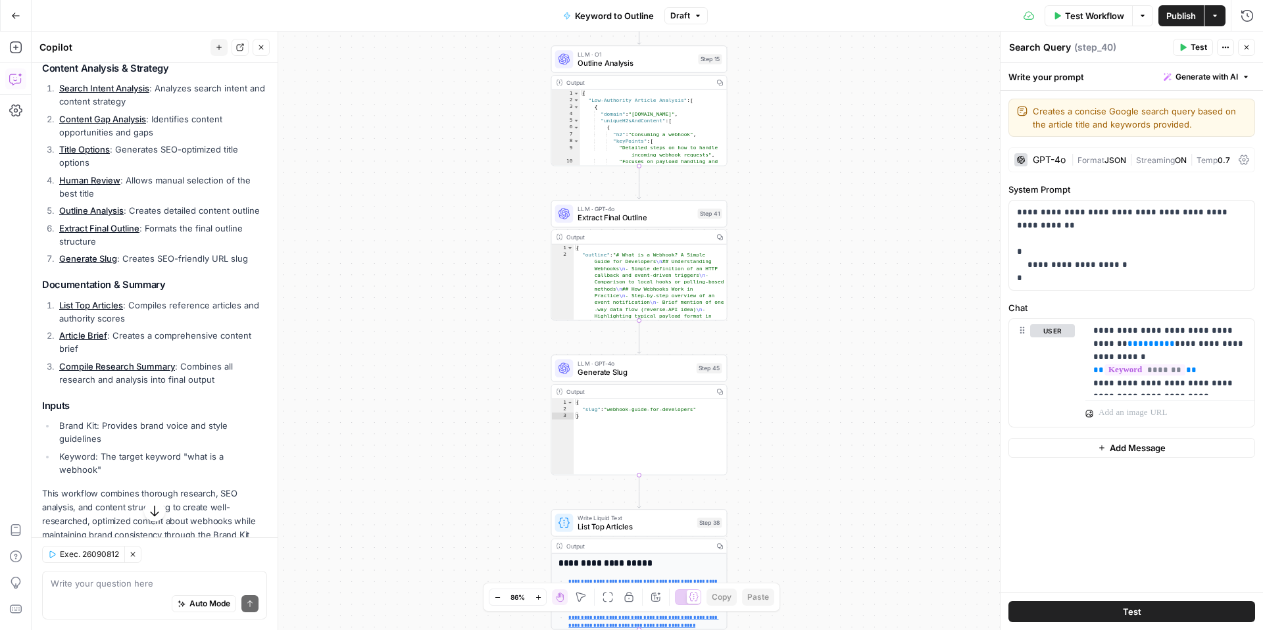
drag, startPoint x: 856, startPoint y: 295, endPoint x: 842, endPoint y: 189, distance: 107.6
click at [842, 189] on div "true false Workflow Set Inputs Inputs LLM · GPT-4o Search Query Step 40 Output …" at bounding box center [648, 331] width 1232 height 599
click at [834, 255] on div "true false Workflow Set Inputs Inputs LLM · GPT-4o Search Query Step 40 Output …" at bounding box center [648, 331] width 1232 height 599
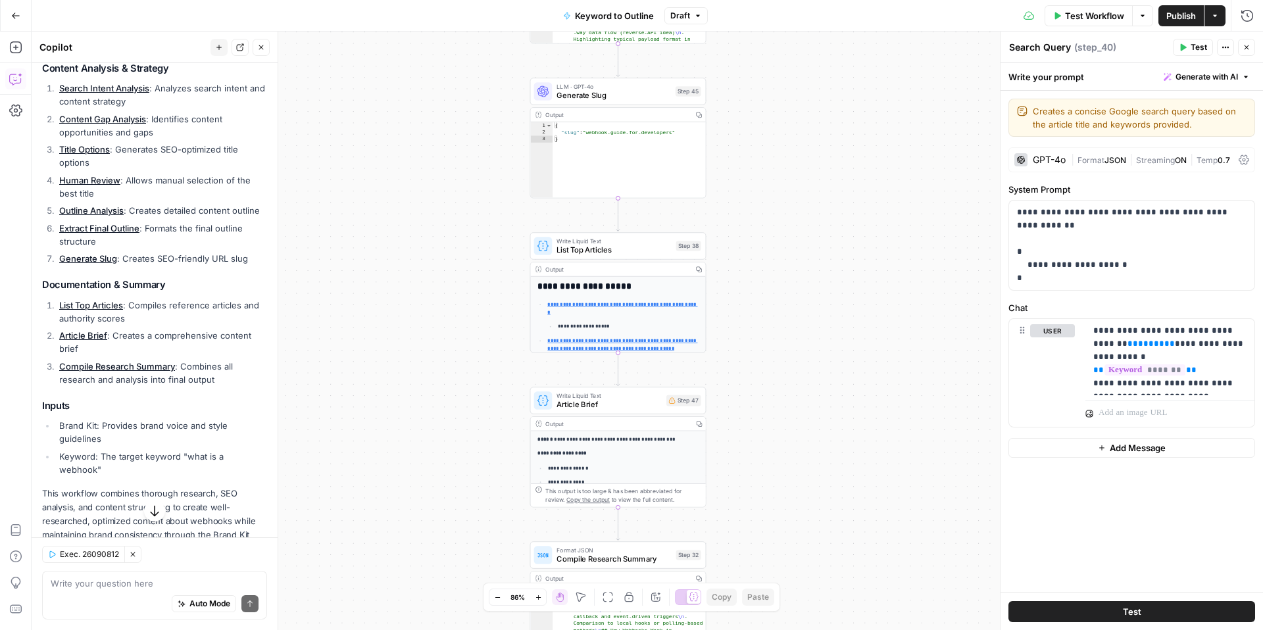
drag, startPoint x: 745, startPoint y: 206, endPoint x: 732, endPoint y: 12, distance: 194.6
click at [732, 11] on div "Go Back Keyword to Outline Draft Test Workflow Options Publish Actions Run Hist…" at bounding box center [631, 315] width 1263 height 630
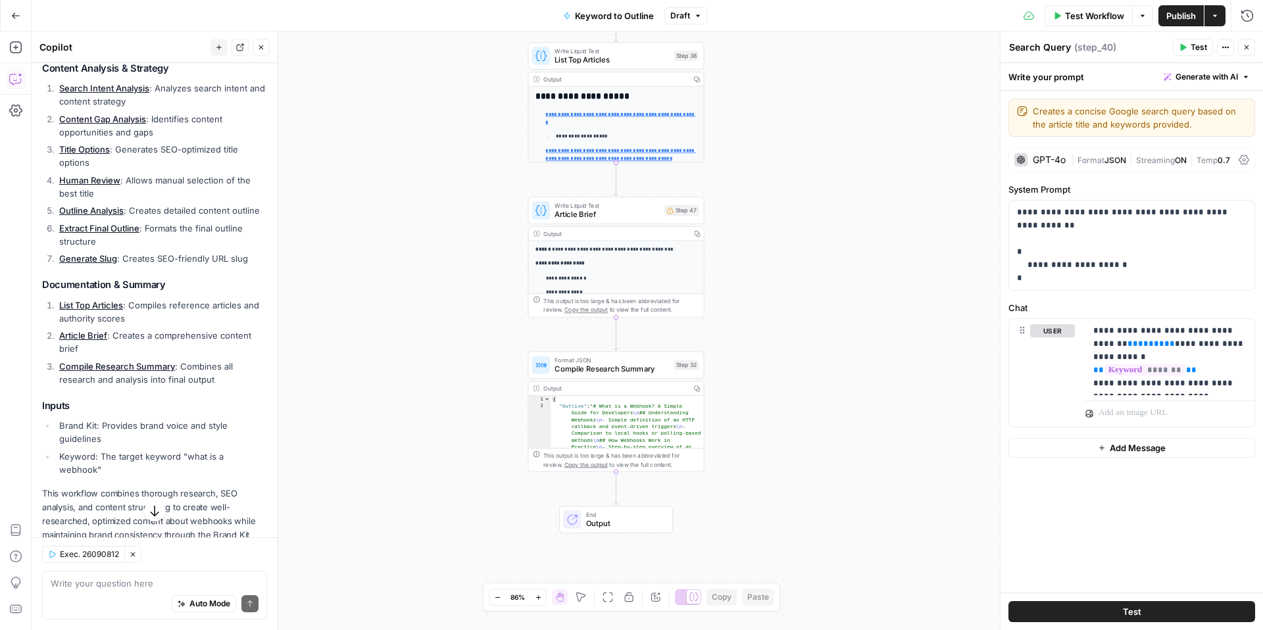
drag, startPoint x: 740, startPoint y: 195, endPoint x: 738, endPoint y: 26, distance: 168.4
click at [739, 26] on div "Go Back Keyword to Outline Draft Test Workflow Options Publish Actions Run Hist…" at bounding box center [631, 315] width 1263 height 630
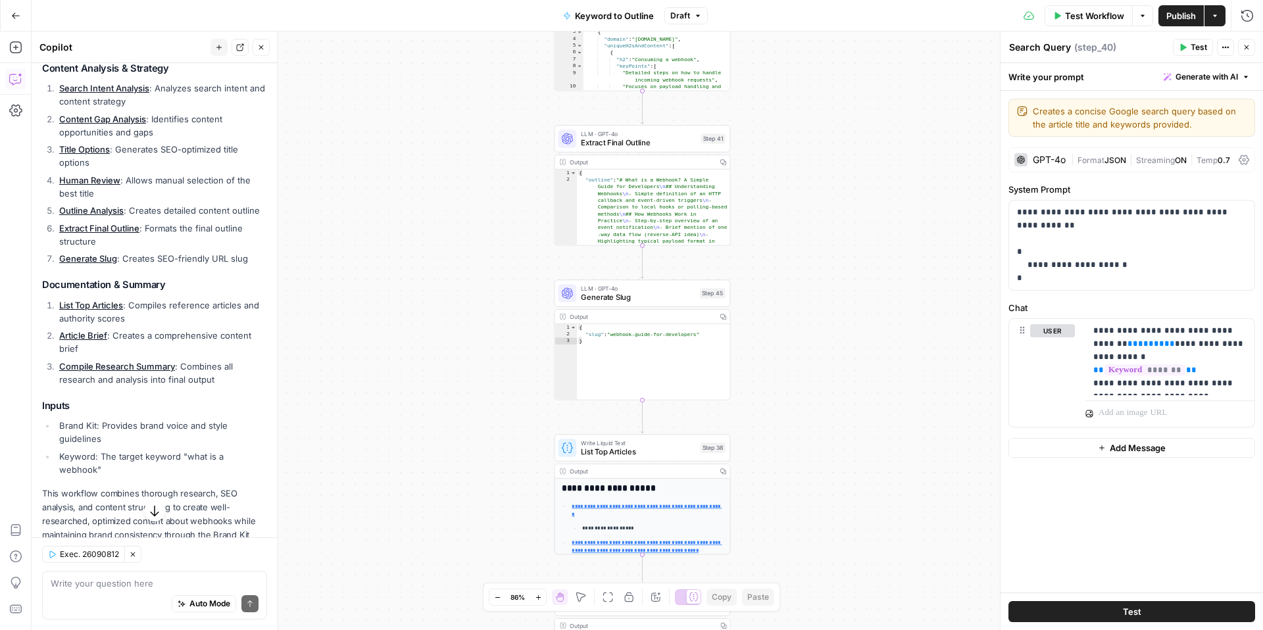
drag, startPoint x: 742, startPoint y: 101, endPoint x: 765, endPoint y: 489, distance: 388.2
click at [767, 490] on div "true false Workflow Set Inputs Inputs LLM · GPT-4o Search Query Step 40 Output …" at bounding box center [648, 331] width 1232 height 599
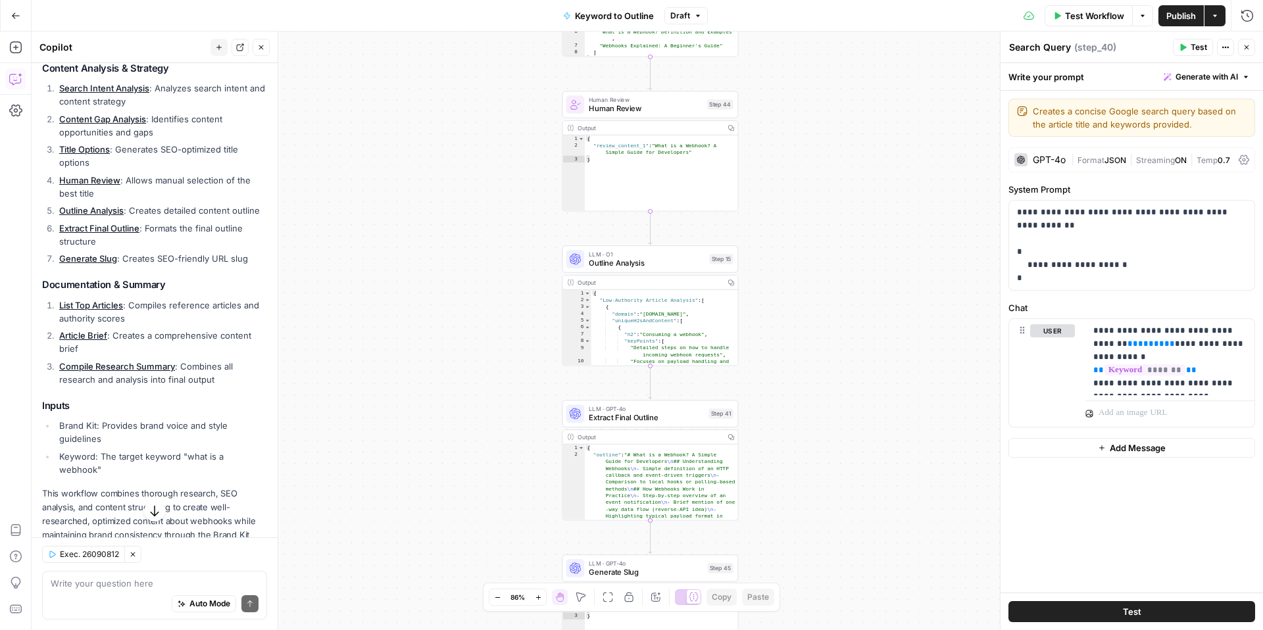
drag, startPoint x: 767, startPoint y: 195, endPoint x: 777, endPoint y: 473, distance: 277.8
click at [777, 473] on div "true false Workflow Set Inputs Inputs LLM · GPT-4o Search Query Step 40 Output …" at bounding box center [648, 331] width 1232 height 599
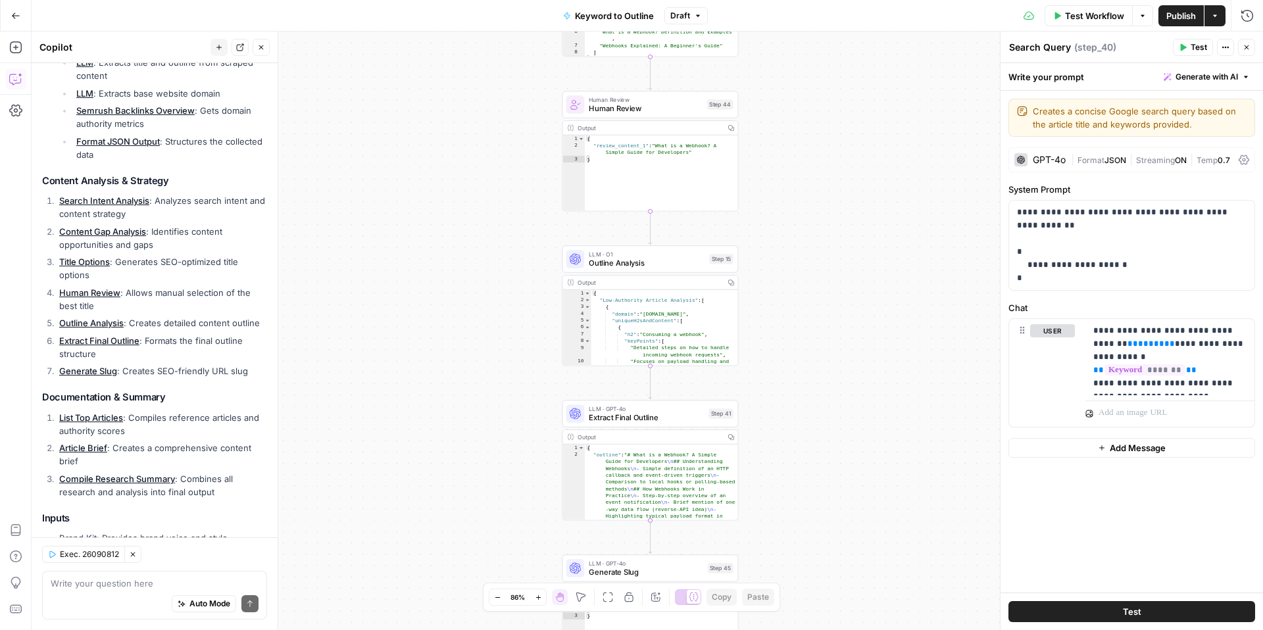
scroll to position [450, 0]
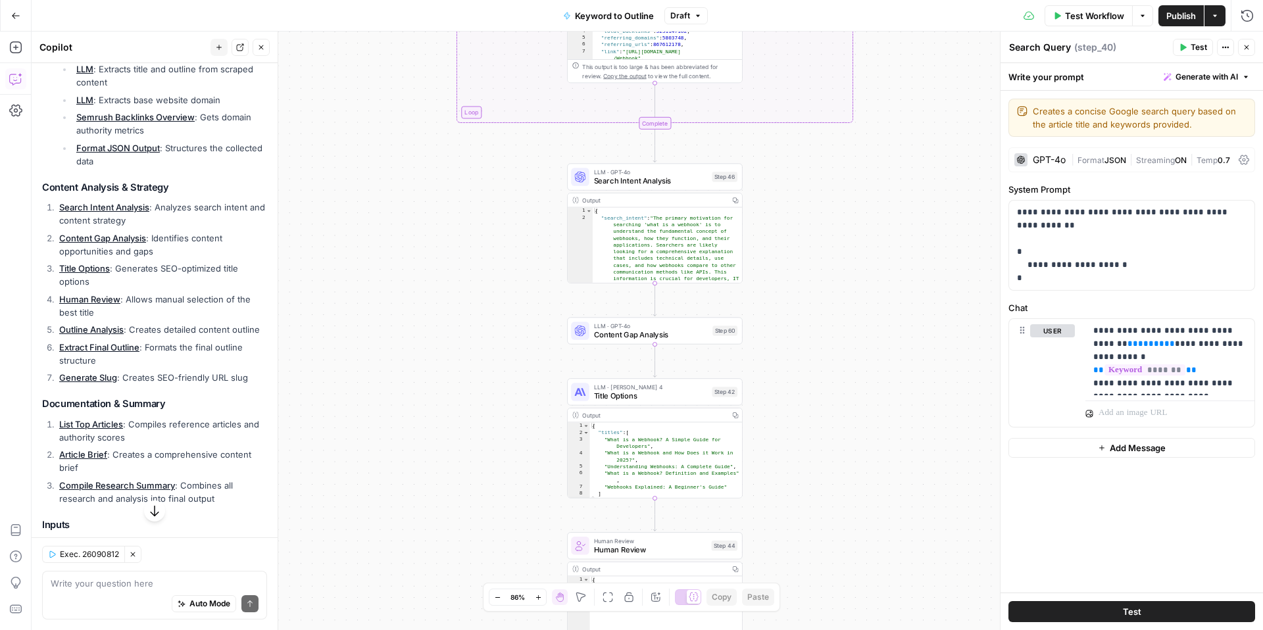
click at [648, 332] on span "Content Gap Analysis" at bounding box center [651, 334] width 114 height 11
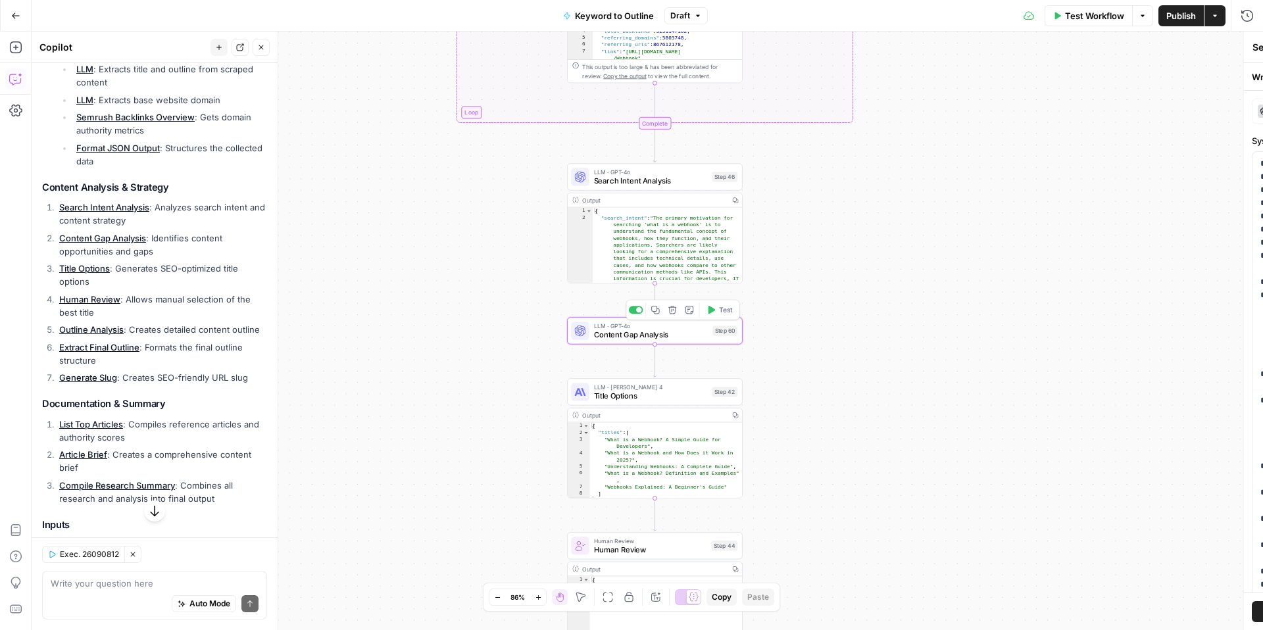
type textarea "Content Gap Analysis"
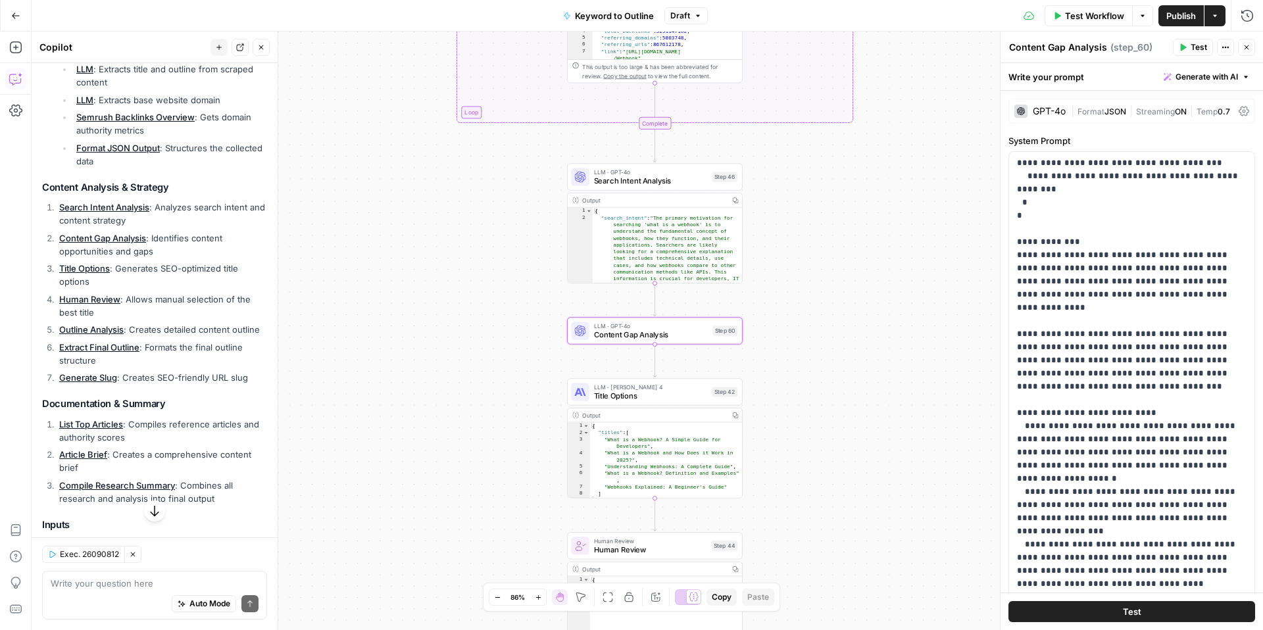
scroll to position [88, 0]
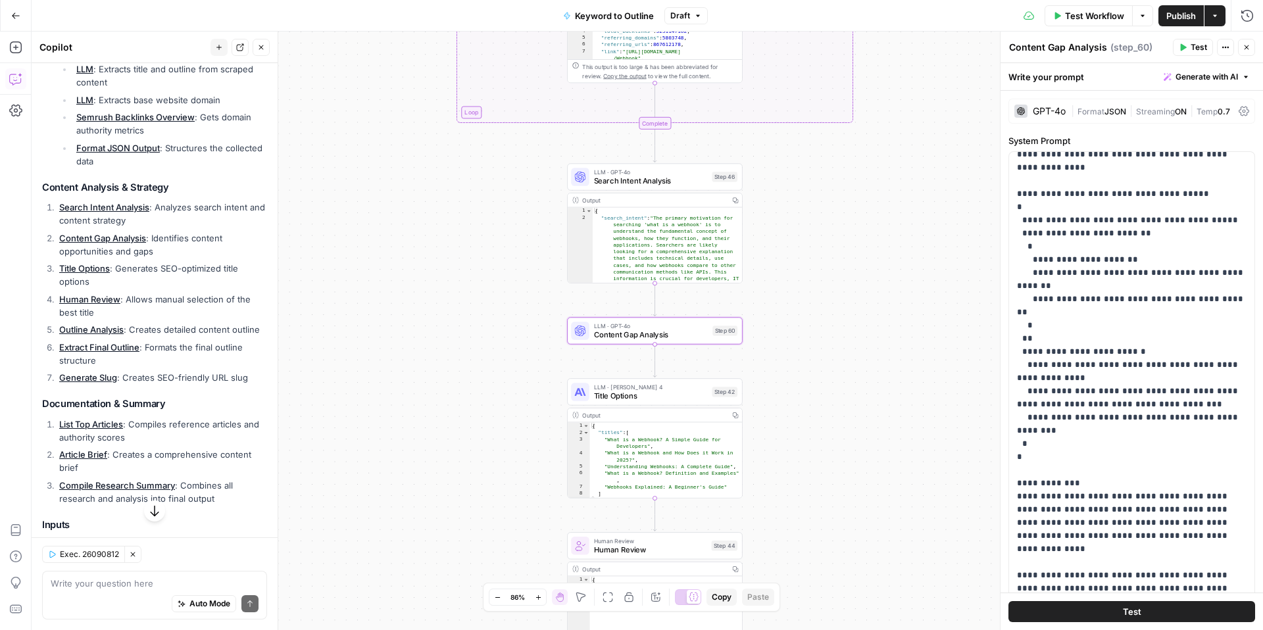
click at [1047, 114] on div "GPT-4o" at bounding box center [1049, 111] width 33 height 9
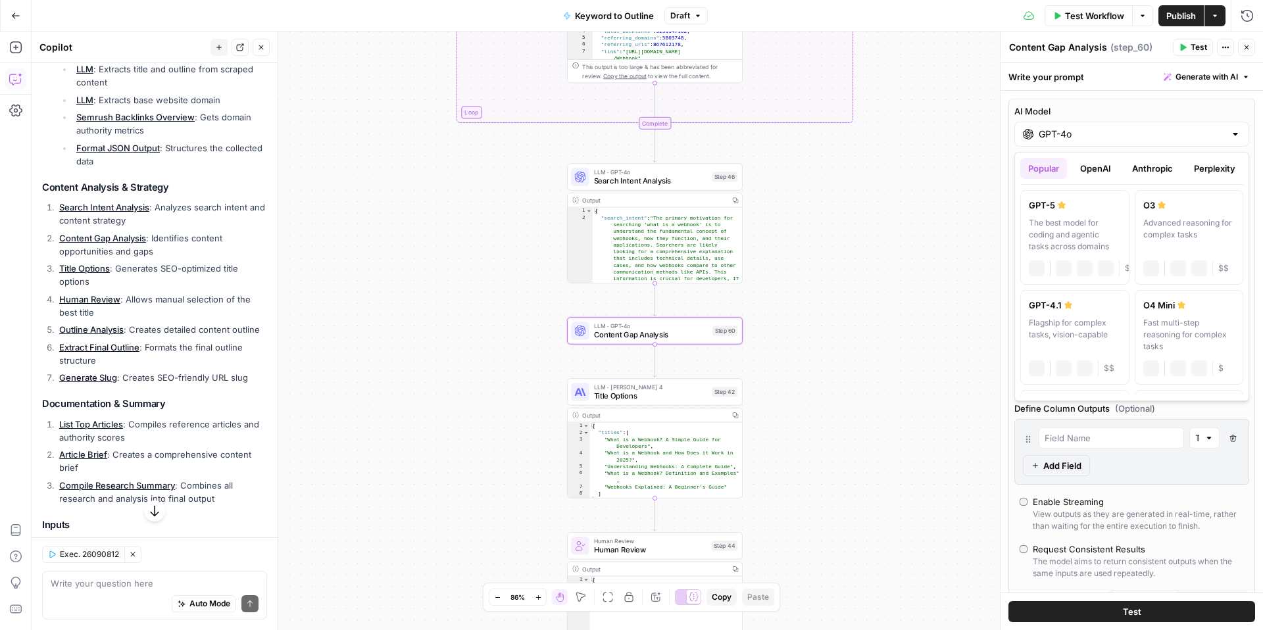
click at [1114, 136] on input "GPT-4o" at bounding box center [1132, 134] width 186 height 13
click at [1101, 169] on button "OpenAI" at bounding box center [1095, 168] width 47 height 21
click at [1160, 165] on button "Anthropic" at bounding box center [1152, 168] width 57 height 21
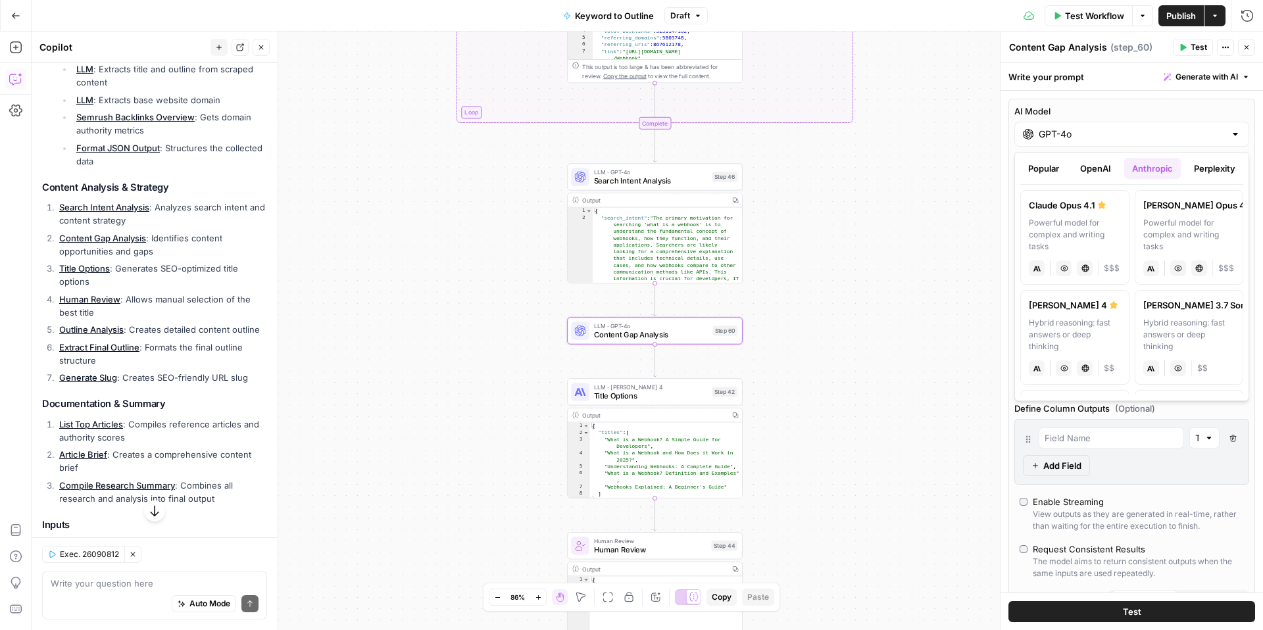
click at [1049, 168] on button "Popular" at bounding box center [1043, 168] width 47 height 21
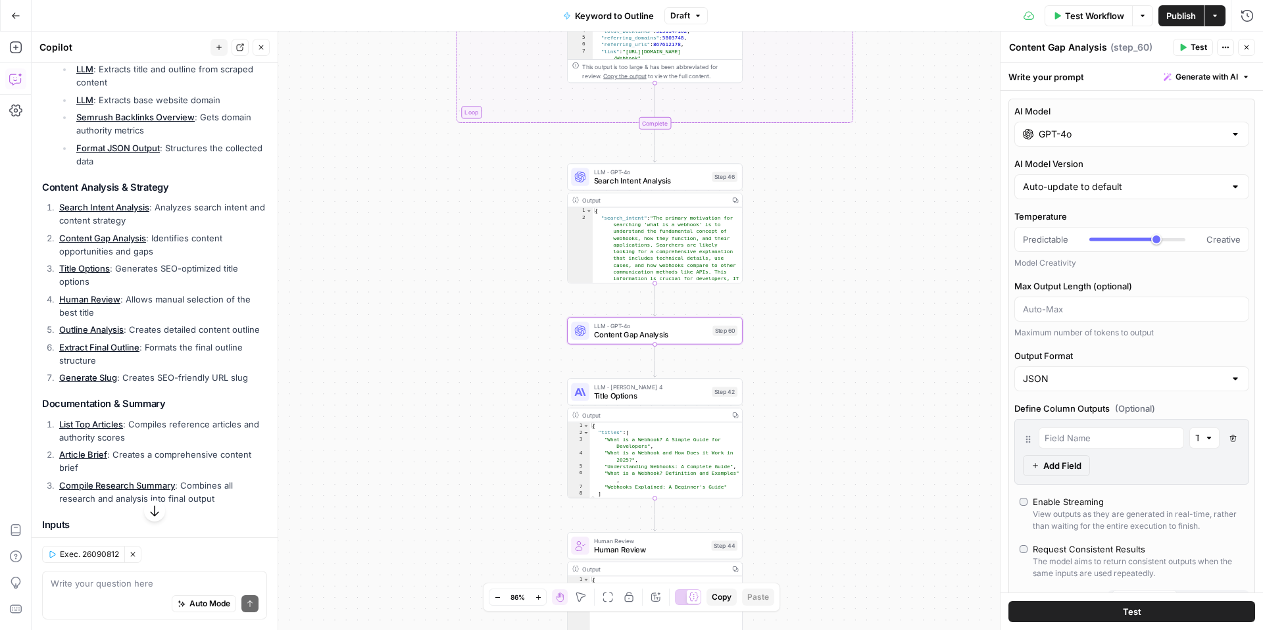
click at [1252, 47] on button "Close" at bounding box center [1246, 47] width 17 height 17
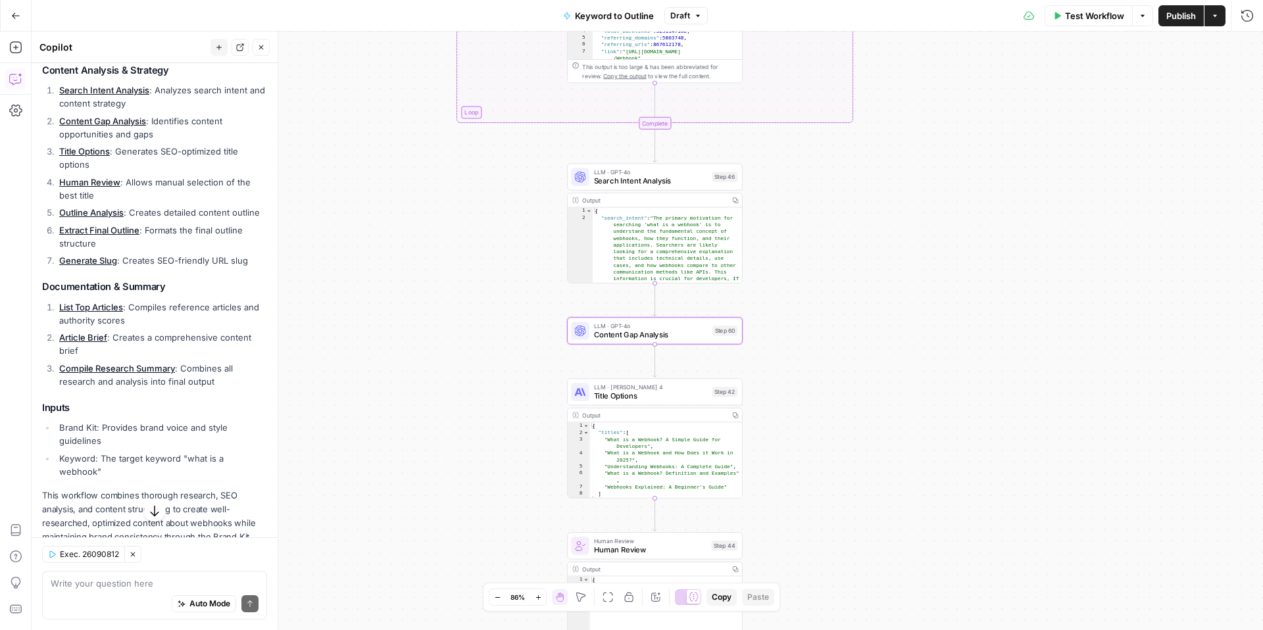
scroll to position [568, 0]
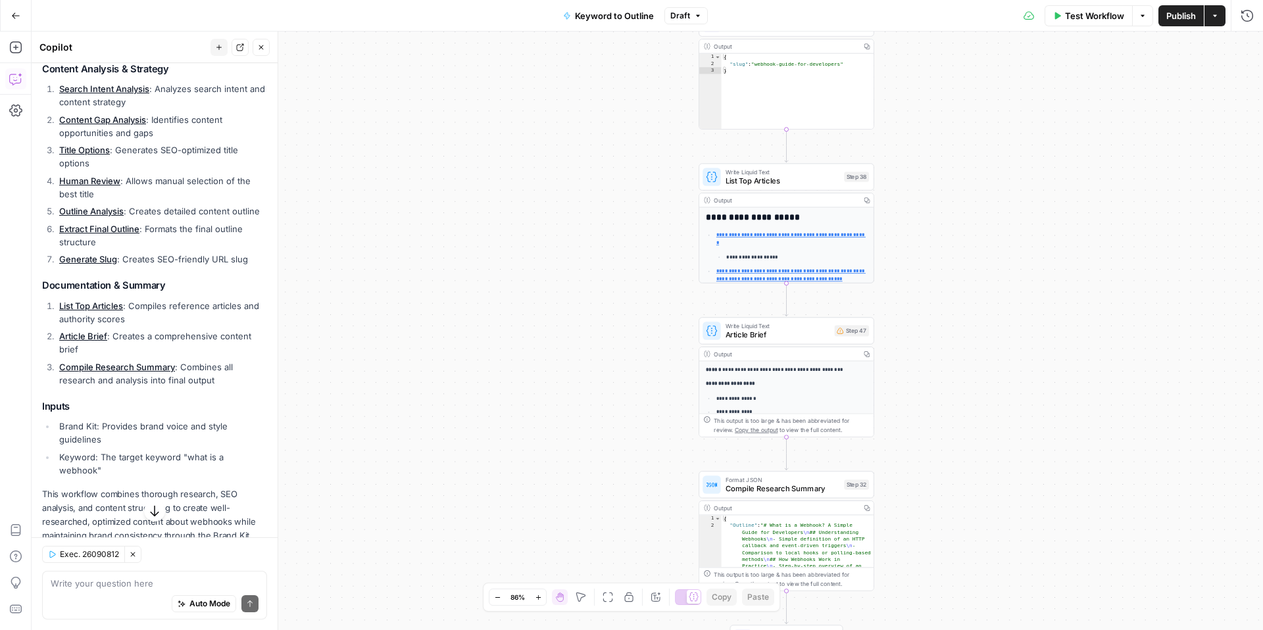
click at [757, 337] on span "Article Brief" at bounding box center [778, 334] width 105 height 11
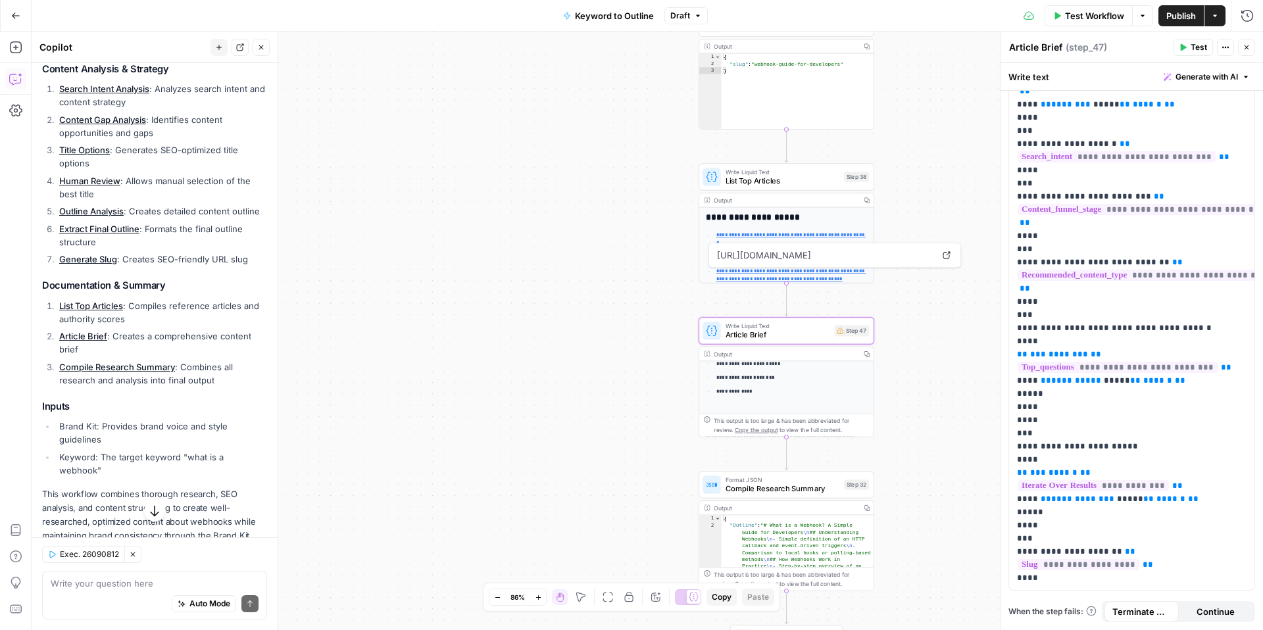
scroll to position [236, 0]
click at [776, 513] on div "Output Copy" at bounding box center [786, 508] width 174 height 14
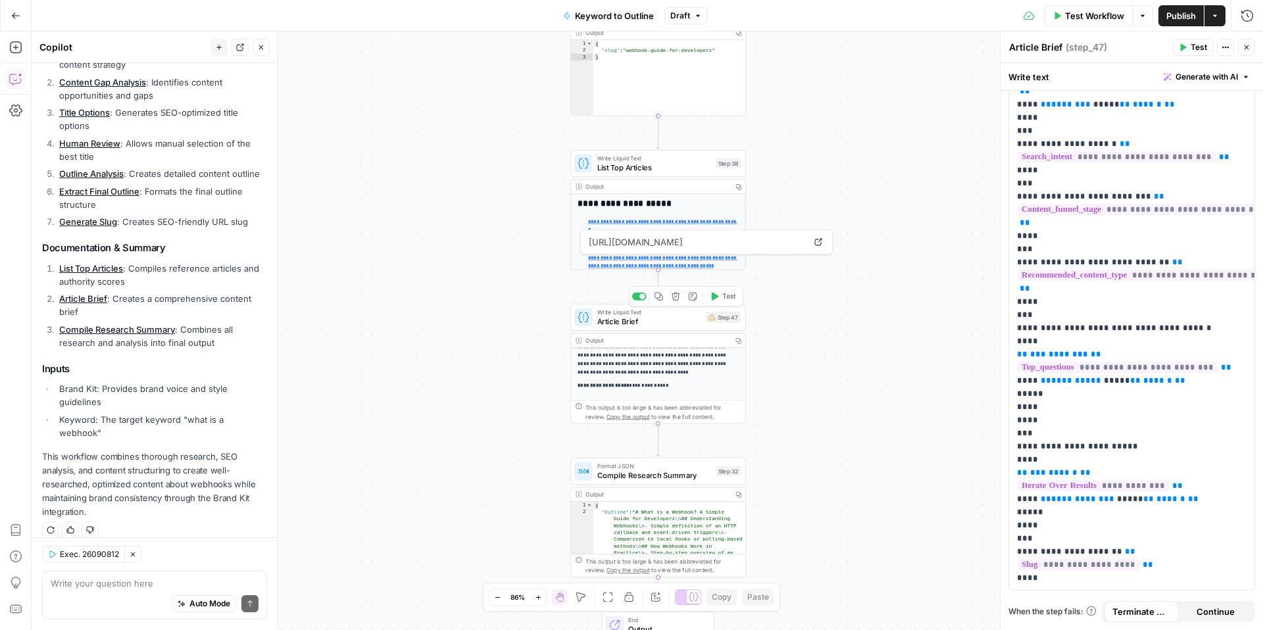
scroll to position [36, 0]
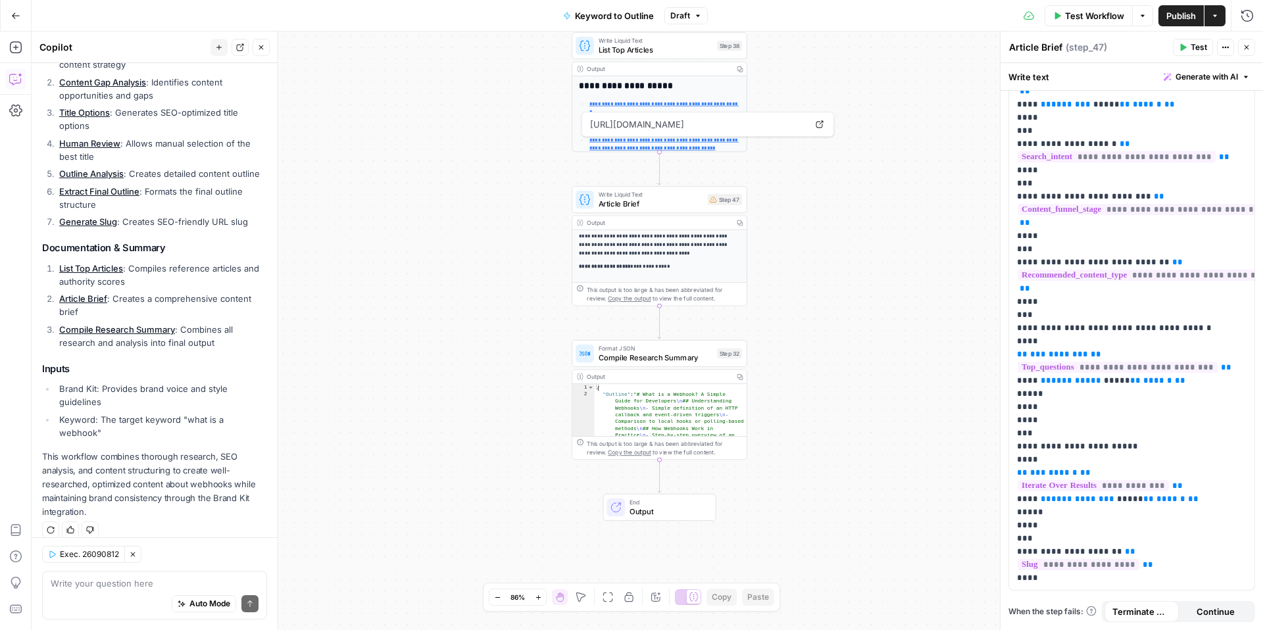
drag, startPoint x: 765, startPoint y: 347, endPoint x: 766, endPoint y: 230, distance: 117.8
click at [766, 230] on div "true false Workflow Set Inputs Inputs LLM · GPT-4o Search Query Step 40 Output …" at bounding box center [648, 331] width 1232 height 599
click at [17, 20] on button "Go Back" at bounding box center [16, 16] width 24 height 24
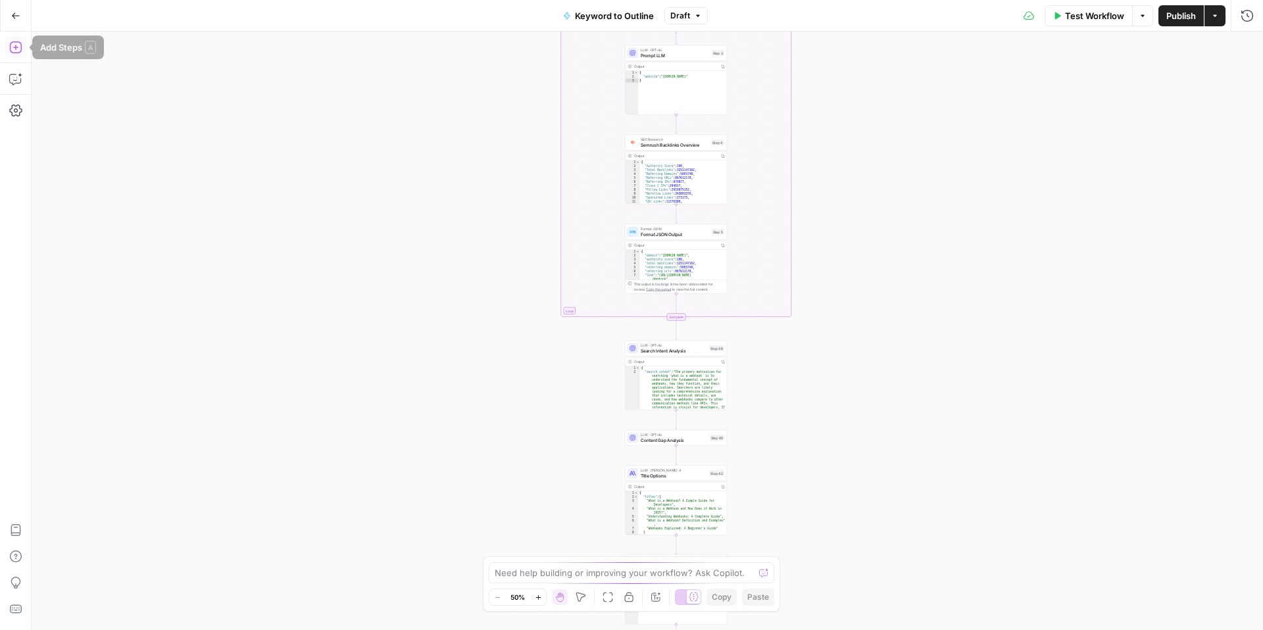
click at [20, 55] on button "Add Steps" at bounding box center [15, 47] width 21 height 21
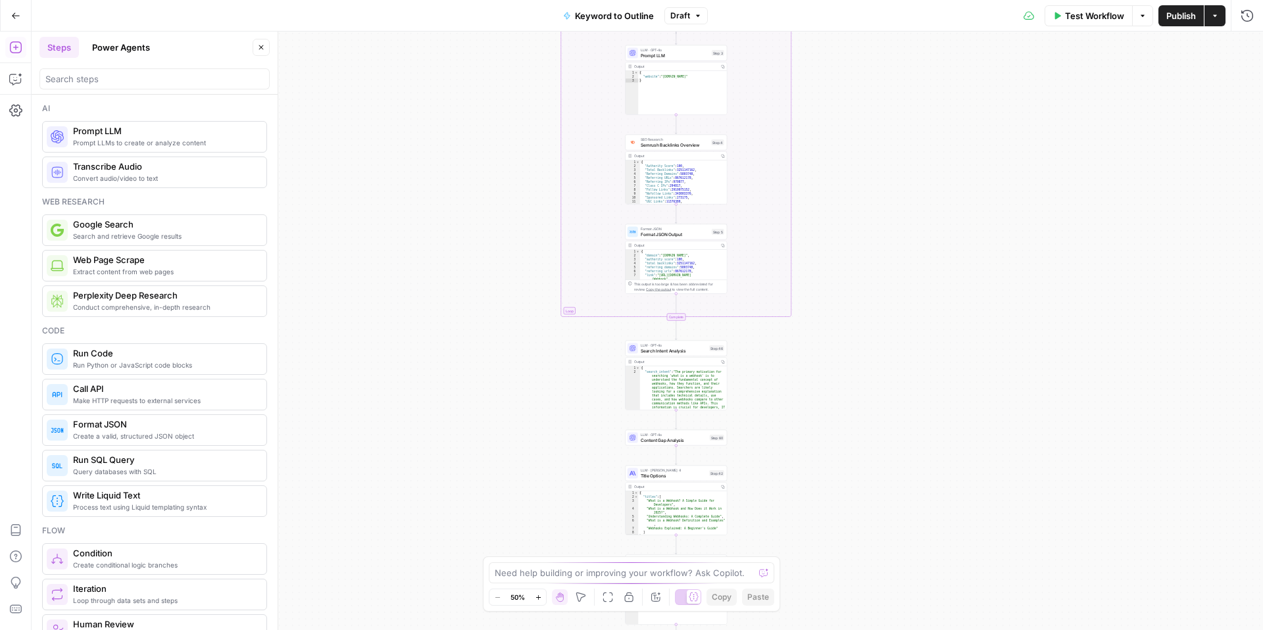
click at [142, 49] on button "Power Agents" at bounding box center [121, 47] width 74 height 21
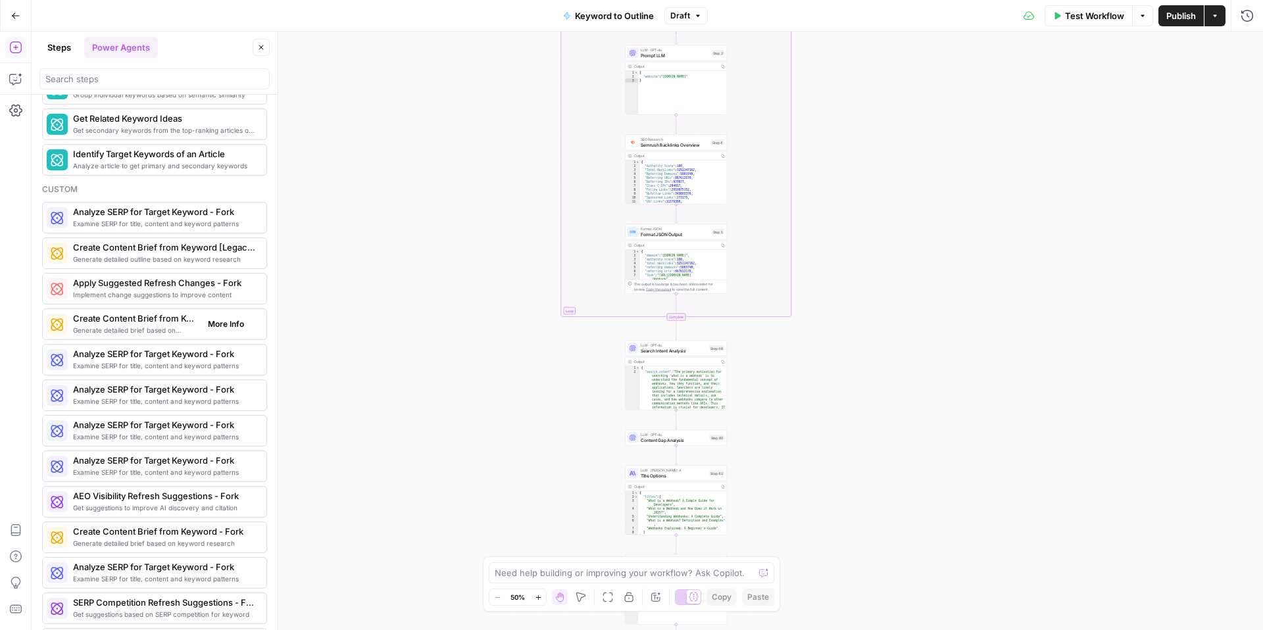
scroll to position [1317, 0]
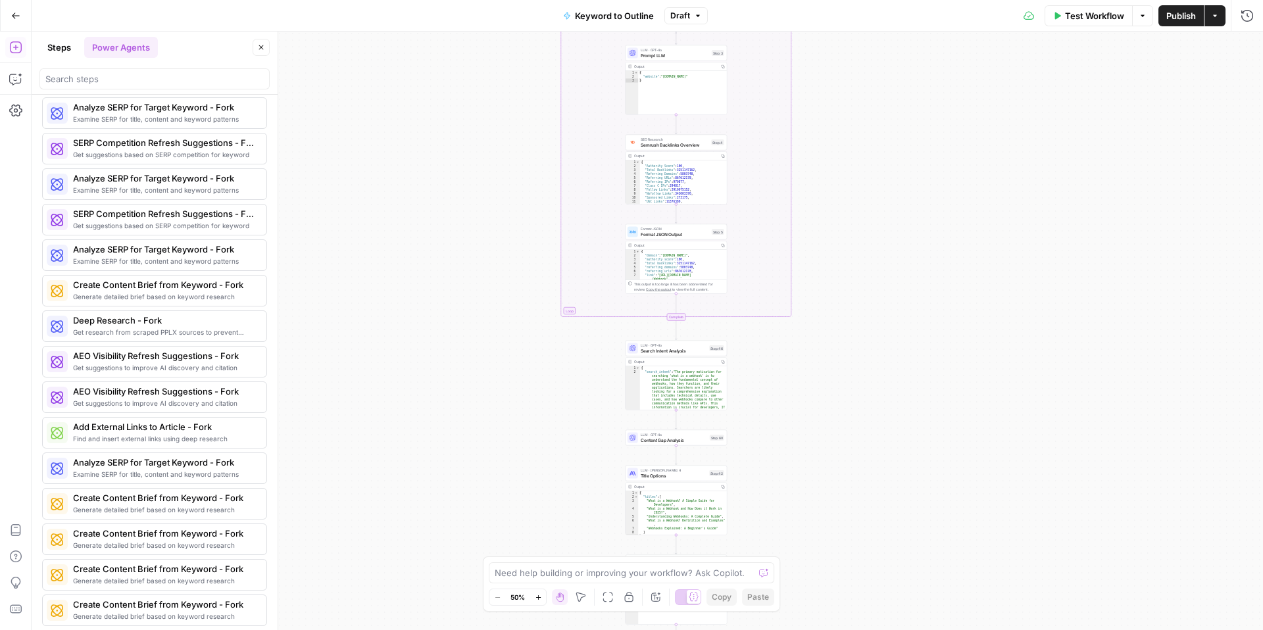
click at [61, 46] on button "Steps" at bounding box center [58, 47] width 39 height 21
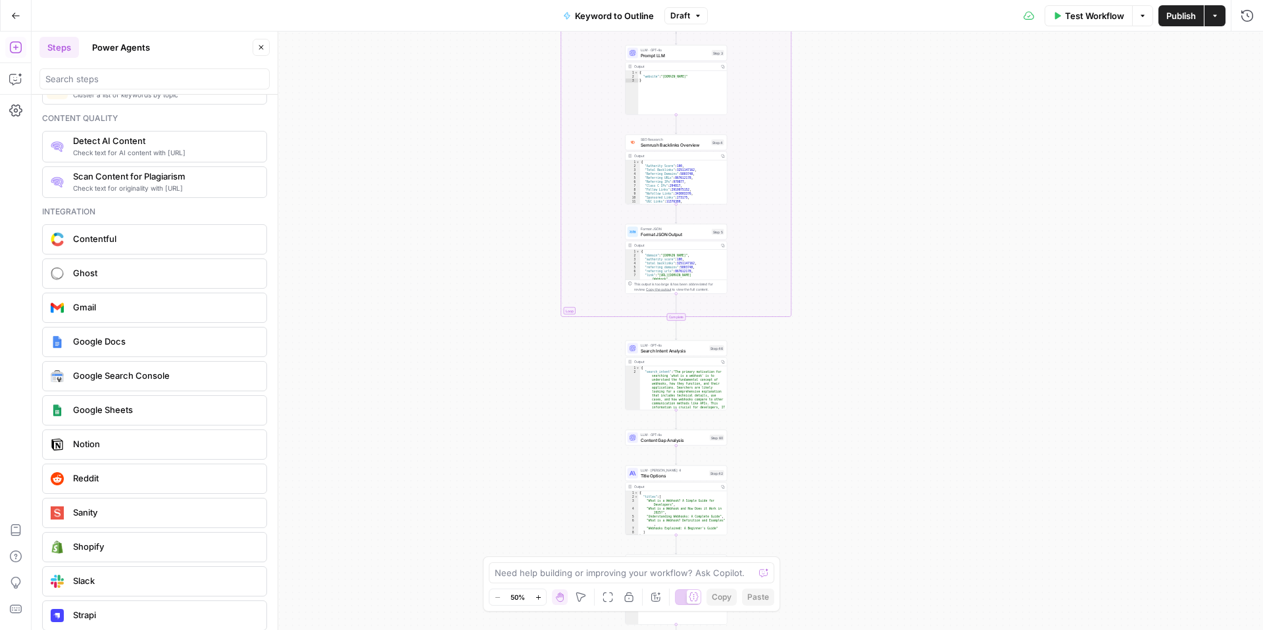
scroll to position [2214, 0]
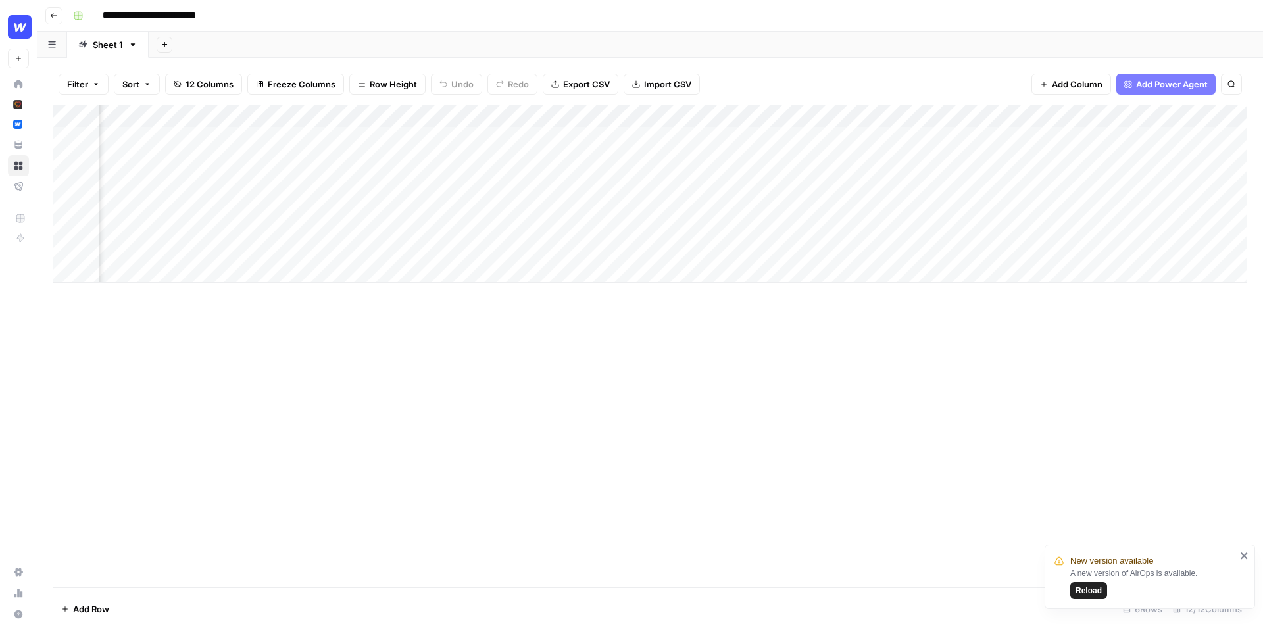
scroll to position [0, 207]
click at [957, 137] on div "Add Column" at bounding box center [650, 194] width 1194 height 178
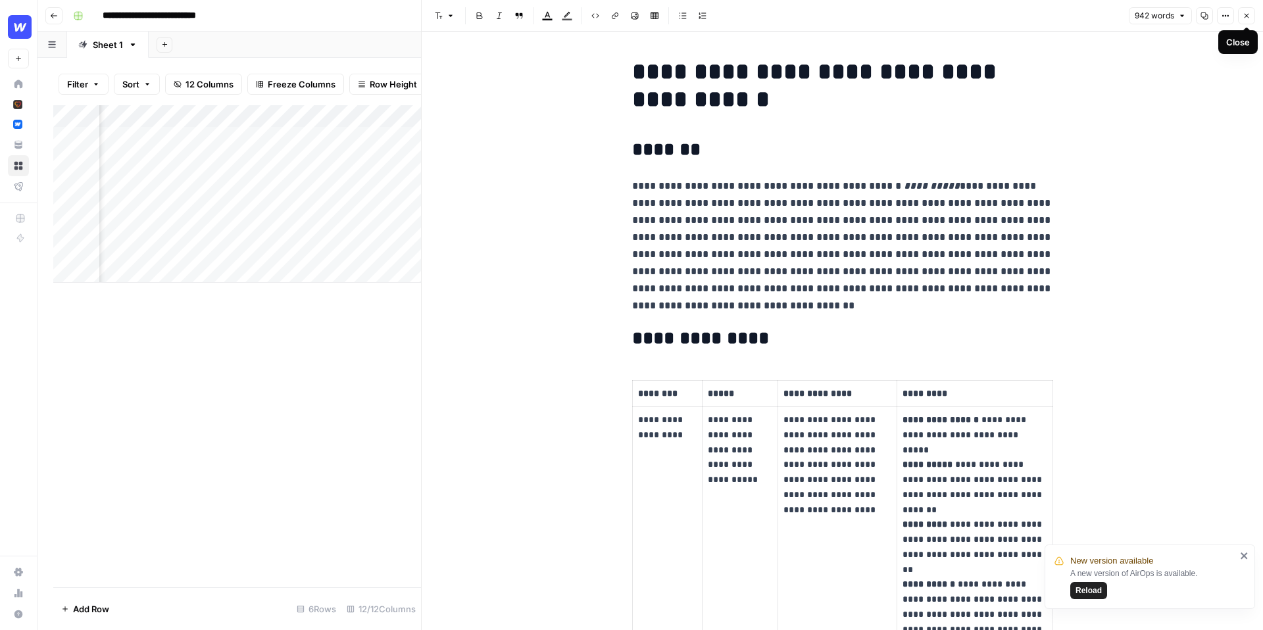
click at [1246, 13] on icon "button" at bounding box center [1247, 16] width 8 height 8
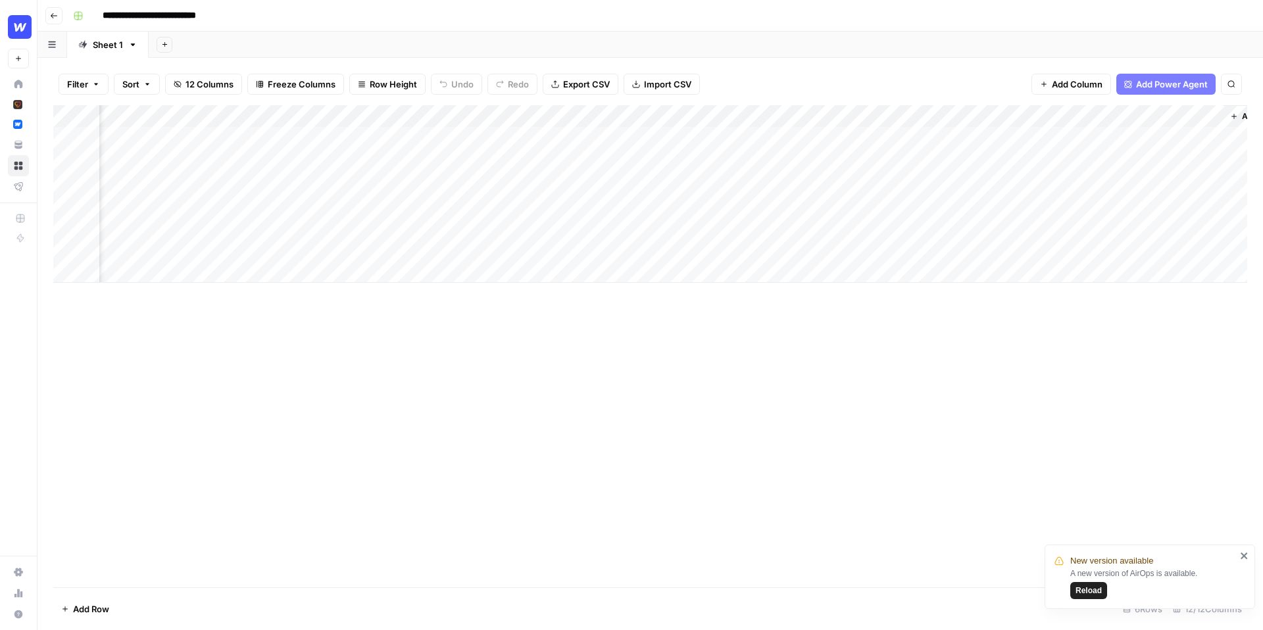
scroll to position [0, 658]
click at [1149, 139] on div "Add Column" at bounding box center [650, 242] width 1194 height 275
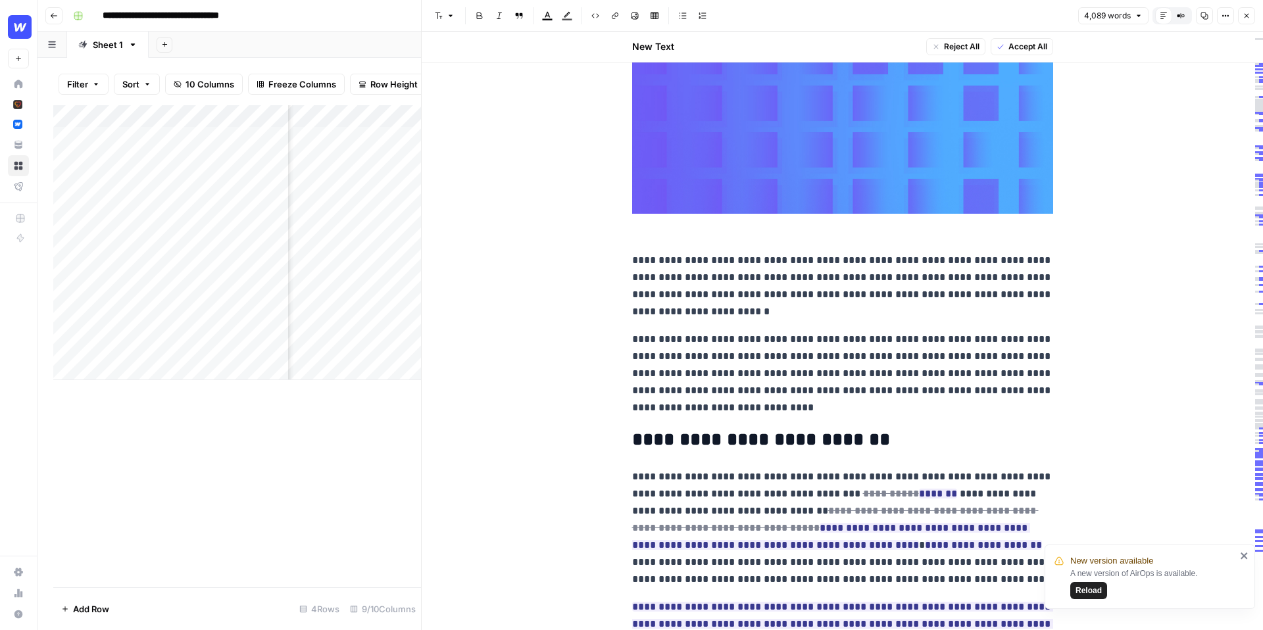
scroll to position [286, 0]
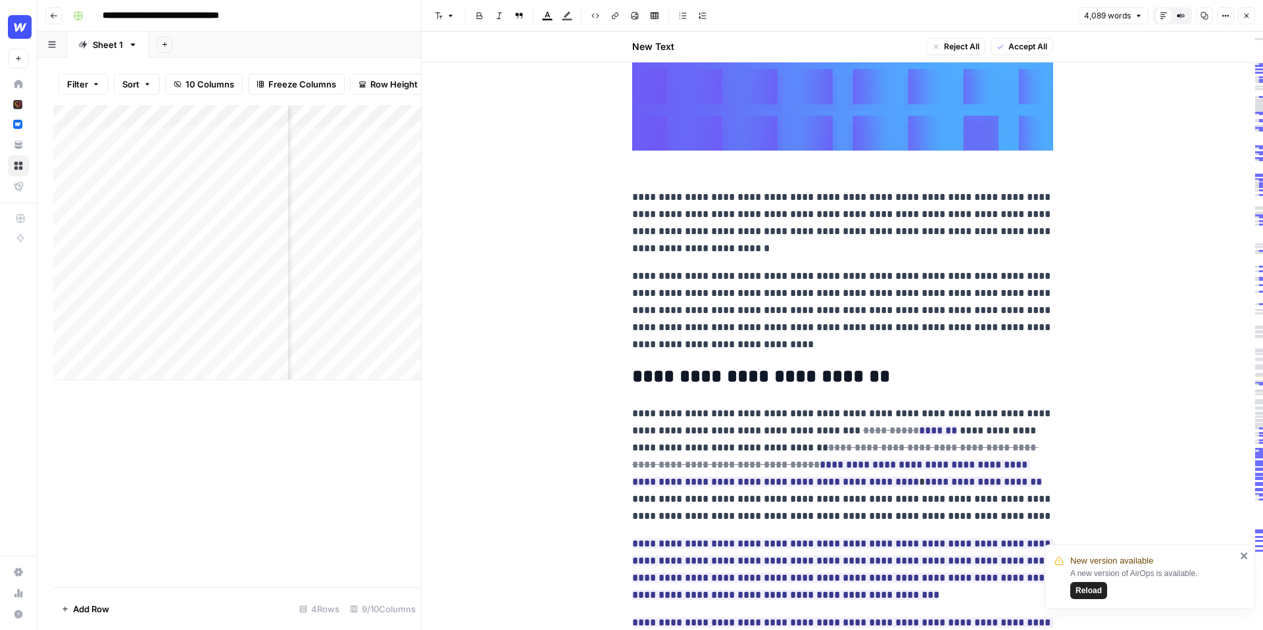
click at [773, 431] on p "**********" at bounding box center [842, 465] width 421 height 120
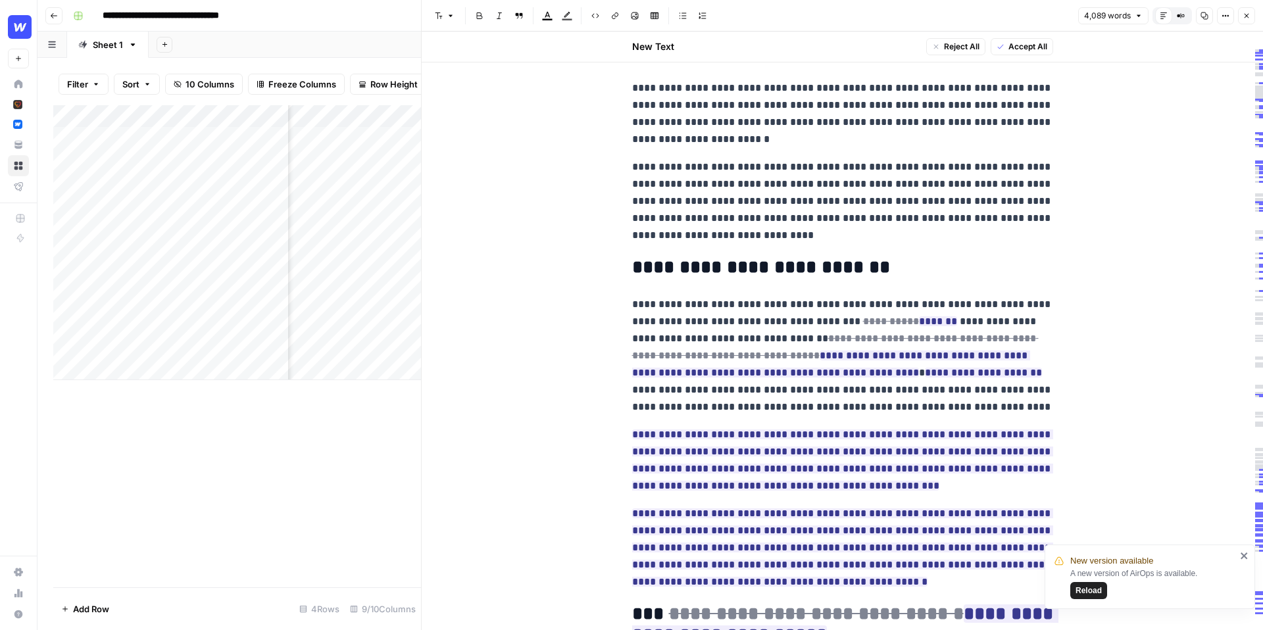
scroll to position [416, 0]
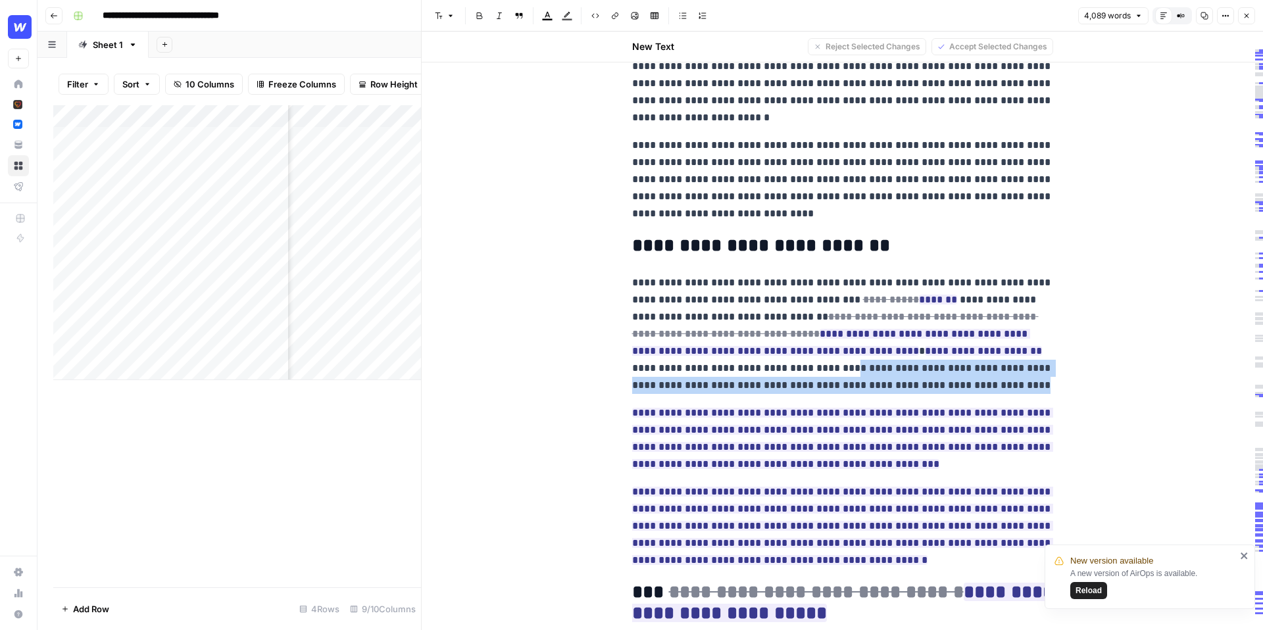
drag, startPoint x: 926, startPoint y: 382, endPoint x: 765, endPoint y: 370, distance: 160.9
click at [765, 370] on p "**********" at bounding box center [842, 334] width 421 height 120
click at [838, 377] on p "**********" at bounding box center [842, 334] width 421 height 120
drag, startPoint x: 918, startPoint y: 388, endPoint x: 753, endPoint y: 368, distance: 166.3
click at [753, 368] on p "**********" at bounding box center [842, 334] width 421 height 120
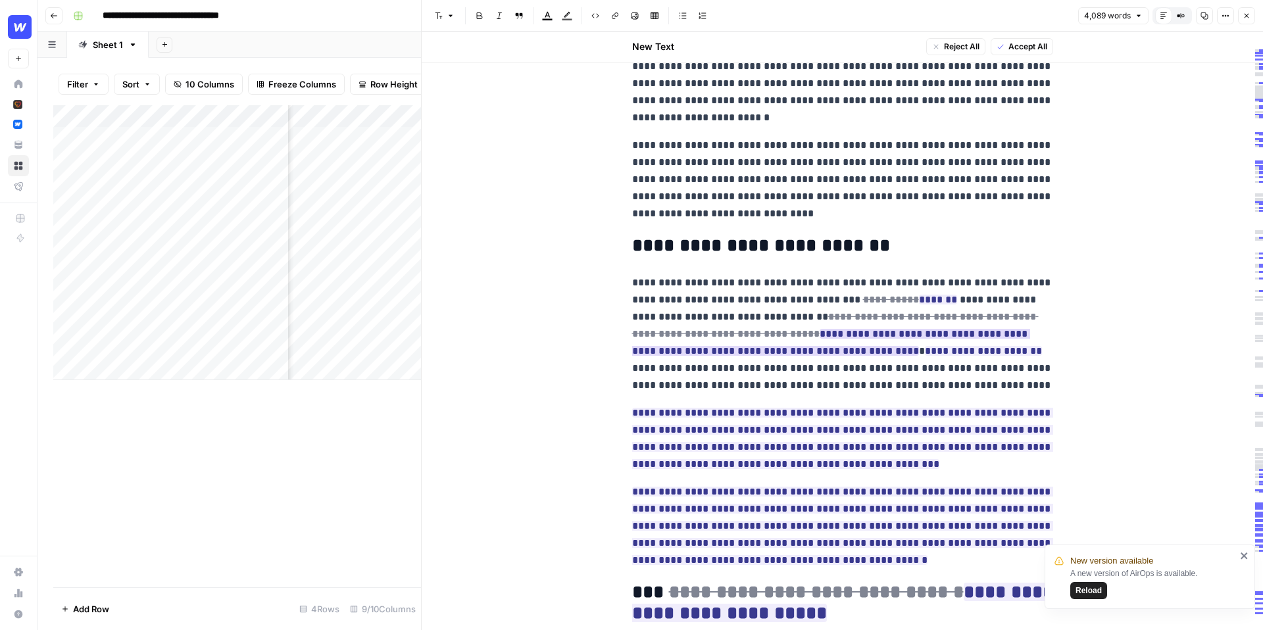
click at [711, 349] on ins "**********" at bounding box center [831, 342] width 398 height 27
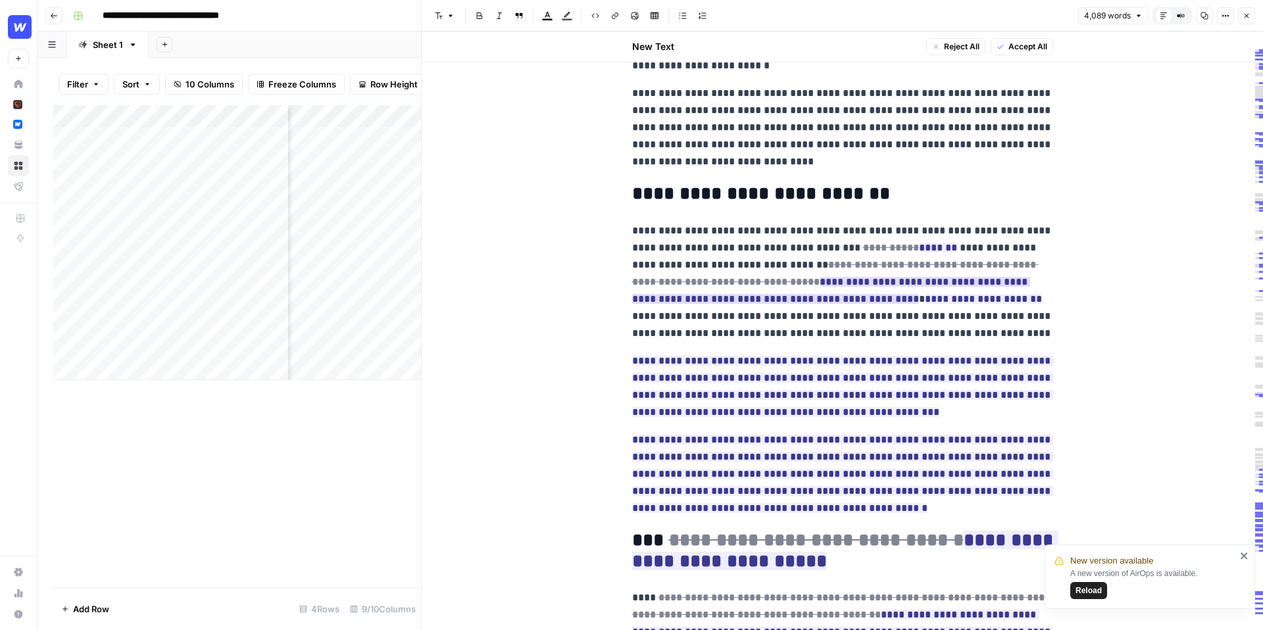
scroll to position [473, 0]
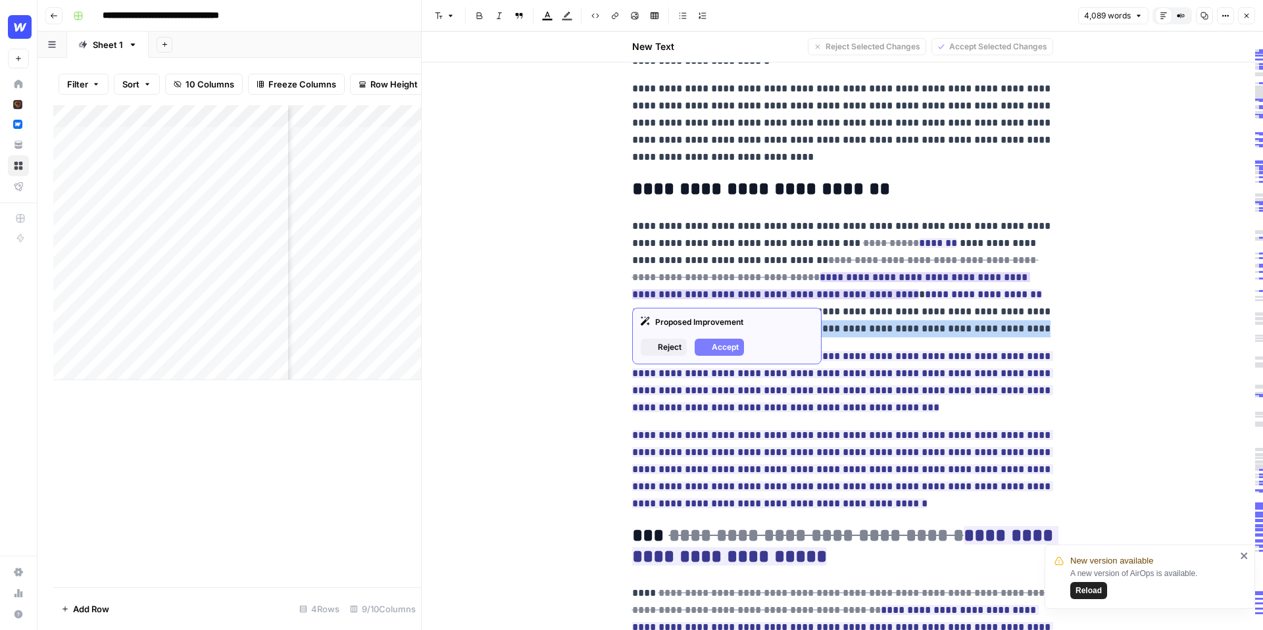
drag, startPoint x: 923, startPoint y: 328, endPoint x: 757, endPoint y: 309, distance: 167.0
click at [757, 309] on body "**********" at bounding box center [631, 315] width 1263 height 630
click at [668, 348] on span "Reject" at bounding box center [670, 347] width 24 height 12
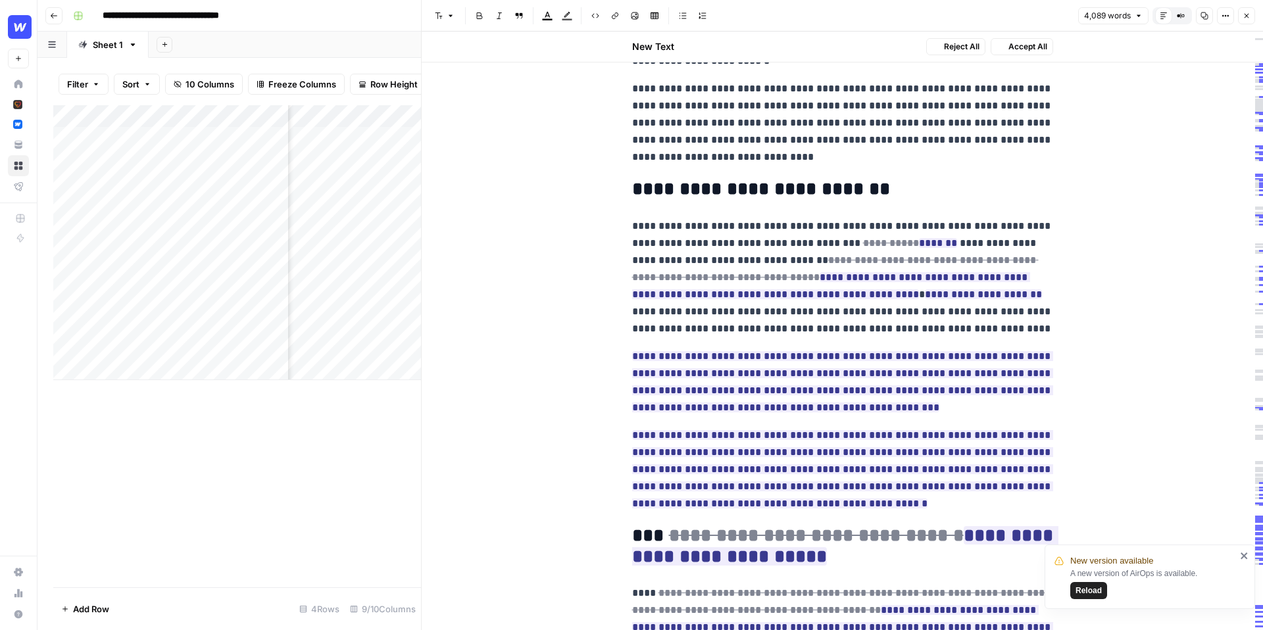
drag, startPoint x: 757, startPoint y: 178, endPoint x: 868, endPoint y: 178, distance: 110.5
click at [868, 179] on h2 "**********" at bounding box center [842, 189] width 421 height 21
drag, startPoint x: 868, startPoint y: 178, endPoint x: 782, endPoint y: 180, distance: 85.5
click at [782, 179] on h2 "**********" at bounding box center [842, 189] width 421 height 21
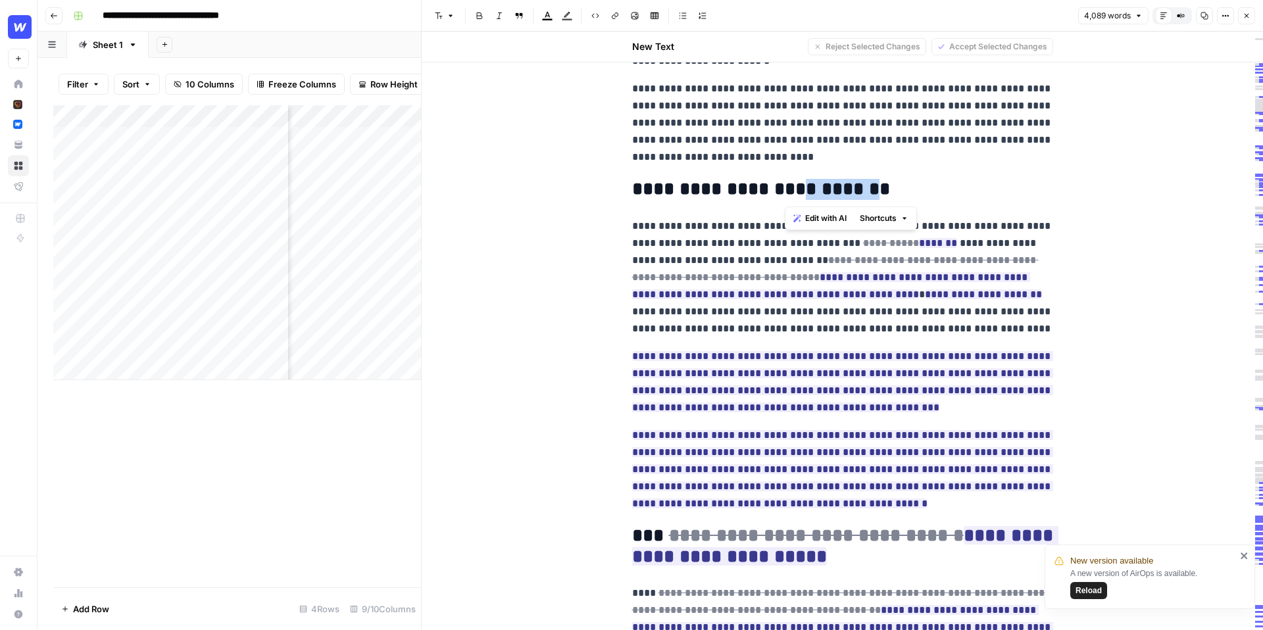
click at [832, 222] on span "Edit with AI" at bounding box center [825, 219] width 41 height 12
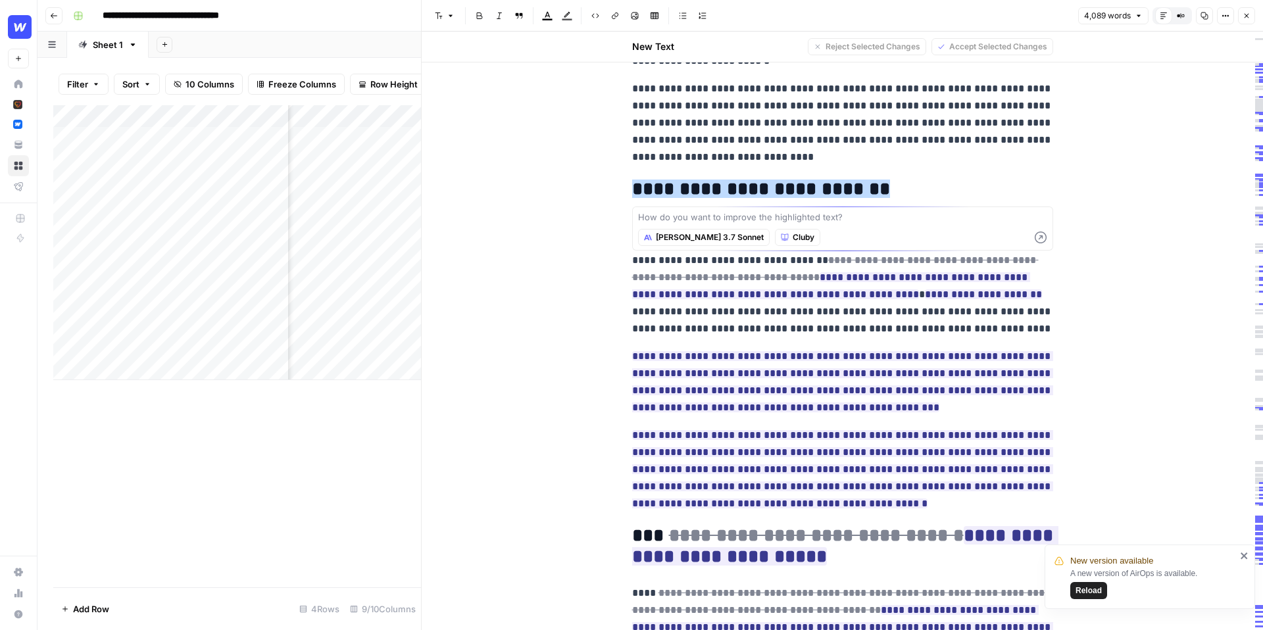
click at [865, 222] on textarea at bounding box center [842, 217] width 409 height 13
type textarea "d"
type textarea "j"
type textarea "P"
type textarea "Make this pithier"
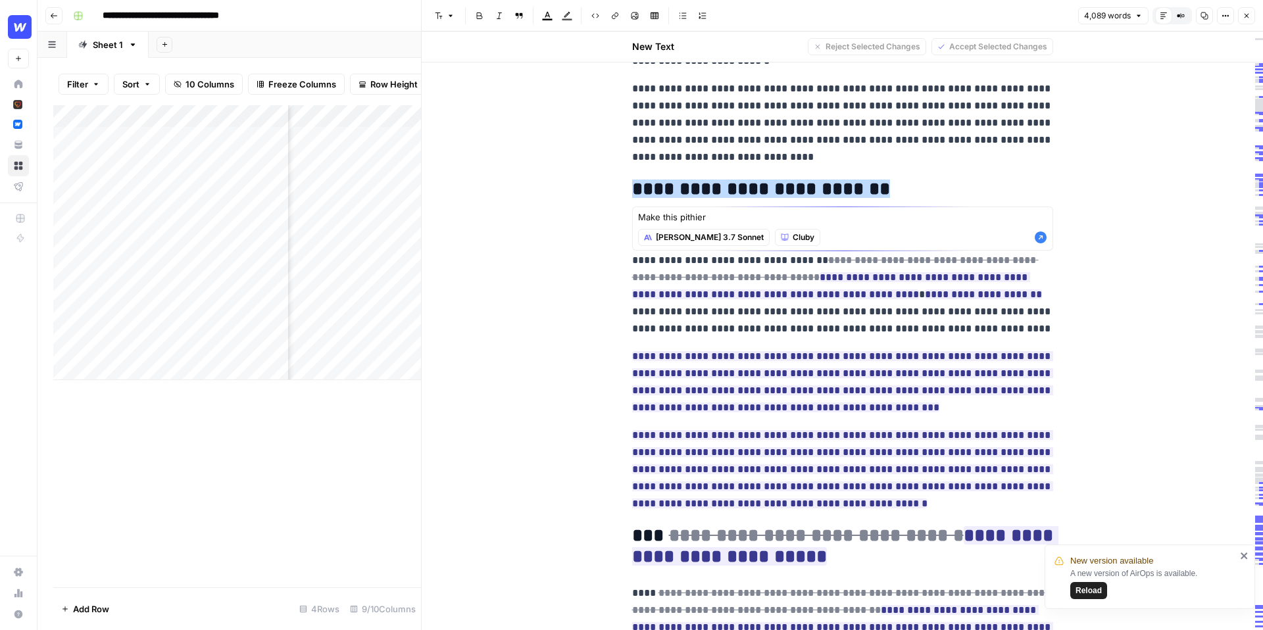
click at [1002, 179] on h2 "**********" at bounding box center [842, 189] width 421 height 21
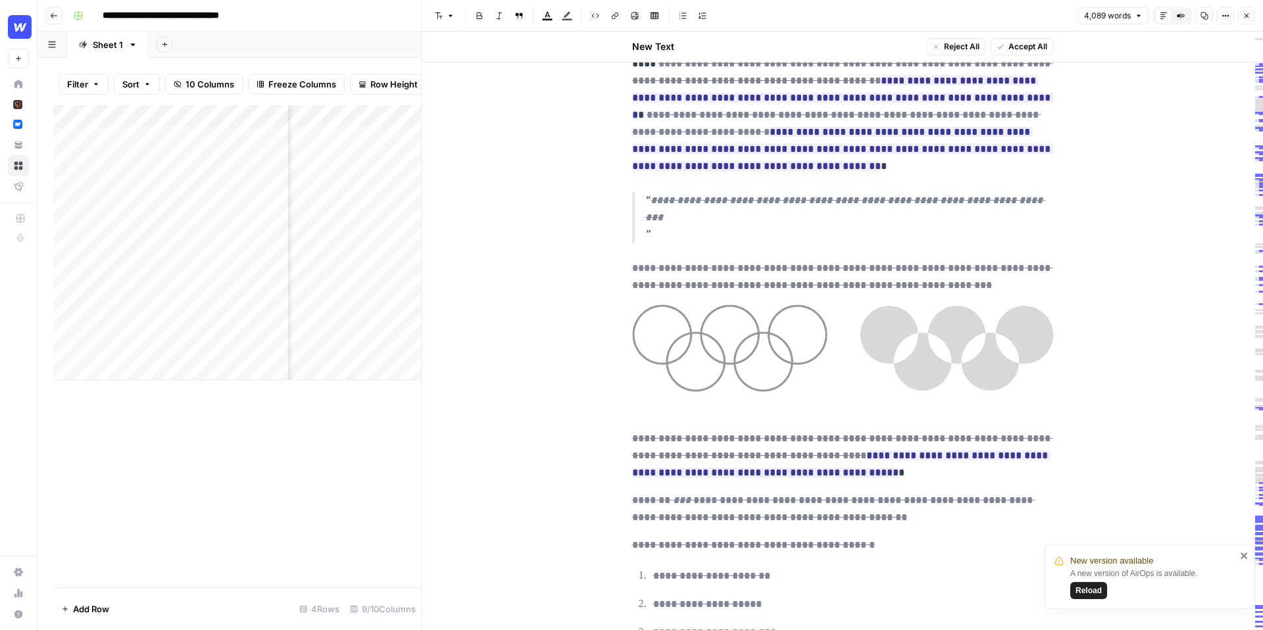
scroll to position [1131, 0]
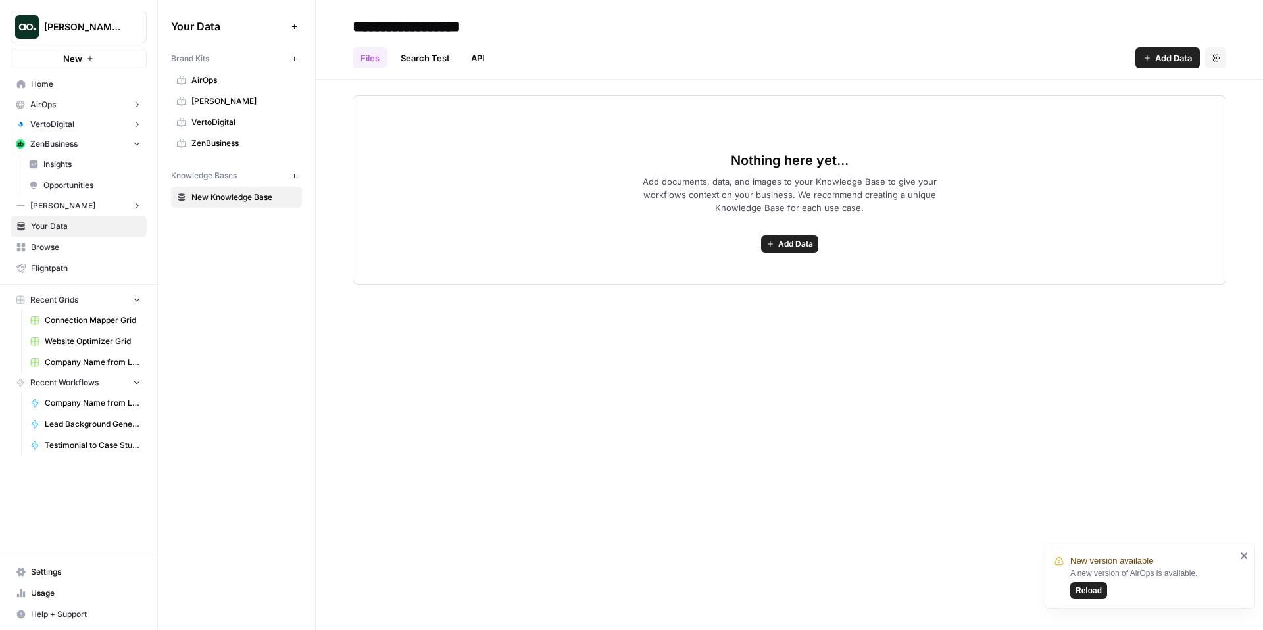
click at [213, 148] on span "ZenBusiness" at bounding box center [243, 144] width 105 height 12
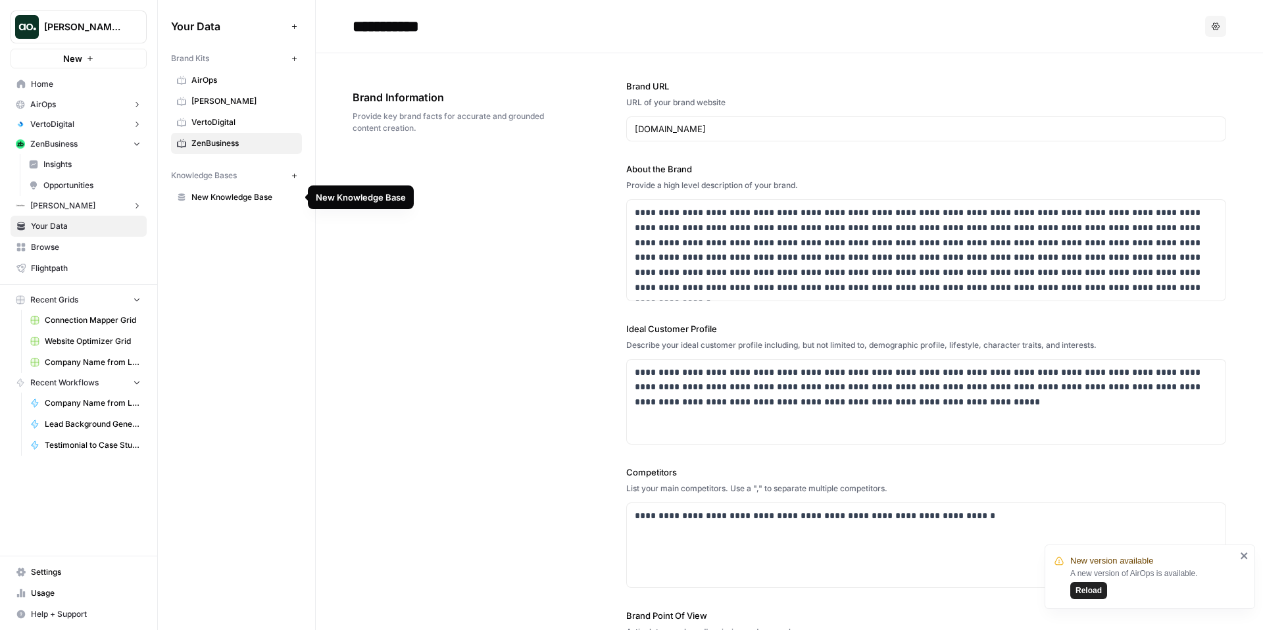
click at [249, 198] on span "New Knowledge Base" at bounding box center [243, 197] width 105 height 12
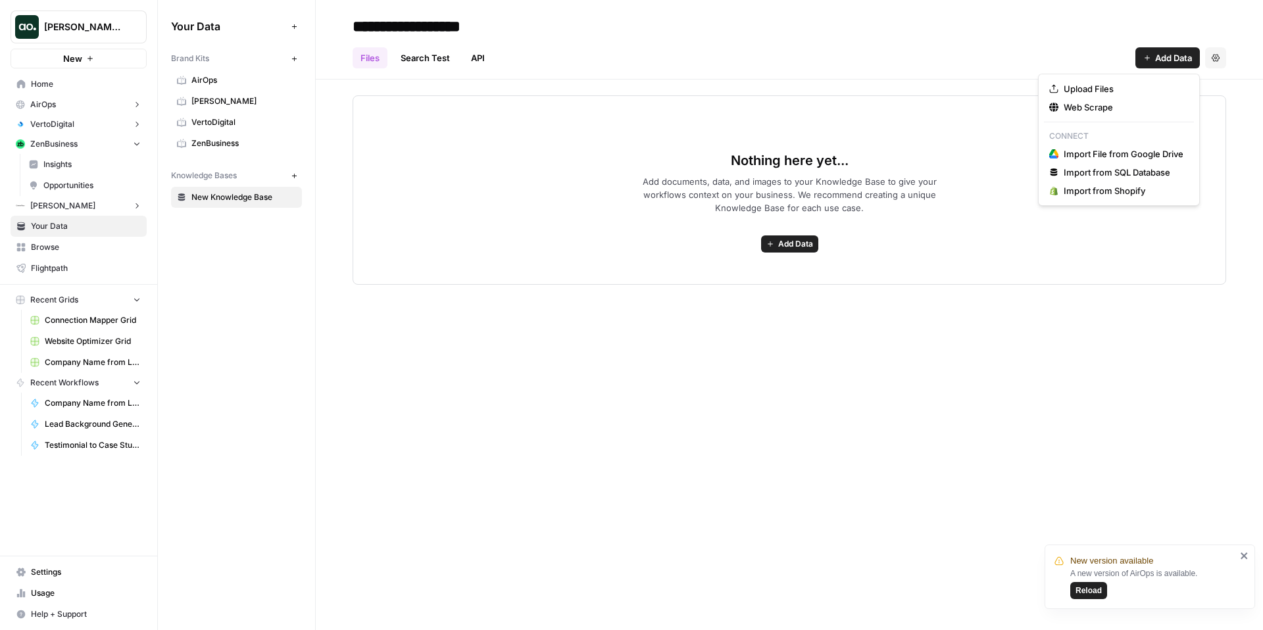
click at [1163, 55] on span "Add Data" at bounding box center [1173, 57] width 37 height 13
click at [1127, 110] on span "Web Scrape" at bounding box center [1124, 107] width 120 height 13
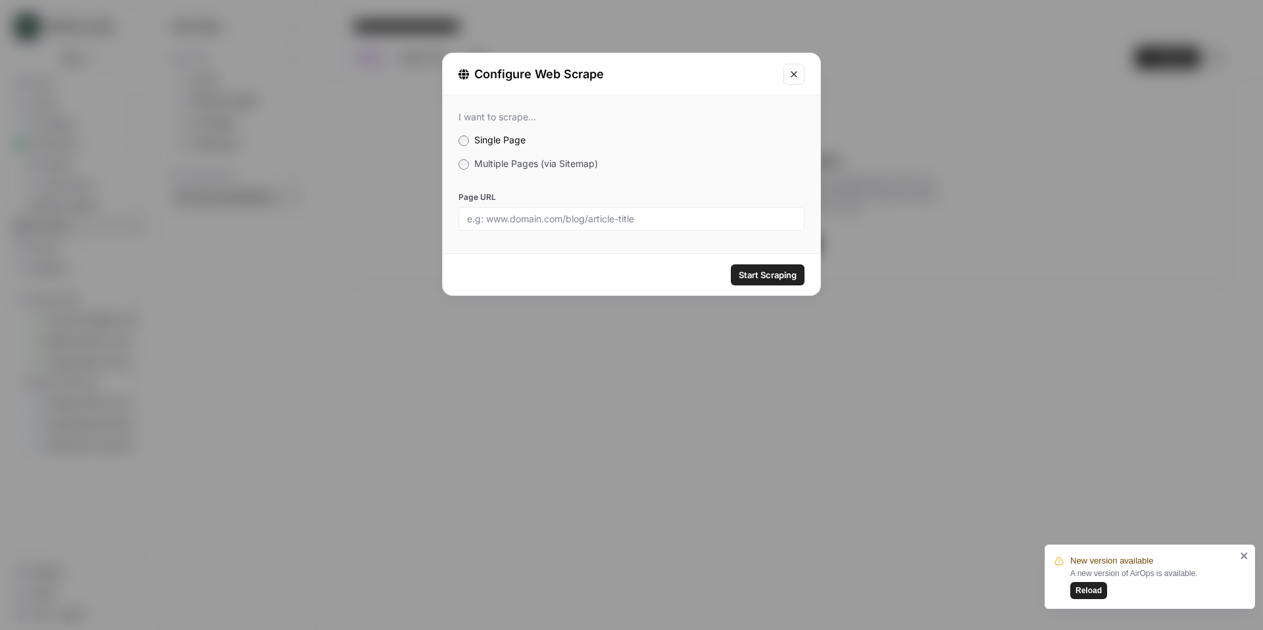
click at [516, 169] on label "Multiple Pages (via Sitemap)" at bounding box center [632, 163] width 346 height 13
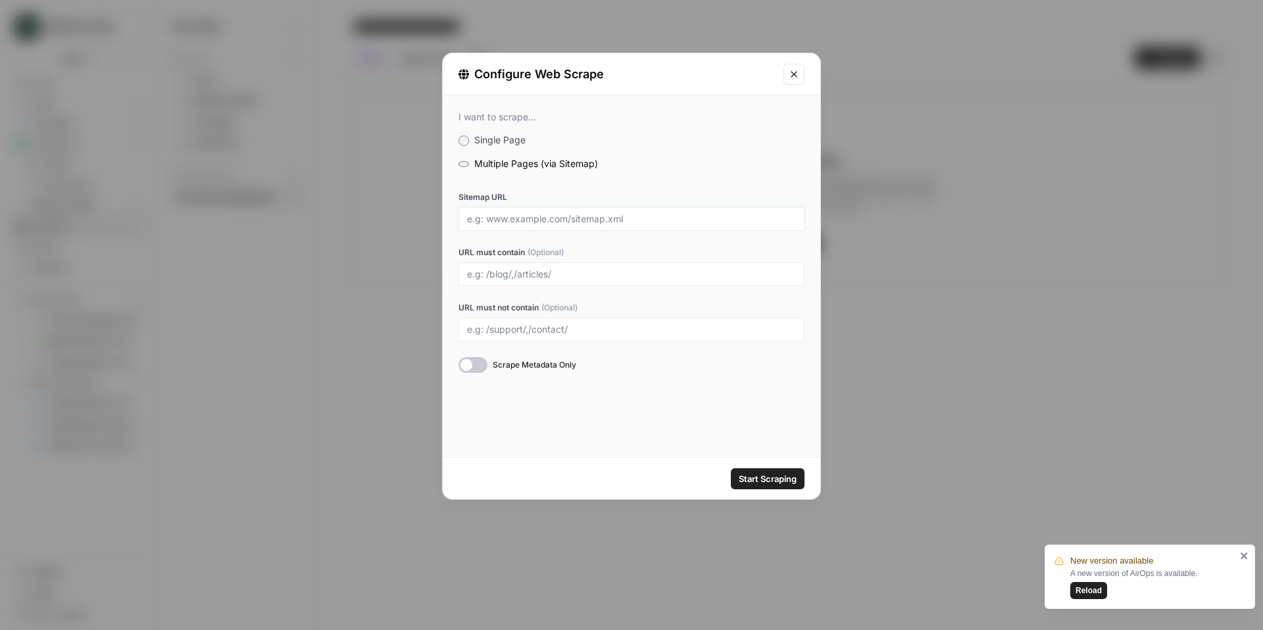
click at [522, 215] on input "Sitemap URL" at bounding box center [631, 219] width 329 height 12
click at [763, 482] on span "Start Scraping" at bounding box center [768, 478] width 58 height 13
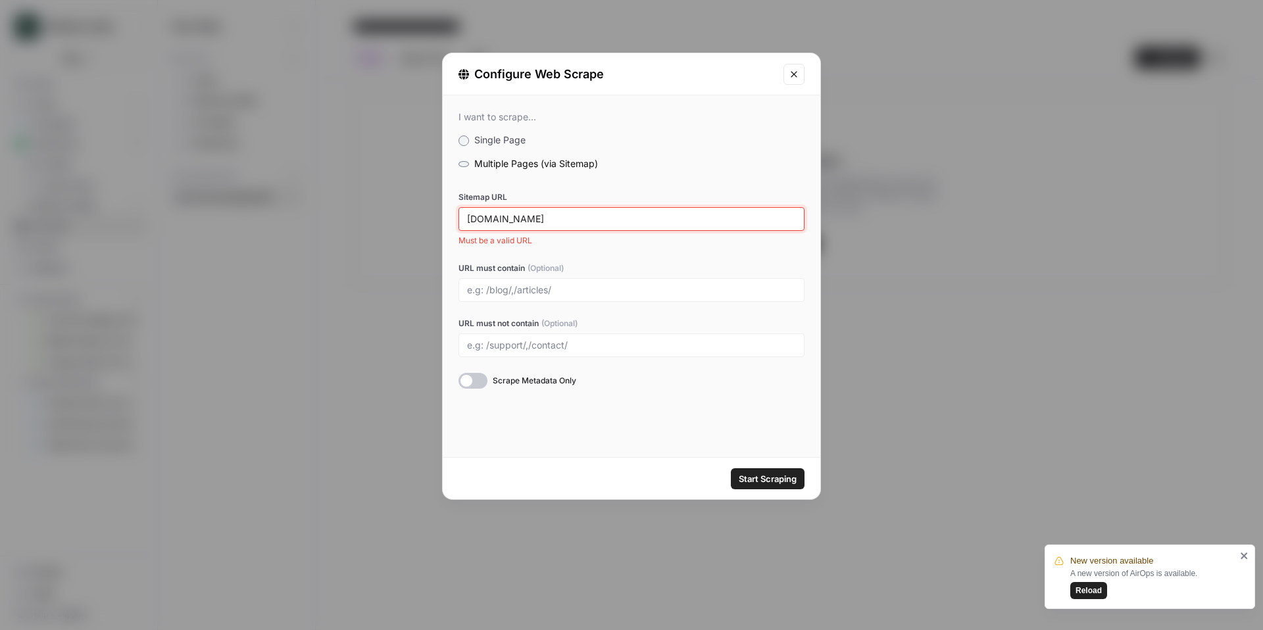
click at [547, 213] on input "[DOMAIN_NAME]" at bounding box center [631, 219] width 329 height 12
paste input "[URL][DOMAIN_NAME]"
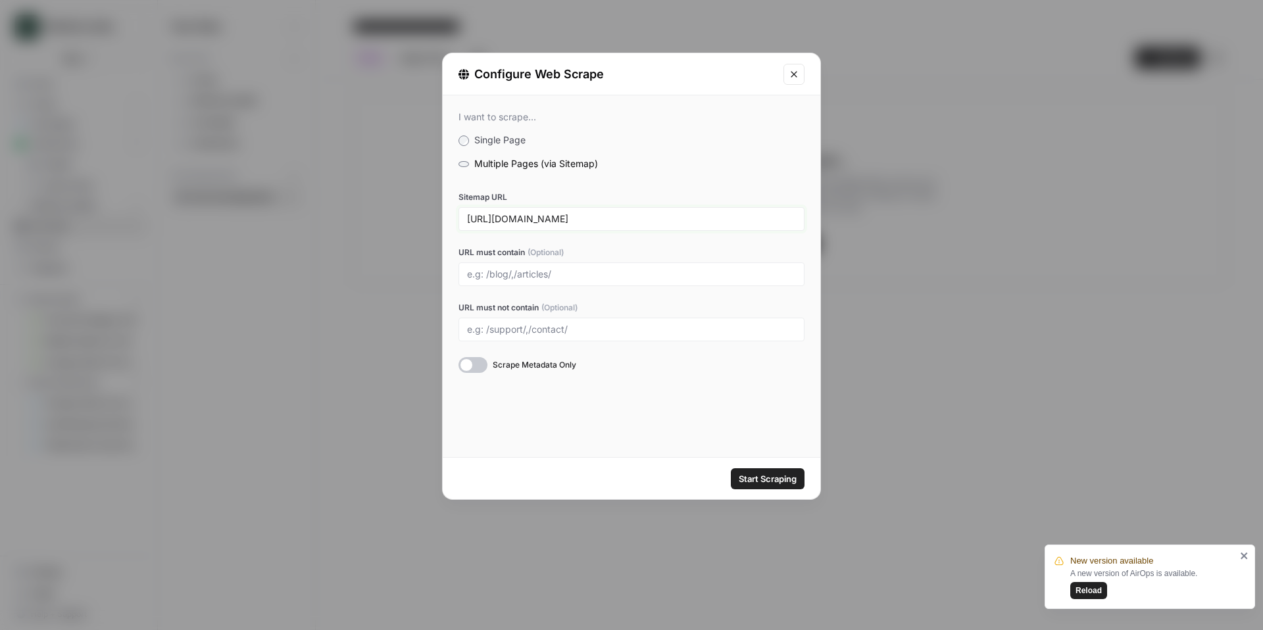
type input "[URL][DOMAIN_NAME]"
click at [757, 474] on span "Start Scraping" at bounding box center [768, 478] width 58 height 13
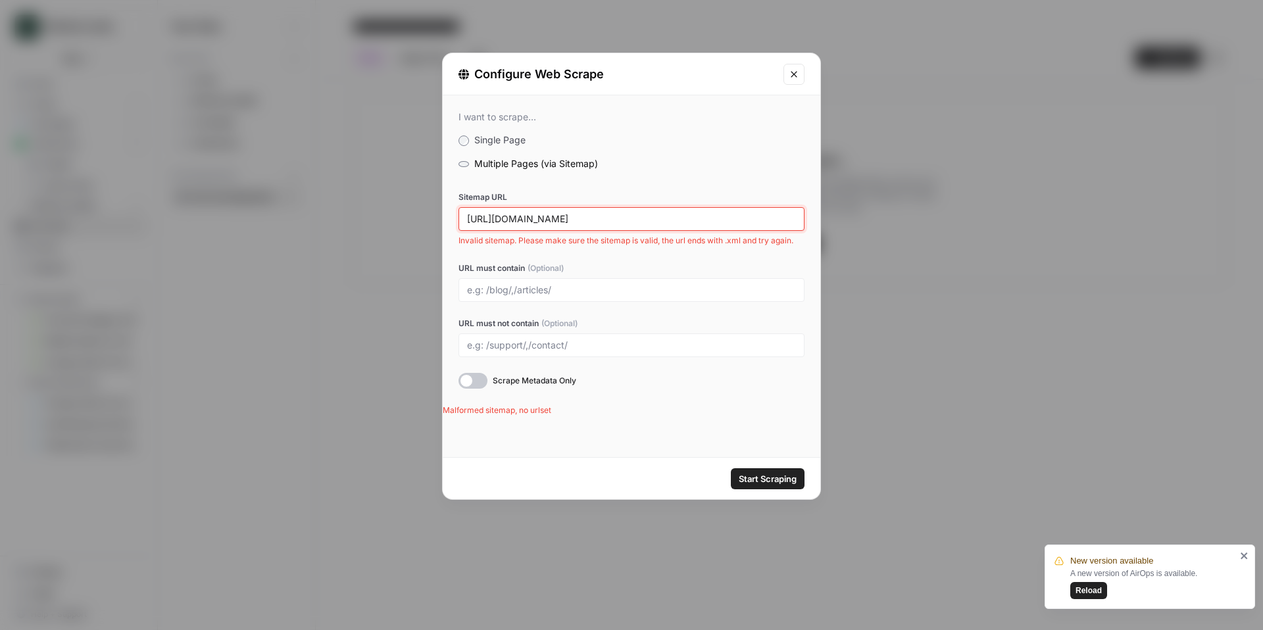
click at [587, 216] on input "[URL][DOMAIN_NAME]" at bounding box center [631, 219] width 329 height 12
click at [589, 217] on input "[URL][DOMAIN_NAME]" at bounding box center [631, 219] width 329 height 12
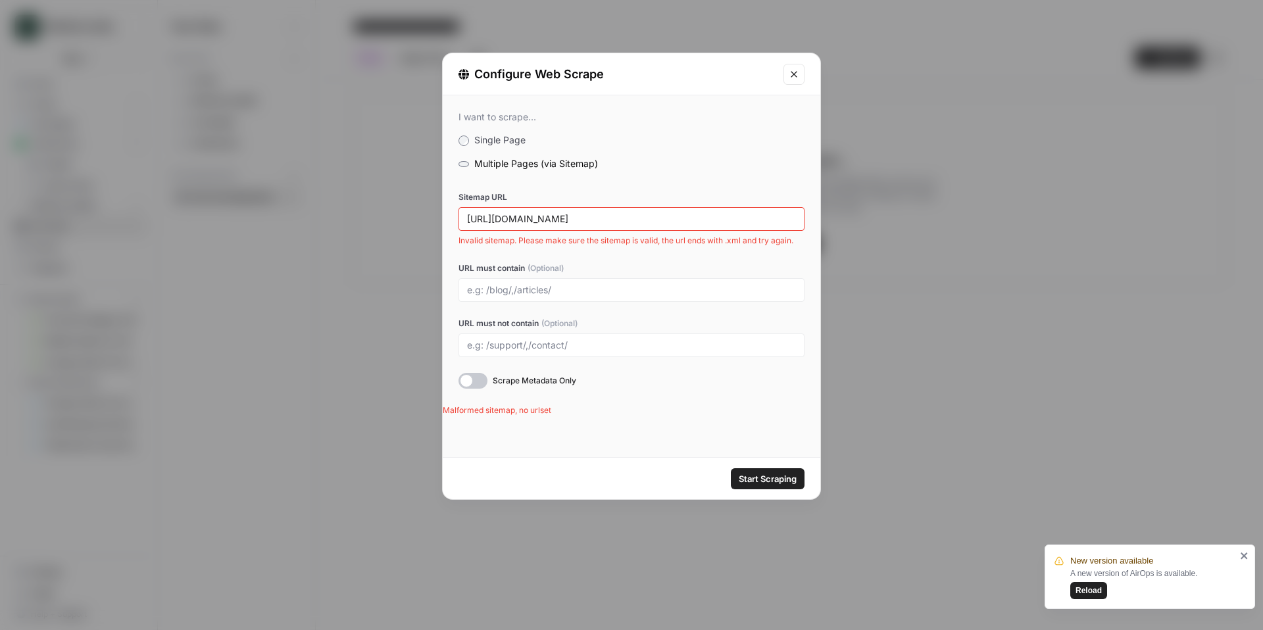
click at [498, 134] on label "Single Page" at bounding box center [632, 140] width 346 height 13
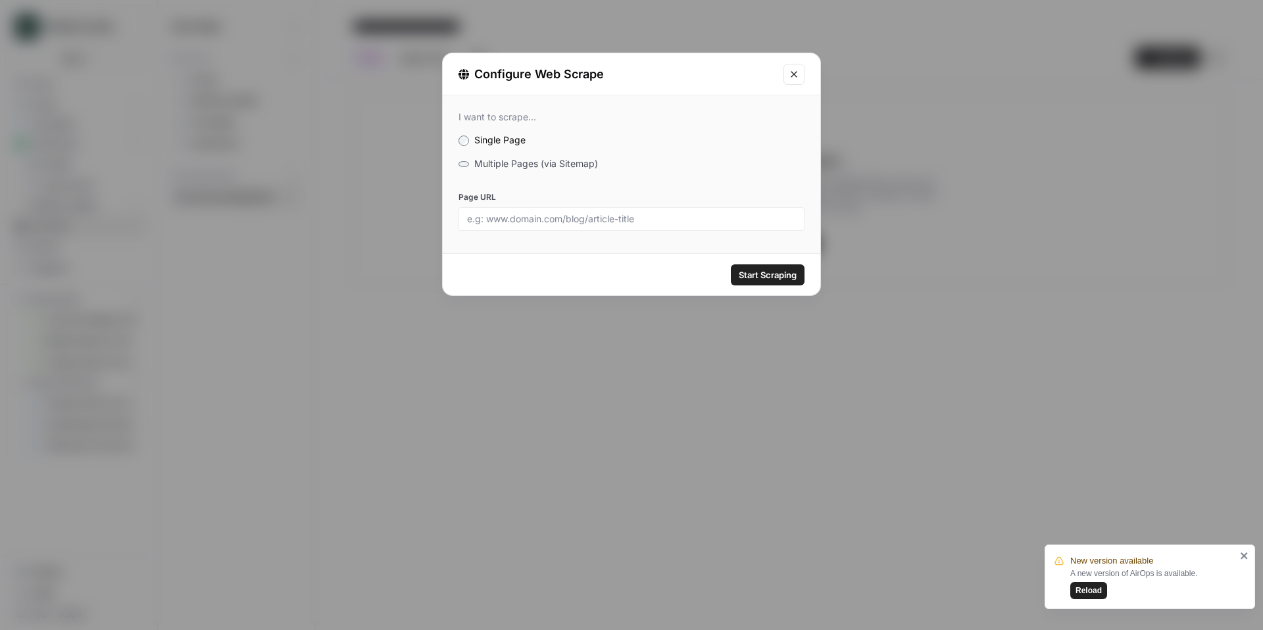
click at [476, 163] on span "Multiple Pages (via Sitemap)" at bounding box center [536, 163] width 124 height 11
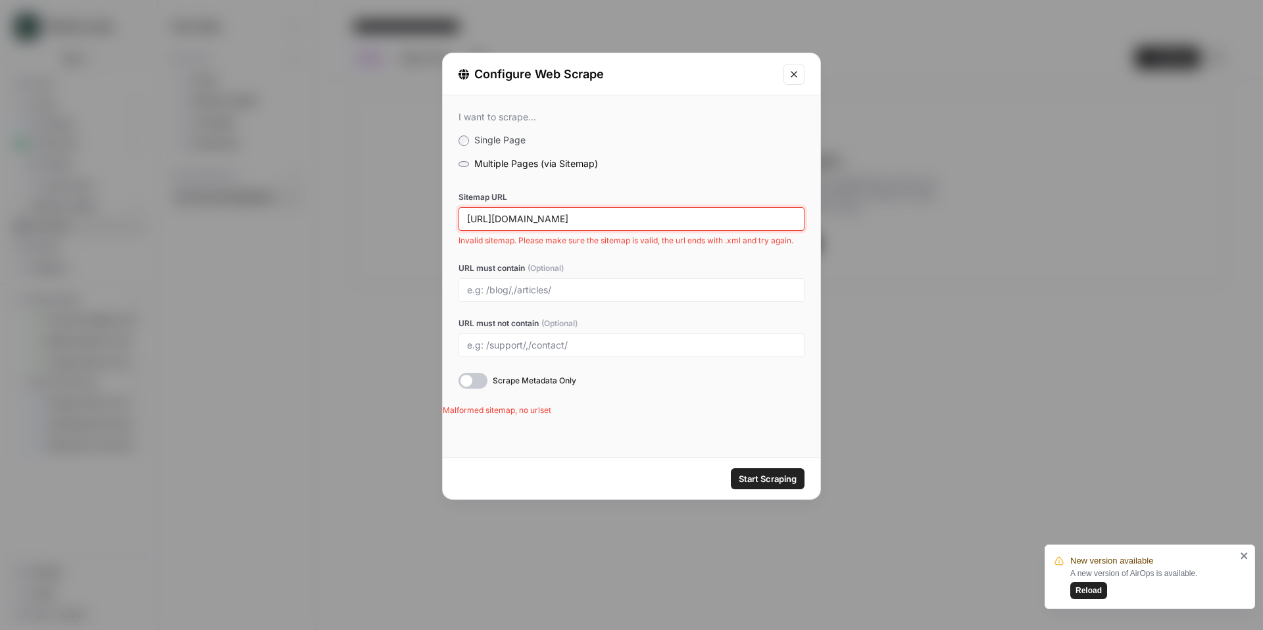
click at [553, 219] on input "[URL][DOMAIN_NAME]" at bounding box center [631, 219] width 329 height 12
paste input "[DOMAIN_NAME][URL]"
click at [486, 218] on input "[DOMAIN_NAME][URL]" at bounding box center [631, 219] width 329 height 12
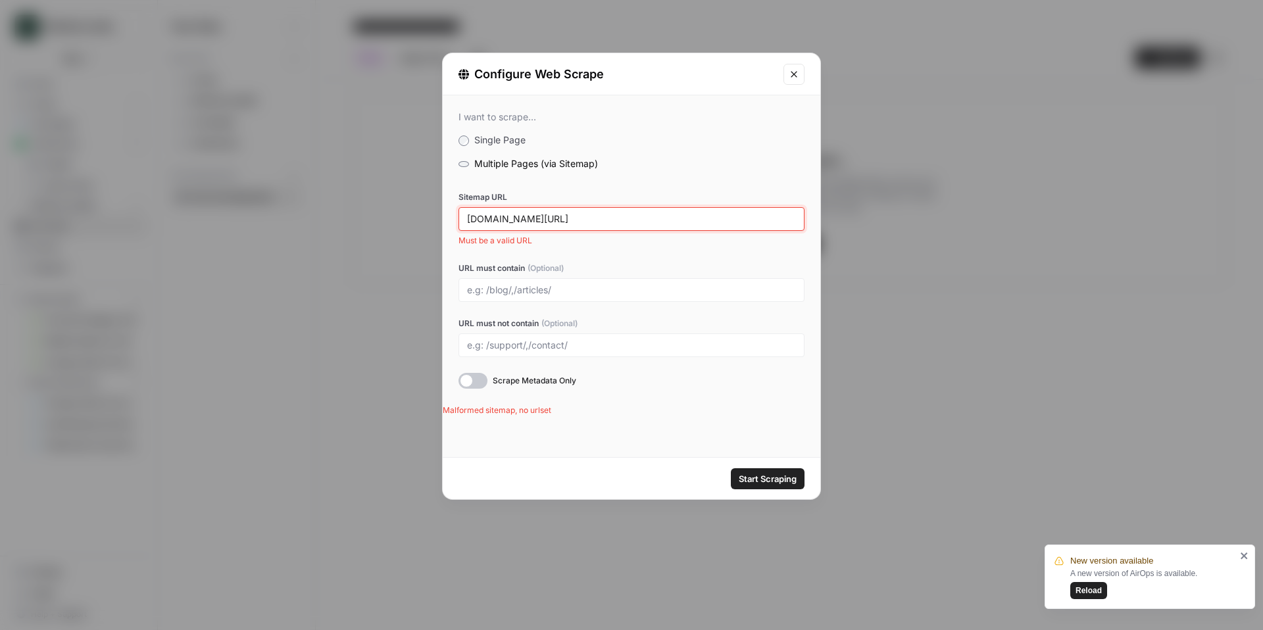
click at [486, 218] on input "[DOMAIN_NAME][URL]" at bounding box center [631, 219] width 329 height 12
click at [740, 470] on button "Start Scraping" at bounding box center [768, 478] width 74 height 21
click at [758, 482] on span "Start Scraping" at bounding box center [768, 478] width 58 height 13
click at [612, 223] on input "[DOMAIN_NAME][URL]" at bounding box center [631, 219] width 329 height 12
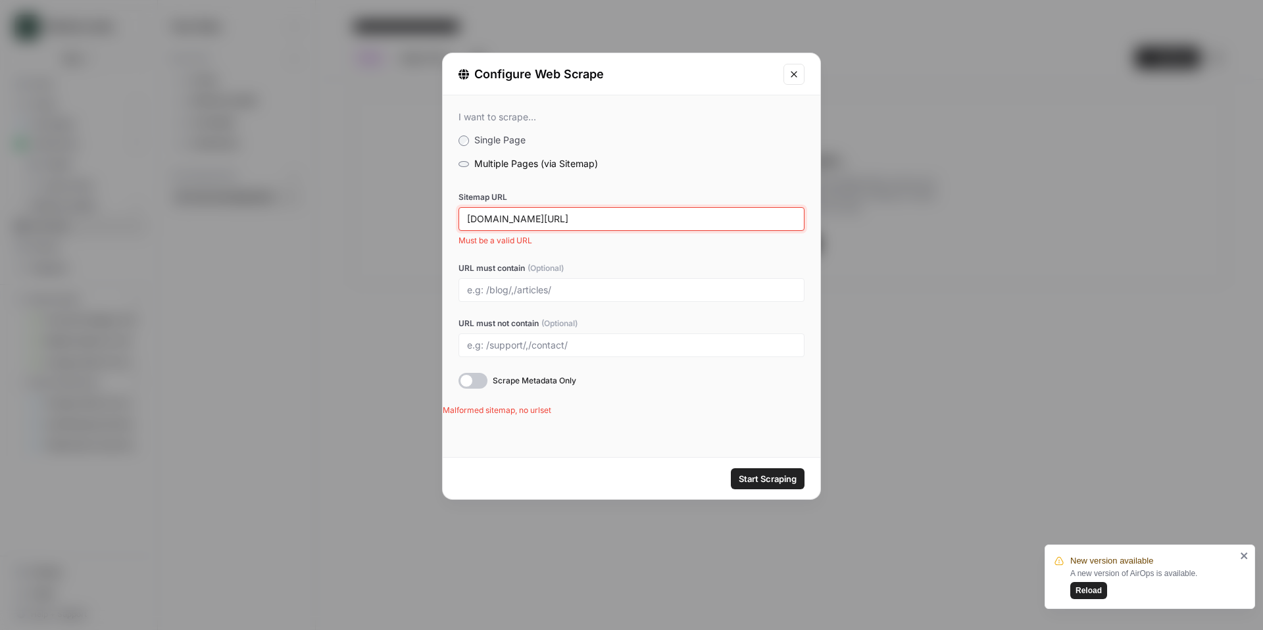
click at [612, 223] on input "[DOMAIN_NAME][URL]" at bounding box center [631, 219] width 329 height 12
paste input "[URL][DOMAIN_NAME]"
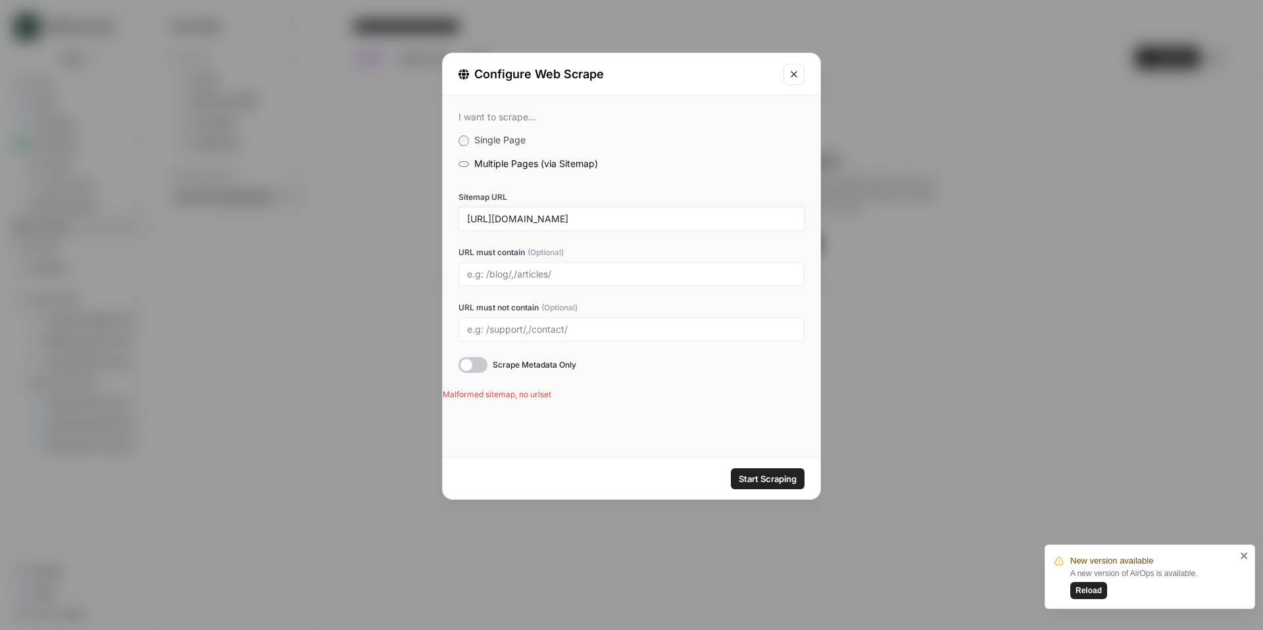
type input "[URL][DOMAIN_NAME]"
click at [731, 468] on button "Start Scraping" at bounding box center [768, 478] width 74 height 21
